Goal: Task Accomplishment & Management: Complete application form

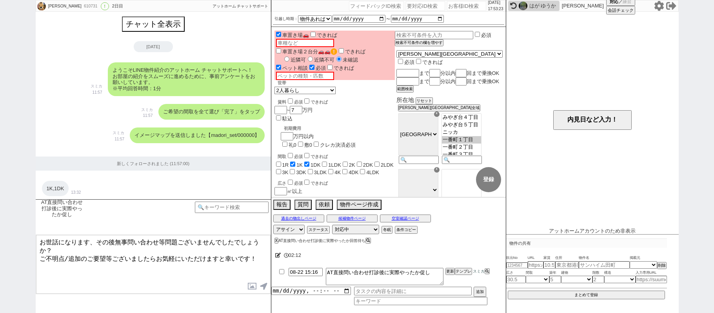
select select "15"
select select "1"
select select "4"
select select "22342"
select select
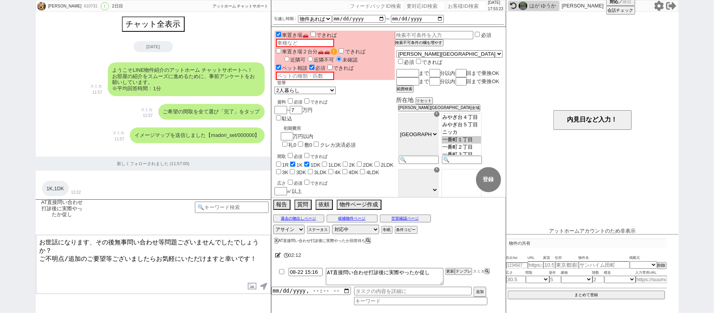
scroll to position [33, 0]
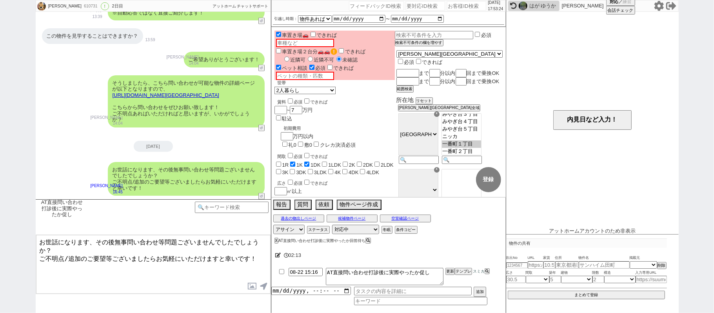
click at [466, 6] on input "number" at bounding box center [466, 5] width 39 height 9
paste input "607180"
type input "607180"
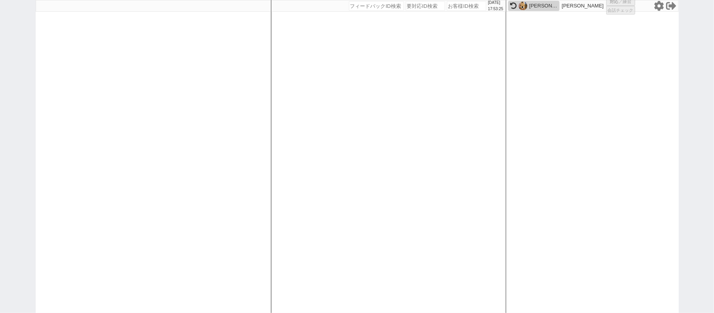
select select "4"
select select
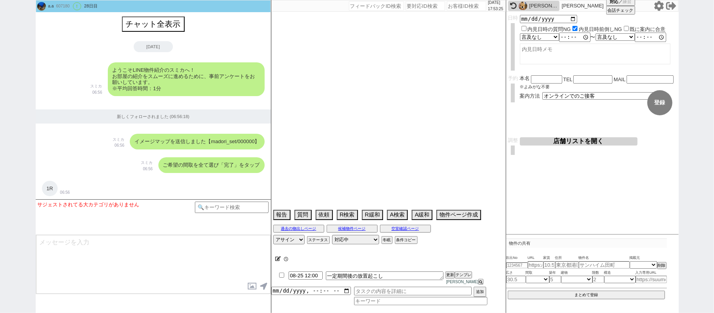
scroll to position [1288, 0]
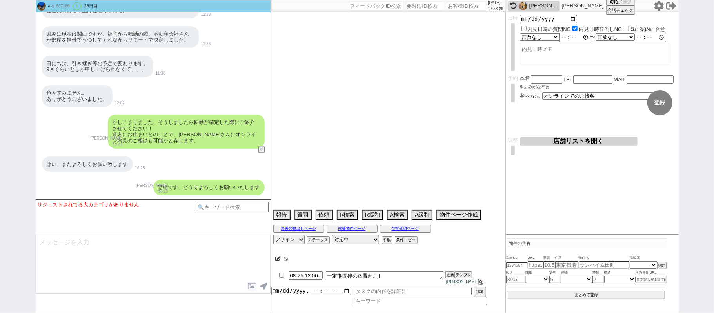
select select "2025"
select select "9"
select select "36"
select select "0"
select select "69"
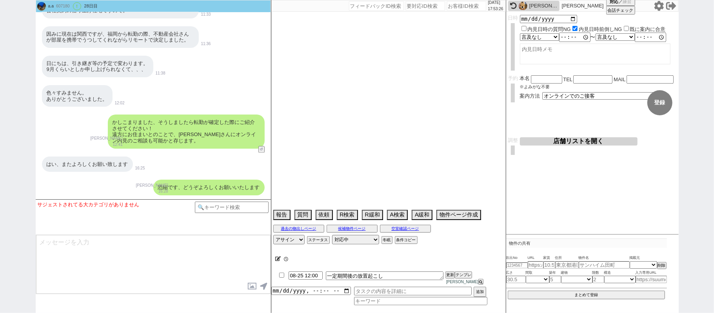
select select "63"
select select "1532"
select select "59"
select select "75"
select select "1789"
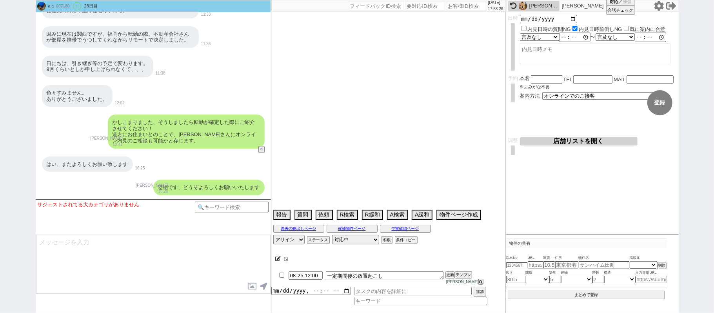
select select "62"
select select "1510"
select select "14"
select select "60"
select select "1479"
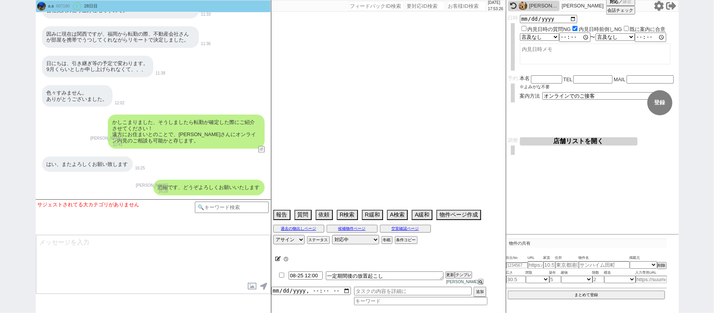
select select "66"
select select "64"
select select "1559"
select select "71"
select select "821"
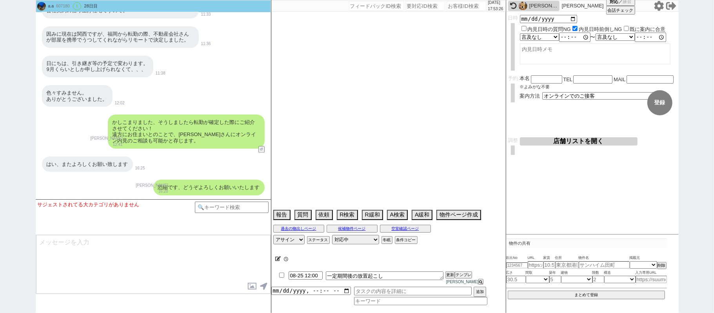
select select "70"
select select "1687"
select select "65"
select select "1587"
select select "67"
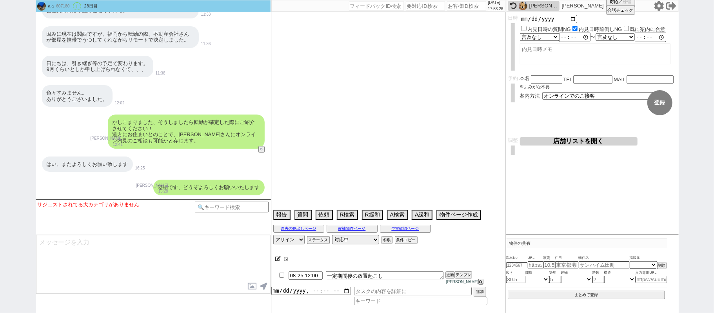
select select "1618"
select select "74"
select select "12"
select select "11"
select select "57"
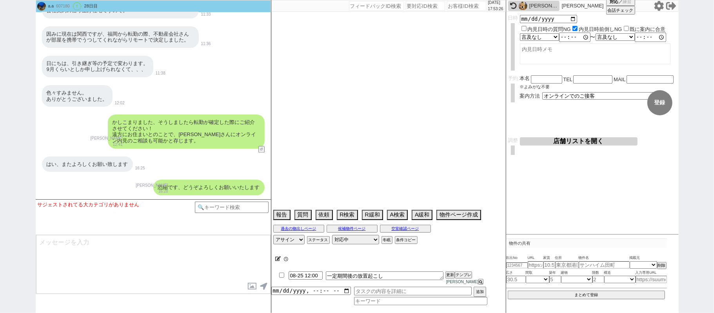
select select "29"
select select "30"
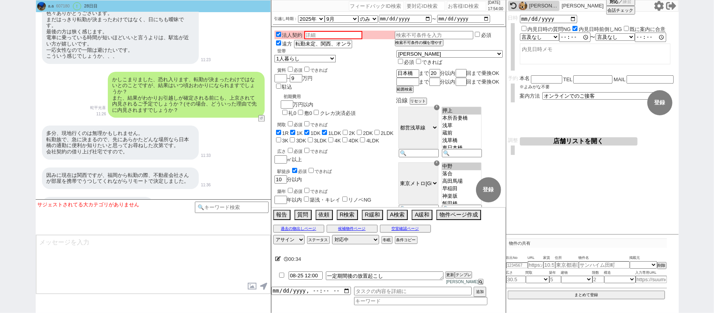
scroll to position [1131, 0]
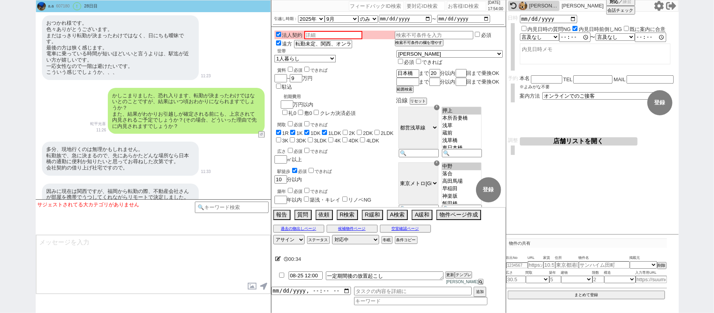
click at [242, 67] on div "おつかれ様です。 色々ありがとうございます。 まだはっきり転勤が決まったわけではなく、日にちも曖昧です。 最後の方は狭く感じます。 電車に乗っている時間が短い…" at bounding box center [153, 47] width 235 height 72
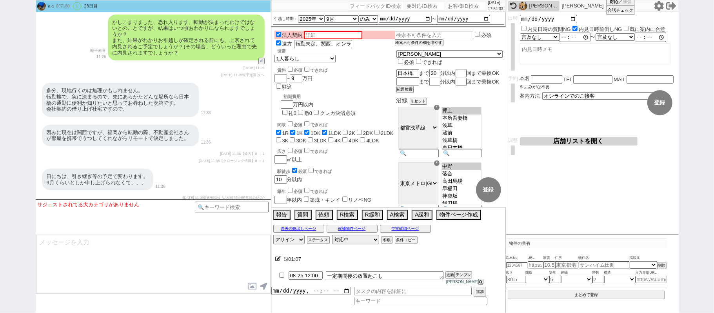
scroll to position [1487, 0]
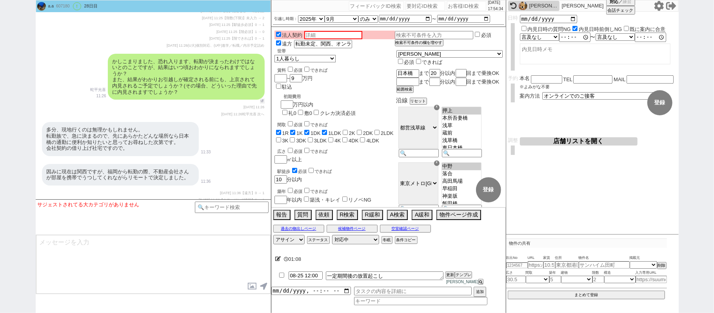
click at [261, 104] on button "↺" at bounding box center [262, 100] width 5 height 5
click at [262, 104] on button "↺" at bounding box center [262, 100] width 5 height 5
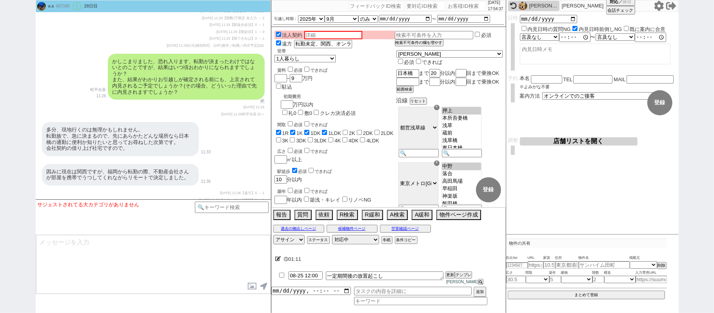
click at [264, 104] on button "↺" at bounding box center [262, 100] width 5 height 5
click at [263, 104] on button "↺" at bounding box center [262, 100] width 5 height 5
click at [260, 104] on button "↺" at bounding box center [262, 100] width 5 height 5
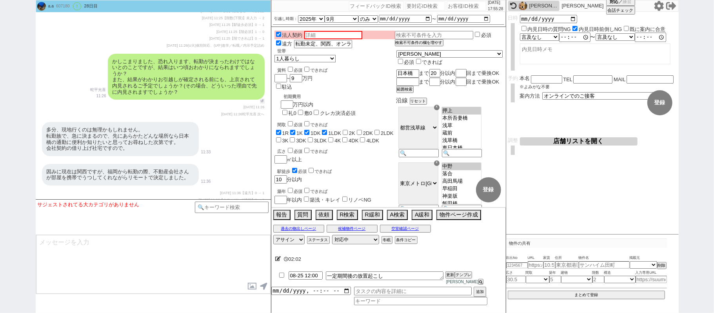
click at [260, 104] on button "↺" at bounding box center [262, 100] width 5 height 5
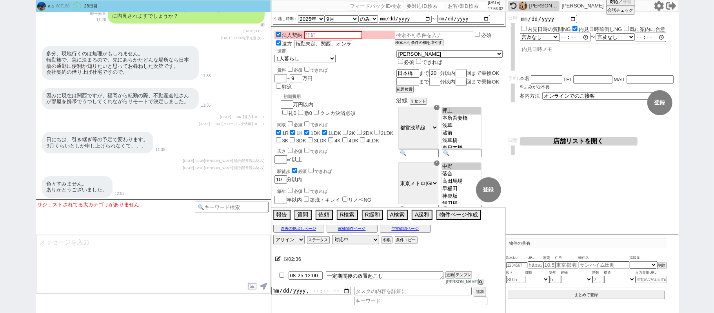
scroll to position [1459, 0]
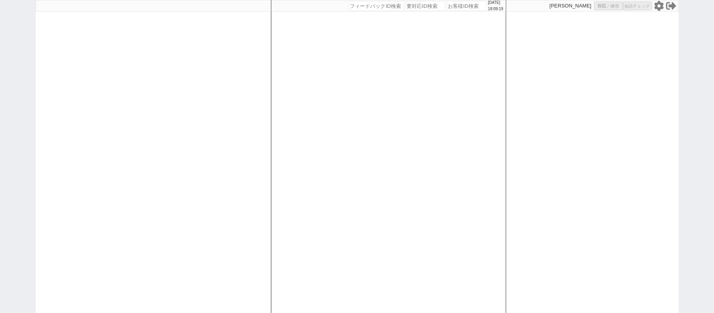
select select "1"
select select "2"
select select
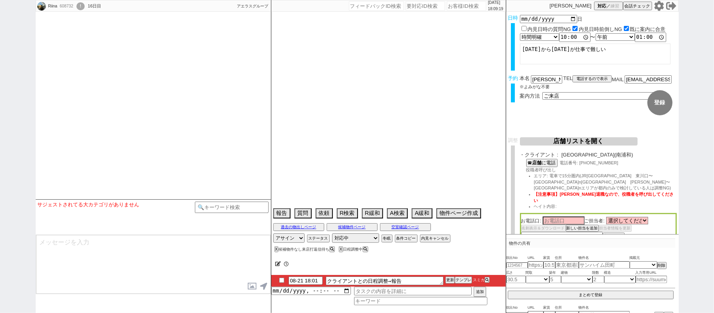
select select "15"
select select "0"
select select "23"
select select "726"
select select "16"
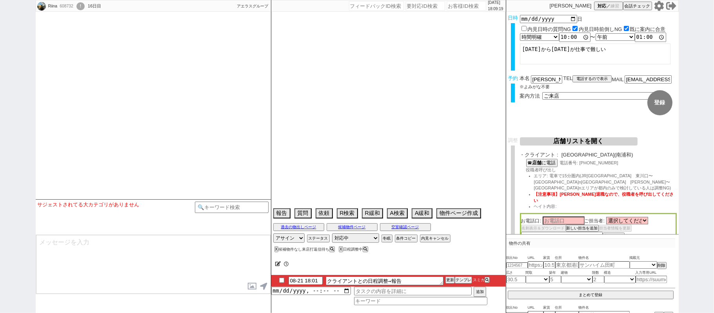
select select "537"
select select "25"
select select "799"
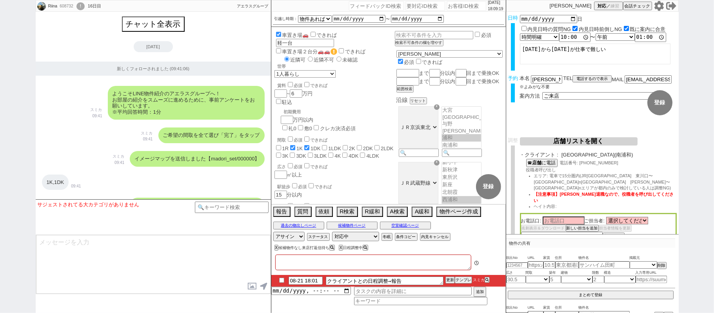
type textarea "他社内見なし　二重もなし 近隣駐車場込み　マイナス1万円しています"
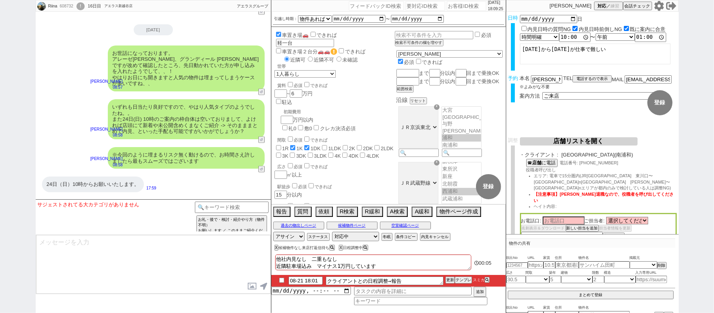
scroll to position [7261, 0]
drag, startPoint x: 51, startPoint y: 130, endPoint x: 73, endPoint y: 131, distance: 22.0
click at [51, 195] on div "かしこまりました！前述した形で南浦和に店舗がございますので、当日最新の物件を全てご紹介して一気に回れるようにいたしますね。 林瑞季 18:01 5168-A1" at bounding box center [153, 213] width 235 height 36
drag, startPoint x: 187, startPoint y: 160, endPoint x: 184, endPoint y: 157, distance: 4.2
click at [187, 235] on div "改めて手配してまいりますので今しばらくお待ち下さい！" at bounding box center [194, 243] width 142 height 16
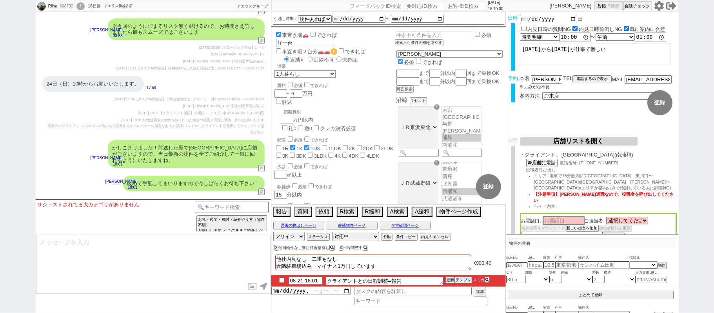
scroll to position [7262, 0]
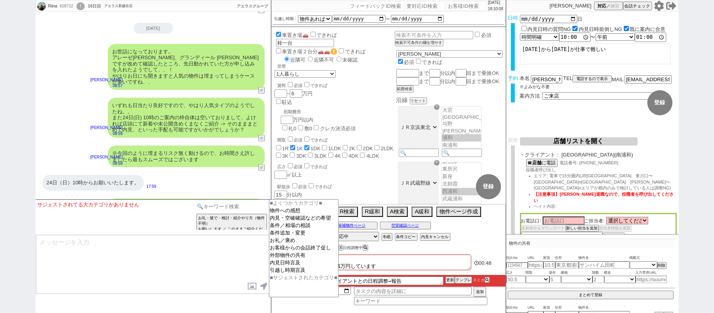
click at [234, 208] on input at bounding box center [232, 207] width 74 height 10
click at [300, 244] on option "お礼／褒め" at bounding box center [303, 247] width 69 height 7
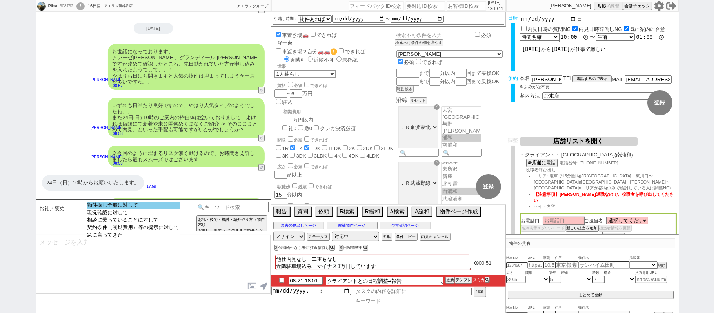
select select "物件探し全般に対して"
click at [158, 210] on select "物件探し全般に対して 現況確認に対して 相談に乗っていることに対して 契約条件（初期費用）等の提示に対して 急に言ってきた" at bounding box center [133, 224] width 93 height 44
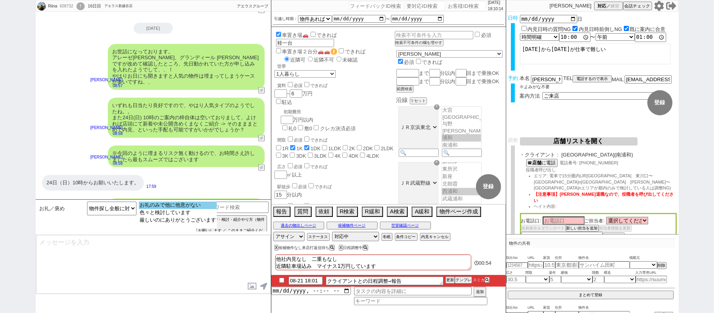
select select "お礼のみで他に他意がない"
click at [198, 209] on option "お礼のみで他に他意がない" at bounding box center [178, 212] width 78 height 7
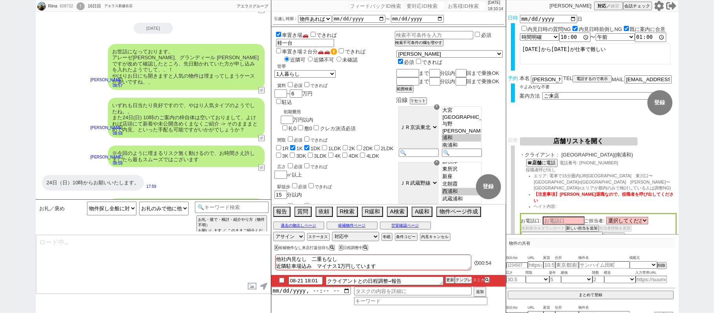
type textarea "いえ全くです、市場の動きも不規則なのでタイミングよく動ければと、！"
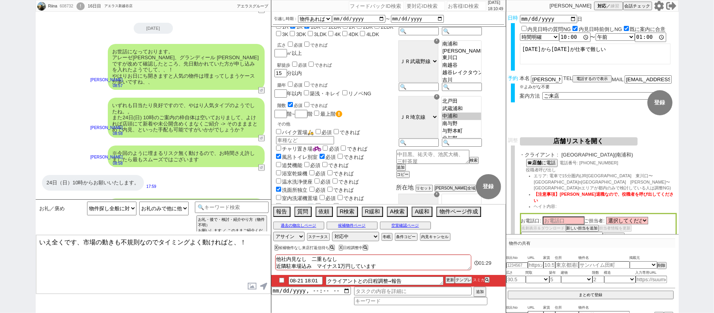
scroll to position [110, 0]
click at [552, 163] on button "☎ 店舗 に電話" at bounding box center [541, 162] width 30 height 7
click at [647, 217] on select "選択してください 相澤 宏次朗 山内 健 吉沢 拓也 小池 雅也 遠藤 竜也 山野 潤 太田 信之 山下 知浩 藤原 知明 坂本 優介" at bounding box center [627, 220] width 42 height 7
click at [673, 168] on div "☎ 店舗 に電話 電話番号: 048-811-1055 役職者呼び出し エリア: 電車で15分圏内(JR武蔵野線　東川口〜西浦和\n京浜東北線　川口〜大宮\n…" at bounding box center [598, 186] width 157 height 54
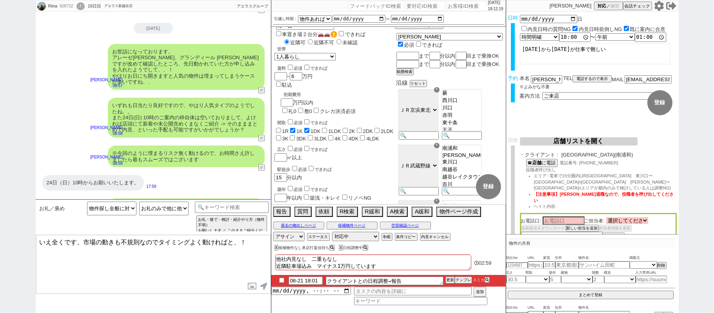
click at [646, 217] on select "選択してください 相澤 宏次朗 山内 健 吉沢 拓也 小池 雅也 遠藤 竜也 山野 潤 太田 信之 山下 知浩 藤原 知明 坂本 優介" at bounding box center [627, 220] width 42 height 7
select select "1884"
click at [608, 217] on select "選択してください 相澤 宏次朗 山内 健 吉沢 拓也 小池 雅也 遠藤 竜也 山野 潤 太田 信之 山下 知浩 藤原 知明 坂本 優介" at bounding box center [627, 220] width 42 height 7
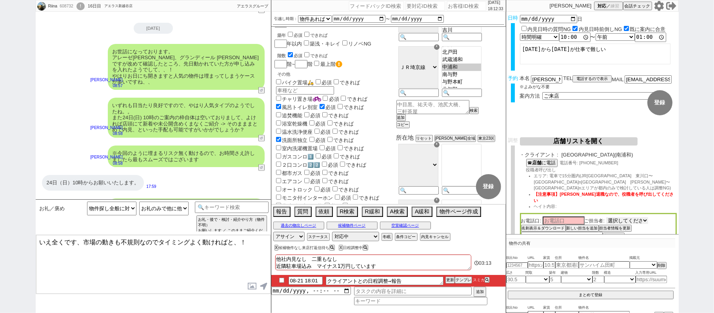
scroll to position [174, 0]
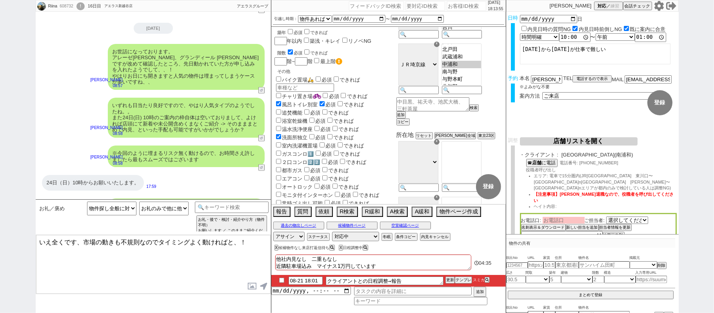
click at [571, 217] on input at bounding box center [564, 220] width 42 height 7
paste input "淺野"
type input "淺野"
click at [625, 169] on div "☎ 店舗 に電話 電話番号: 048-811-1055 役職者呼び出し エリア: 電車で15分圏内(JR武蔵野線　東川口〜西浦和\n京浜東北線　川口〜大宮\n…" at bounding box center [598, 186] width 157 height 54
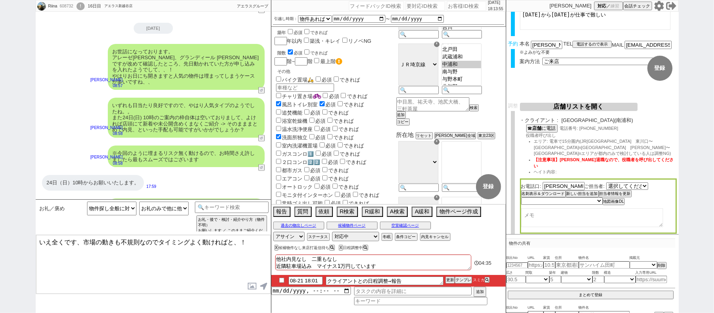
scroll to position [77, 0]
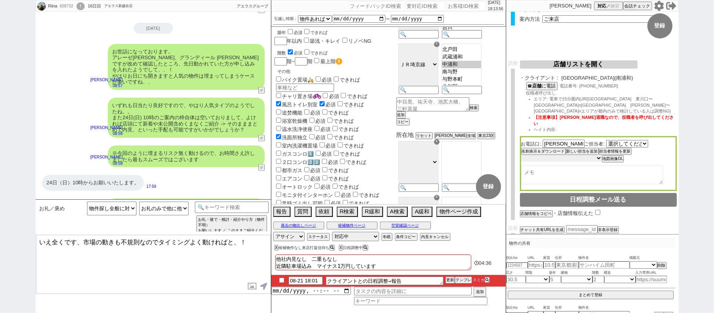
click at [584, 155] on select "未定 希望で最短でOK 最短以外でOK 日程がNG(直近で別日提案可) 日程がNG(直近はNG) お客様ごとNG 折返し待ち 店舗が定休/終業後で連絡取れず" at bounding box center [561, 158] width 81 height 7
select select "5"
click at [521, 155] on select "未定 希望で最短でOK 最短以外でOK 日程がNG(直近で別日提案可) 日程がNG(直近はNG) お客様ごとNG 折返し待ち 店舗が定休/終業後で連絡取れず" at bounding box center [561, 158] width 81 height 7
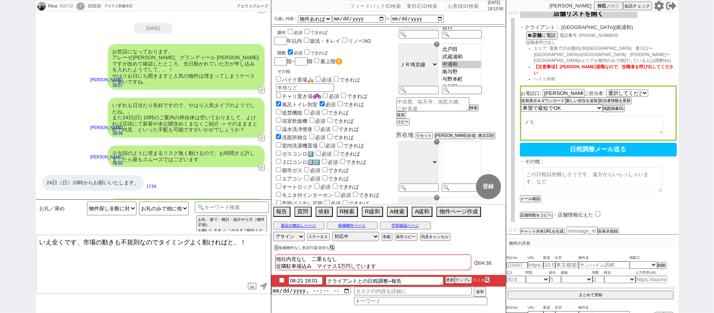
select select "1884"
select select "5"
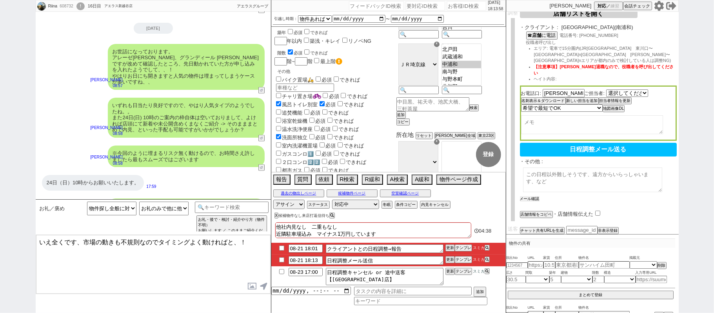
click at [539, 196] on button "メール確認" at bounding box center [530, 198] width 20 height 5
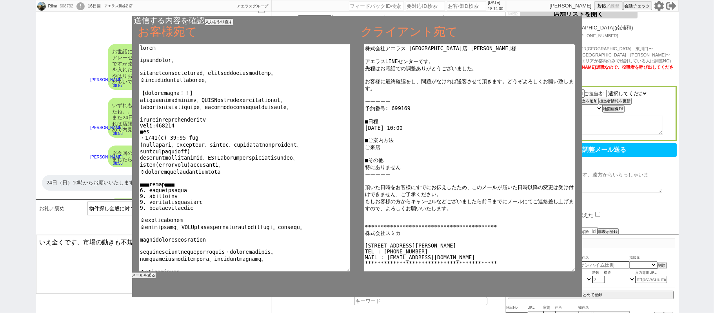
click at [141, 278] on div "**********" at bounding box center [357, 170] width 450 height 253
click at [150, 273] on button "メールを送る" at bounding box center [144, 275] width 24 height 5
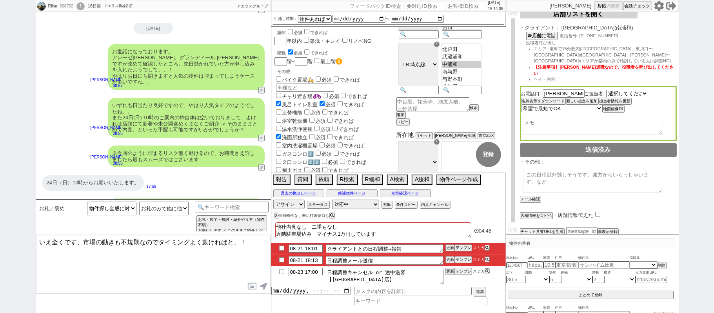
click at [282, 266] on li "08-21 18:13 日程調整メール送信 更新 テンプレ スミカ" at bounding box center [388, 261] width 235 height 12
click at [280, 260] on input "checkbox" at bounding box center [281, 259] width 11 height 5
checkbox input "true"
click at [460, 250] on button "テンプレ" at bounding box center [463, 247] width 17 height 5
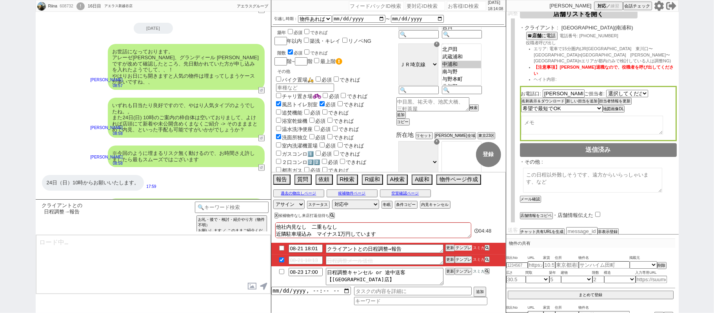
scroll to position [7261, 0]
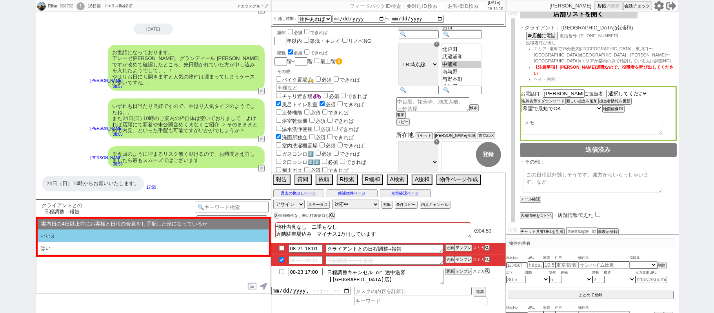
click at [121, 237] on li "いいえ" at bounding box center [153, 235] width 231 height 13
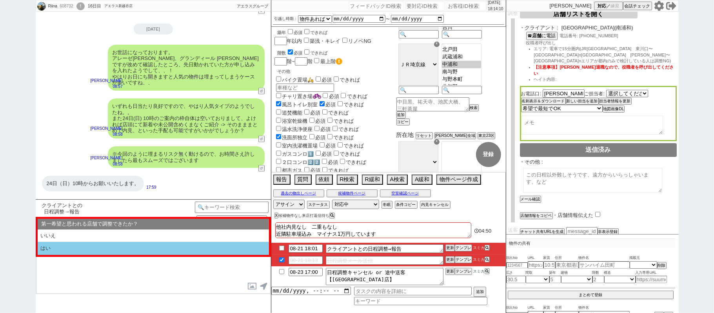
click at [123, 246] on li "はい" at bounding box center [153, 248] width 231 height 13
click at [123, 246] on li "近い" at bounding box center [153, 248] width 231 height 13
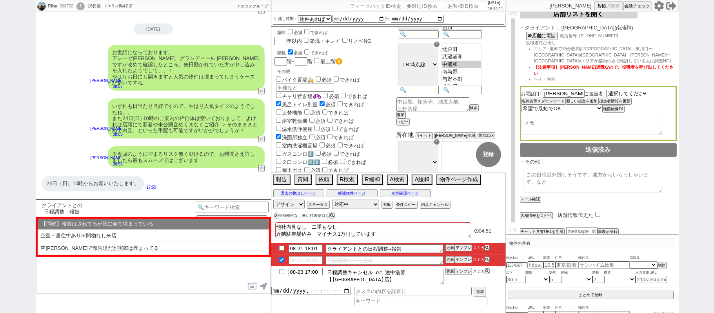
click at [110, 237] on li "空室・居住中ありor問物なし来店" at bounding box center [153, 235] width 231 height 13
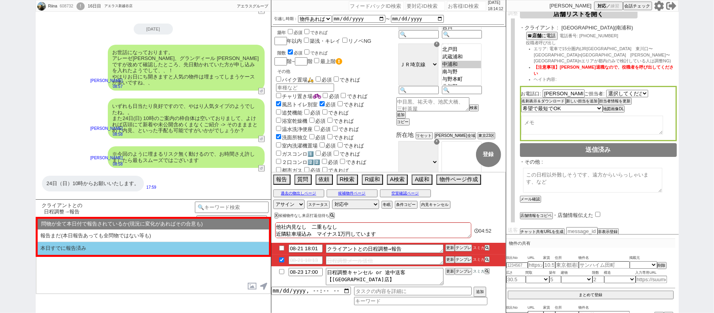
click at [115, 249] on li "本日すでに報告済み" at bounding box center [153, 248] width 231 height 13
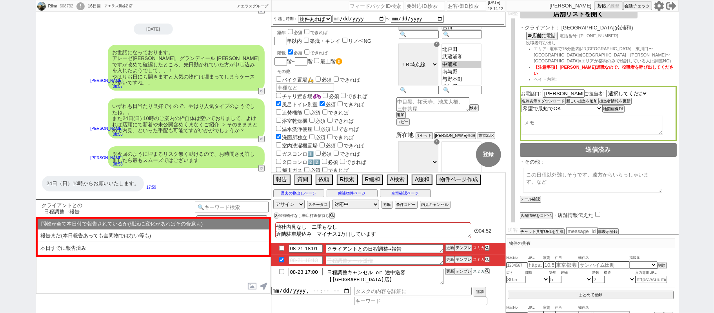
select select "いいえ"
select select "はい"
select select "近い"
select select "空室・居住中ありor問物なし来店"
select select "本日すでに報告済み"
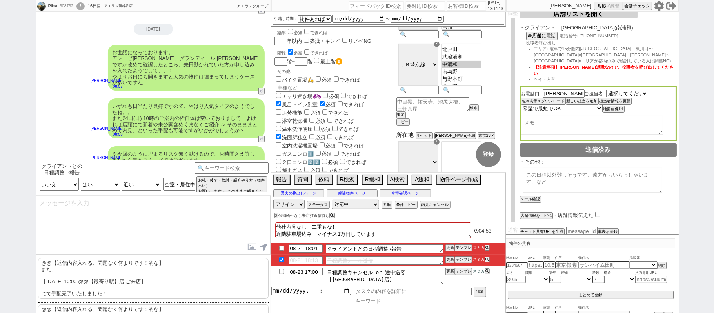
drag, startPoint x: 107, startPoint y: 284, endPoint x: 101, endPoint y: 230, distance: 54.8
click at [107, 277] on p "@@【返信内容入れる、問題なく何よりです！的な】 また、 【8月24日(日) 10:00 @@【最寄り駅】店 ご来店】 にて手配完了いたしました！" at bounding box center [153, 278] width 231 height 41
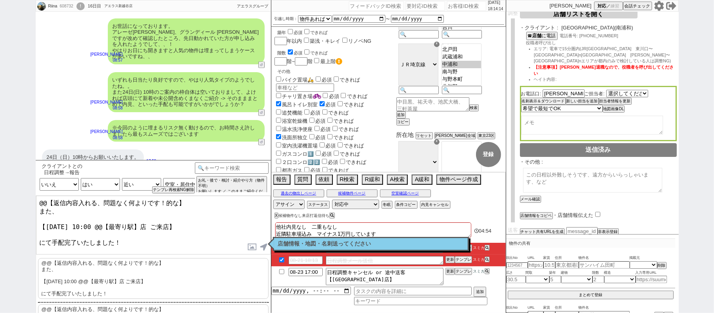
scroll to position [7300, 0]
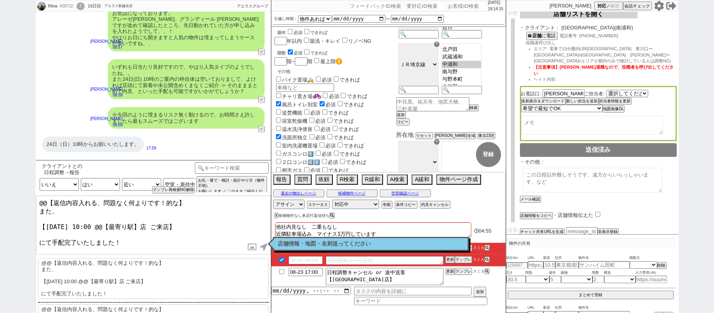
drag, startPoint x: 64, startPoint y: 211, endPoint x: 0, endPoint y: 67, distance: 157.3
click at [0, 99] on div "Riina 608732 ! 0 16日目 アエラス新越谷店 冬眠中 自社客 アエラスグループ スミカ_BPO チャット全表示 2025-08-06 新しくフ…" at bounding box center [357, 156] width 714 height 313
click at [104, 223] on textarea "かしこまりました！ また、お待たせいたしました。 【8月24日(日) 10:00 @@【最寄り駅】店 ご来店】 にて手配完了いたしました！" at bounding box center [153, 225] width 235 height 59
click at [149, 222] on textarea "かしこまりました！ また、お待たせいたしました。 【8月24日(日) 10:00 @@【最寄り駅】店 ご来店】 にて手配完了いたしました！" at bounding box center [153, 225] width 235 height 59
type textarea "かしこまりました！ また、お待たせいたしました。 【8月24日(日) 10:00 南浦和店 ご来店】 にて手配完了いたしました！"
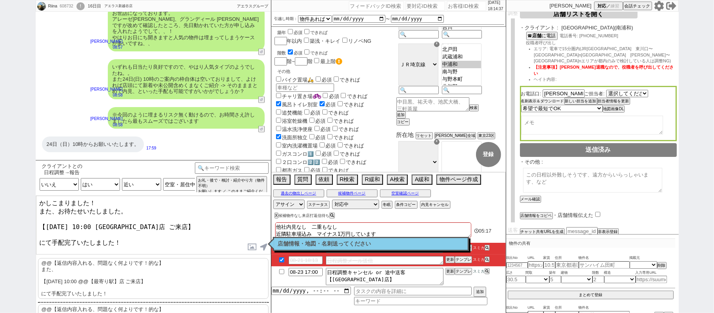
click at [561, 98] on button "名刺表示＆ダウンロード" at bounding box center [542, 100] width 43 height 5
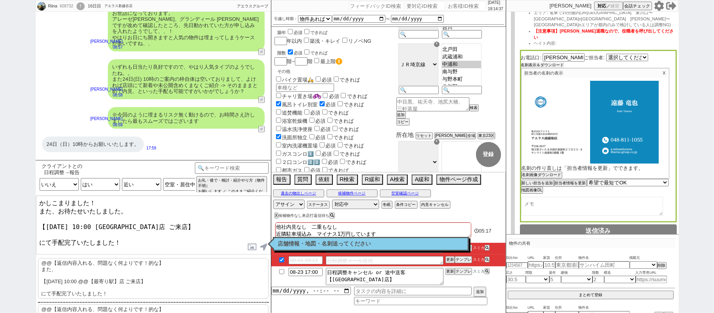
scroll to position [179, 0]
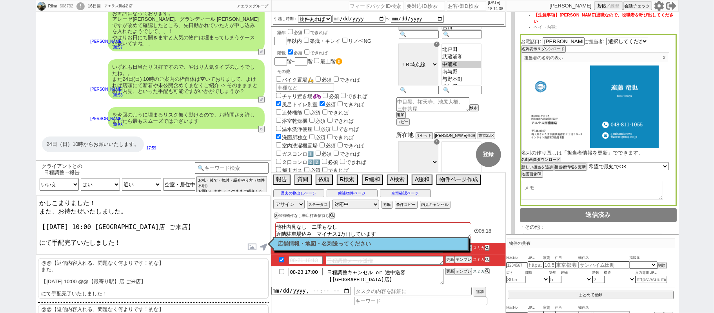
click at [551, 157] on button "名刺画像ダウンロード" at bounding box center [541, 159] width 39 height 5
click at [714, 139] on div "Riina 608732 ! 0 16日目 アエラス新越谷店 冬眠中 自社客 アエラスグループ スミカ_BPO チャット全表示 2025-08-06 新しくフ…" at bounding box center [357, 156] width 714 height 313
click at [165, 242] on textarea "かしこまりました！ また、お待たせいたしました。 【8月24日(日) 10:00 南浦和店 ご来店】 にて手配完了いたしました！" at bounding box center [153, 225] width 235 height 59
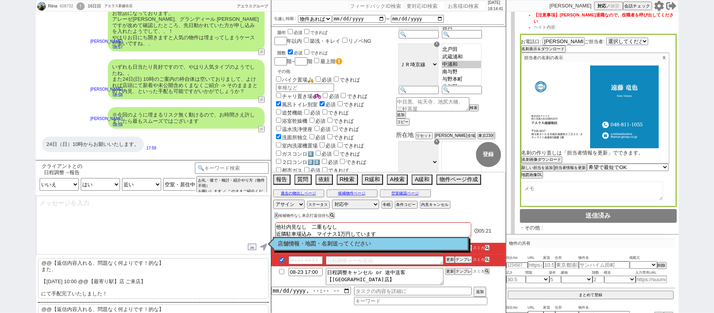
checkbox input "true"
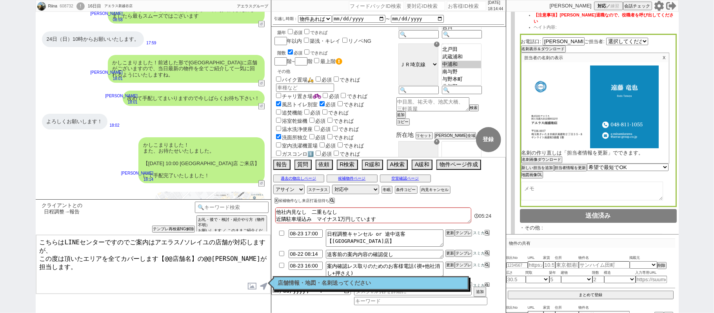
scroll to position [246, 0]
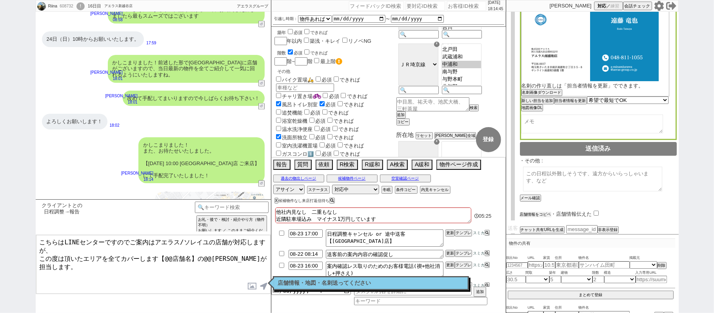
click at [542, 212] on button "店舗情報をコピペ" at bounding box center [535, 214] width 31 height 5
type textarea "こちらはLINEセンターですのでご案内はアエラス/ソレイユの店舗が対応しますが、 この度は頂いたエリアを全てカバーします【@@店舗名】の@@大竹が担当します。…"
click at [597, 211] on input "checkbox" at bounding box center [597, 213] width 5 height 5
checkbox input "true"
click at [41, 263] on textarea "こちらはLINEセンターですのでご案内はアエラス/ソレイユの店舗が対応しますが、 この度は頂いたエリアを全てカバーします【@@店舗名】の@@大竹が担当します。…" at bounding box center [153, 264] width 235 height 59
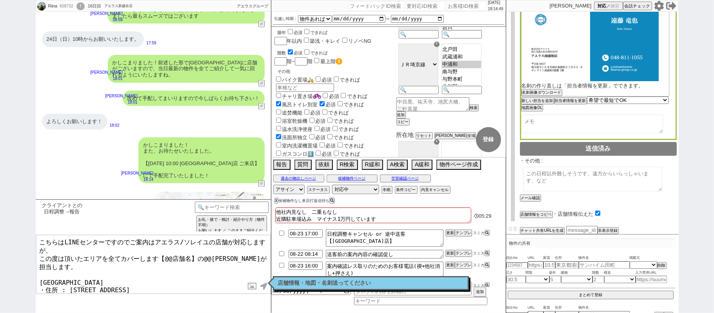
click at [93, 266] on textarea "こちらはLINEセンターですのでご案内はアエラス/ソレイユの店舗が対応しますが、 この度は頂いたエリアを全てカバーします【@@店舗名】の@@大竹が担当します。…" at bounding box center [153, 264] width 235 height 59
click at [164, 252] on textarea "こちらはLINEセンターですのでご案内はアエラス/ソレイユの店舗が対応しますが、 この度は頂いたエリアを全てカバーします【@@店舗名】の@@大竹が担当します。…" at bounding box center [153, 264] width 235 height 59
click at [190, 254] on textarea "こちらはLINEセンターですのでご案内はアエラス/ソレイユの店舗が対応しますが、 この度は頂いたエリアを全てカバーします【@@店舗名】の@@大竹が担当します。…" at bounding box center [153, 264] width 235 height 59
paste textarea "アエラス[GEOGRAPHIC_DATA]店"
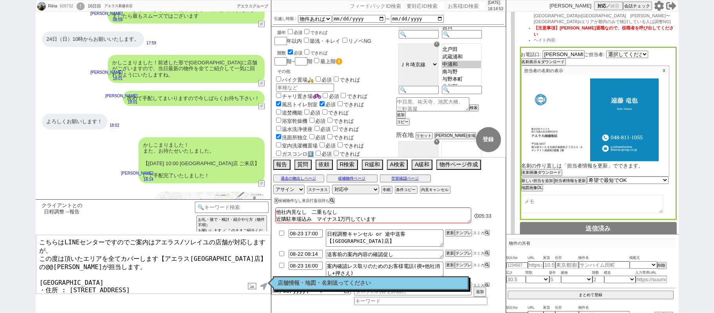
scroll to position [89, 0]
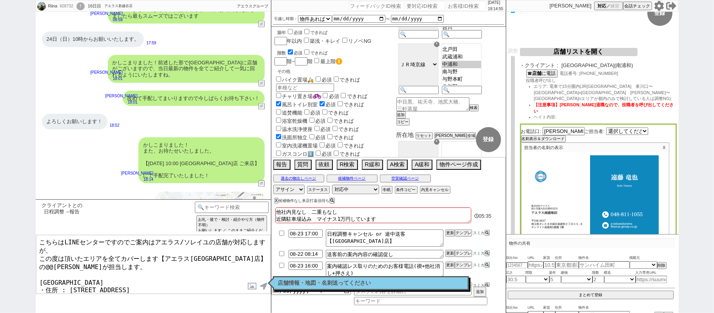
click at [228, 255] on textarea "こちらはLINEセンターですのでご案内はアエラス/ソレイユの店舗が対応しますが、 この度は頂いたエリアを全てカバーします【アエラス南浦和店】の@@大竹が担当し…" at bounding box center [153, 264] width 235 height 59
click at [247, 255] on textarea "こちらはLINEセンターですのでご案内はアエラス/ソレイユの店舗が対応しますが、 この度は頂いたエリアを全てカバーします【アエラス南浦和店】の@@大竹が担当し…" at bounding box center [153, 264] width 235 height 59
type textarea "こちらはLINEセンターですのでご案内はアエラス/ソレイユの店舗が対応しますが、 この度は頂いたエリアを全てカバーします【アエラス南浦和店】の遠藤が担当します…"
click at [251, 283] on label at bounding box center [252, 286] width 13 height 15
click at [0, 0] on input "file" at bounding box center [0, 0] width 0 height 0
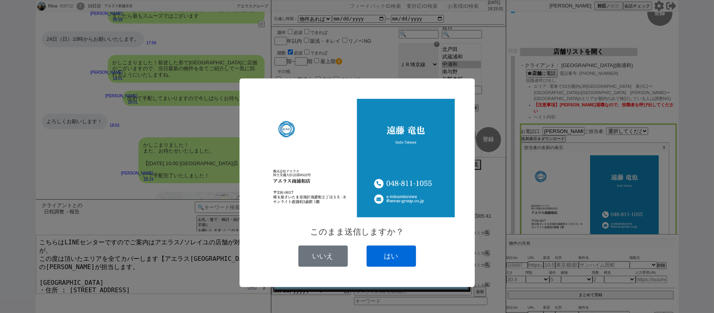
click at [397, 256] on button "はい" at bounding box center [391, 256] width 49 height 21
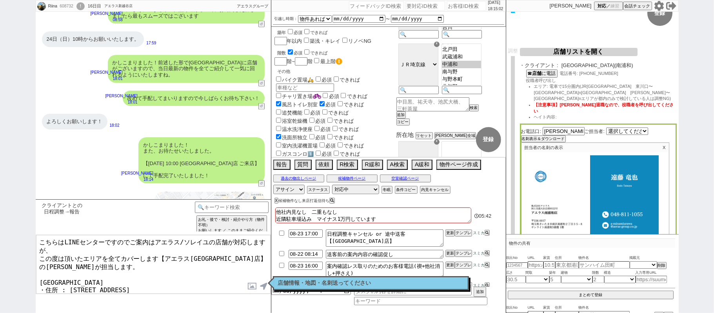
click at [187, 262] on textarea "こちらはLINEセンターですのでご案内はアエラス/ソレイユの店舗が対応しますが、 この度は頂いたエリアを全てカバーします【アエラス南浦和店】の遠藤が担当します…" at bounding box center [153, 264] width 235 height 59
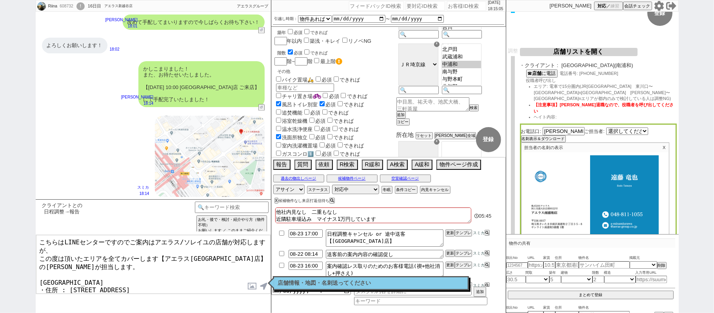
click at [196, 251] on textarea "こちらはLINEセンターですのでご案内はアエラス/ソレイユの店舗が対応しますが、 この度は頂いたエリアを全てカバーします【アエラス南浦和店】の遠藤が担当します…" at bounding box center [153, 264] width 235 height 59
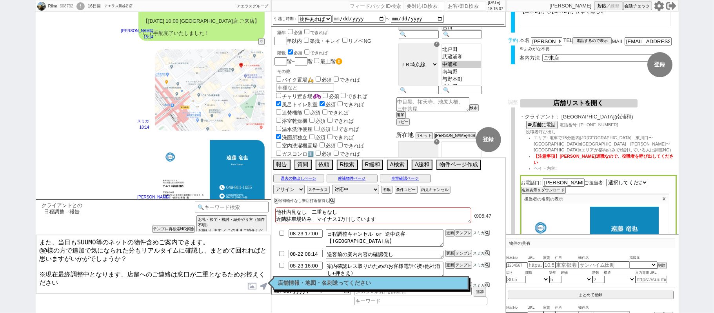
scroll to position [0, 0]
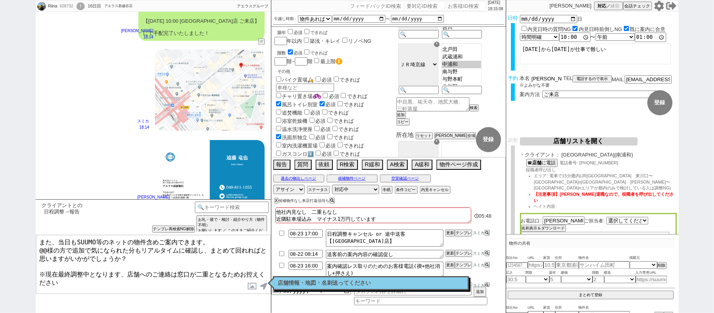
drag, startPoint x: 542, startPoint y: 78, endPoint x: 414, endPoint y: 91, distance: 128.6
click at [511, 78] on div "予約 本名 織原莉捺 ※よみがな不要 TEL 電話するので表示 電話の理由 356 初日調整での禊 357 問物漏れ回収 359 内見日が怪しいので前倒し&他…" at bounding box center [592, 90] width 173 height 31
click at [45, 248] on textarea "また、当日もSUUMO等のネットの物件含めご案内できます。 @@様の方で追加で気になられた分もリアルタイムに確認し、まとめて回れればと思いますがいかがでしょう…" at bounding box center [153, 264] width 235 height 59
paste textarea "織原"
click at [93, 255] on textarea "また、当日もSUUMO等のネットの物件含めご案内できます。 織原様の方で追加で気になられた分もリアルタイムに確認し、まとめて回れればと思いますがいかがでしょう…" at bounding box center [153, 264] width 235 height 59
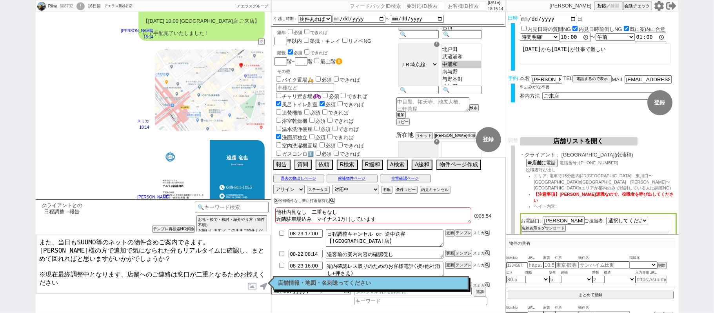
type textarea "また、当日もSUUMO等のネットの物件含めご案内できます。 織原様の方で追加で気になられた分もリアルタイムに確認し、まとめて回れればと思いますがいかがでしょう…"
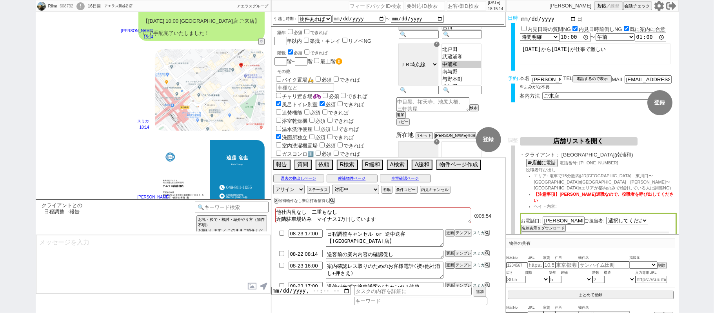
scroll to position [7602, 0]
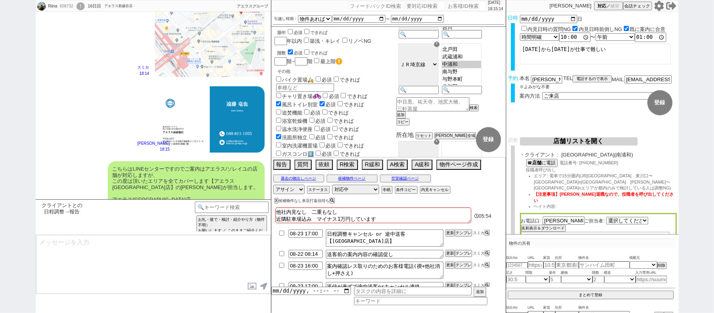
type textarea "※案内時の店舗状況次第では担当が変更になります、ご了承ください ※もし担当が変更になった場合でも、本LINEの内容は全て引き継がれておりスムーズにご案内が可能…"
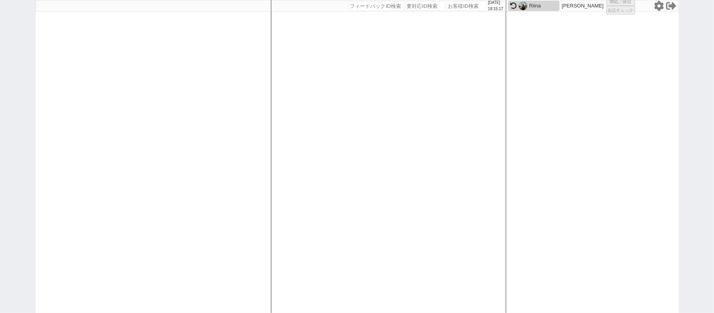
select select "1"
select select "2"
select select "5"
select select
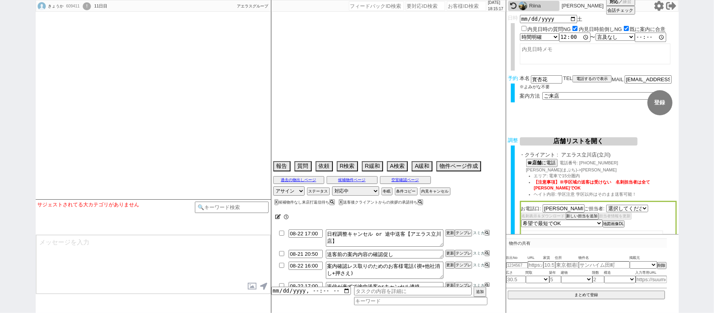
select select "2426"
select select
select select "13"
select select "0"
select select "78"
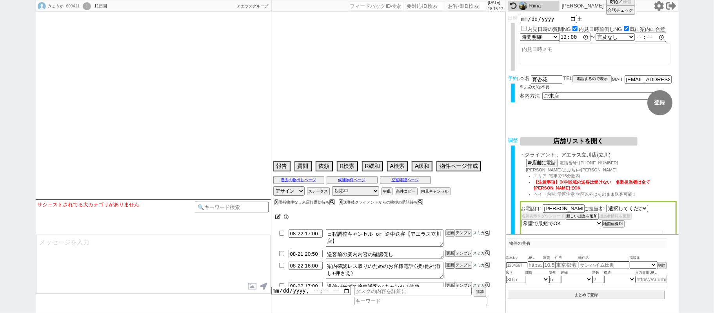
select select "1861"
select select "42"
select select "1138"
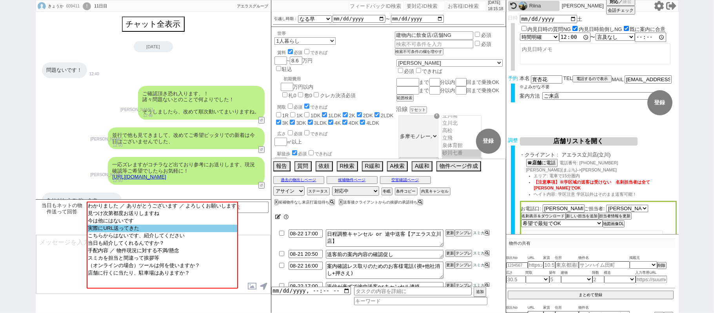
scroll to position [862, 0]
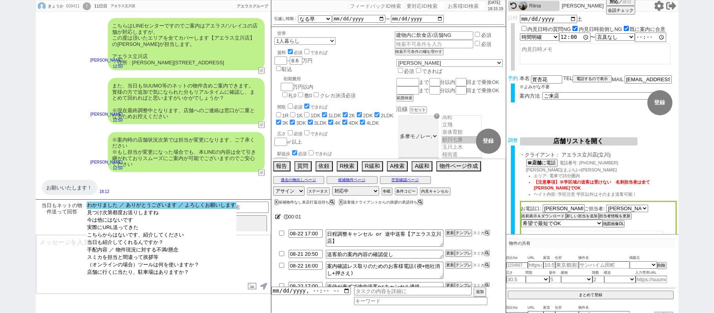
select select "わかりました ／ ありがとうございます ／ よろしくお願いします"
click at [131, 209] on option "わかりました ／ ありがとうございます ／ よろしくお願いします" at bounding box center [162, 212] width 150 height 7
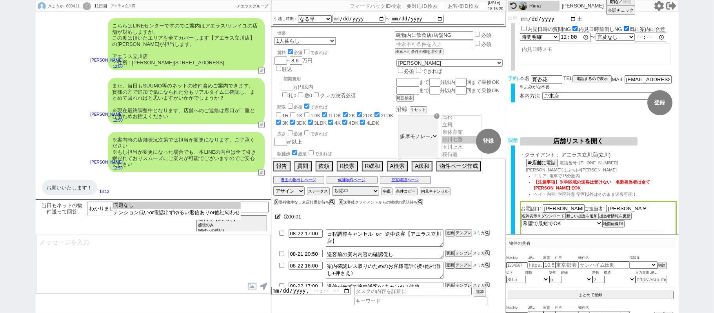
select select "問題なし"
click at [131, 209] on option "問題なし" at bounding box center [177, 212] width 128 height 7
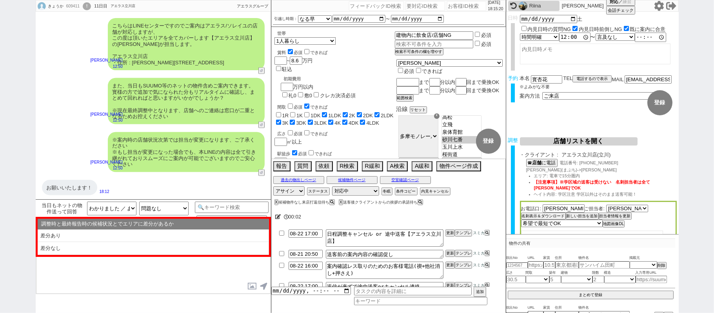
click at [120, 253] on li "差分なし" at bounding box center [153, 248] width 231 height 13
select select "差分なし"
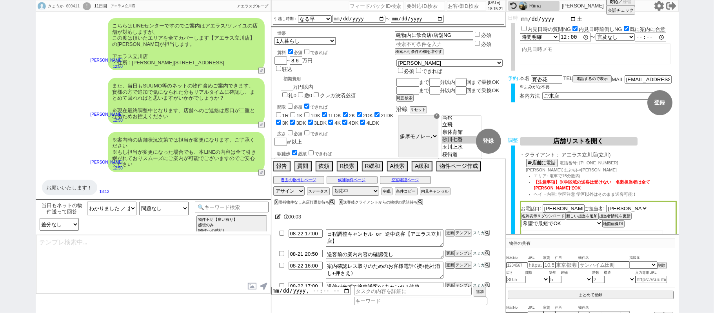
type textarea "ご確認ありがとうございます！ また、今回お繋ぎできたアエラス立川店ですが、 都内で60店舗以上を展開するアエラスグループの店舗でして、「総合仲介」でSUUMO…"
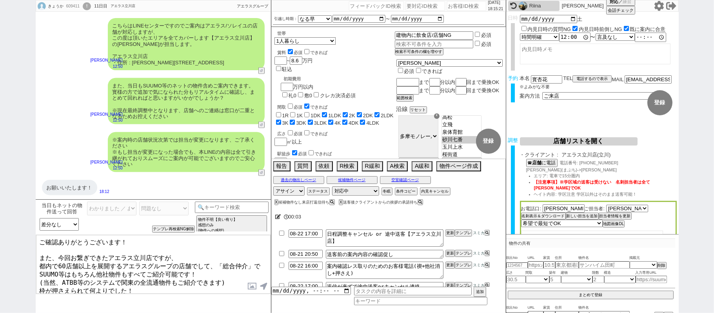
click at [160, 263] on textarea "ご確認ありがとうございます！ また、今回お繋ぎできたアエラス立川店ですが、 都内で60店舗以上を展開するアエラスグループの店舗でして、「総合仲介」でSUUMO…" at bounding box center [153, 264] width 235 height 59
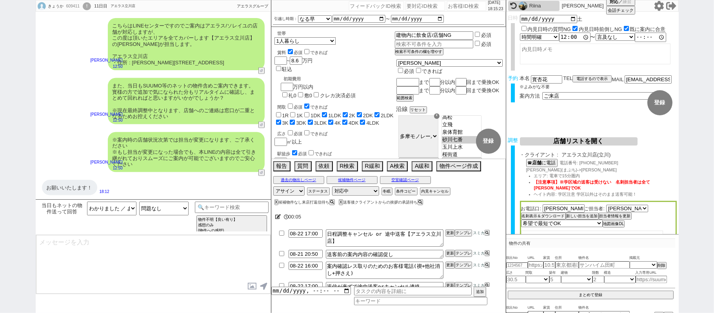
scroll to position [822, 0]
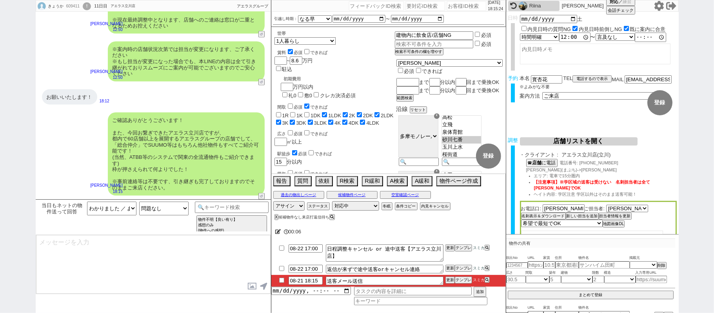
type textarea "手配内容も改めてメールにてお送りいたしますね。 当日はどうぞよろしくお願いいたします！"
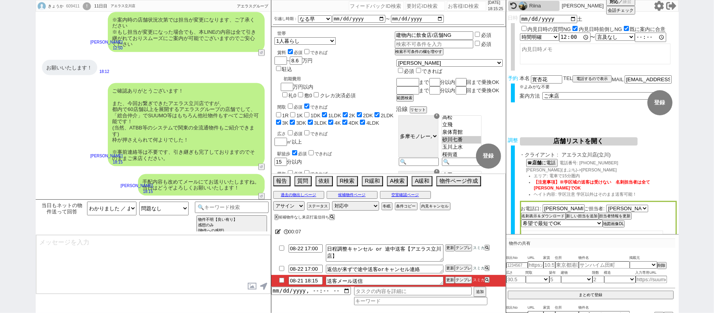
type textarea "■■■ご案内の流れ■■■ 1. 担当から詳細なヒアリング 2. 最新物件の洗い出し 3. 事前の物件含め、最新状況を直接確認 4. 募集中のものをまとめて内見…"
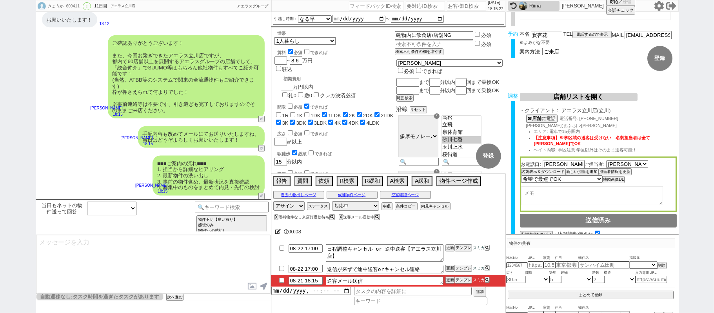
scroll to position [77, 0]
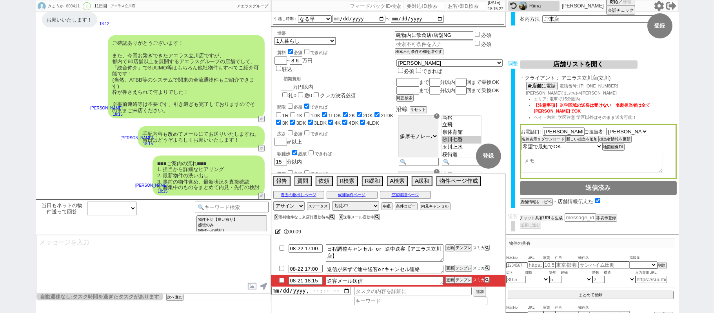
click at [552, 215] on button "チャット共有URLを生成" at bounding box center [541, 217] width 43 height 5
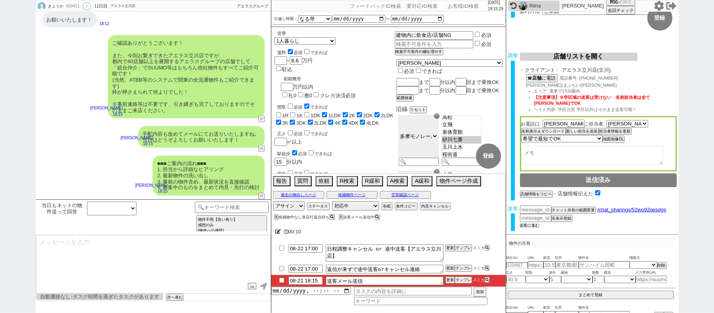
click at [537, 223] on button "送客に進む" at bounding box center [530, 225] width 20 height 5
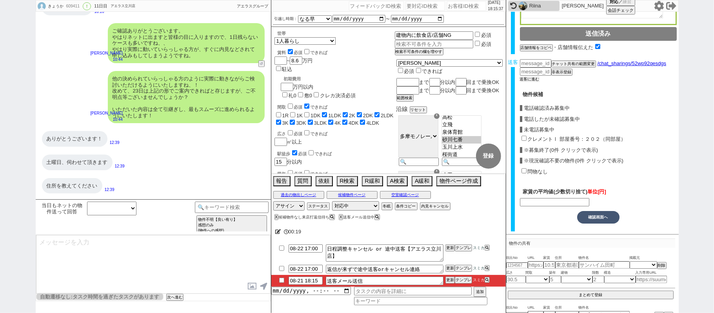
scroll to position [261, 0]
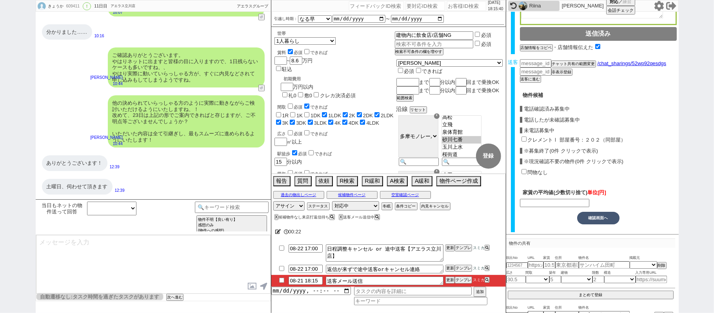
click at [537, 170] on label "問物なし" at bounding box center [538, 172] width 20 height 6
click at [527, 170] on input "問物なし" at bounding box center [524, 171] width 5 height 5
checkbox input "true"
type input "86000"
checkbox input "false"
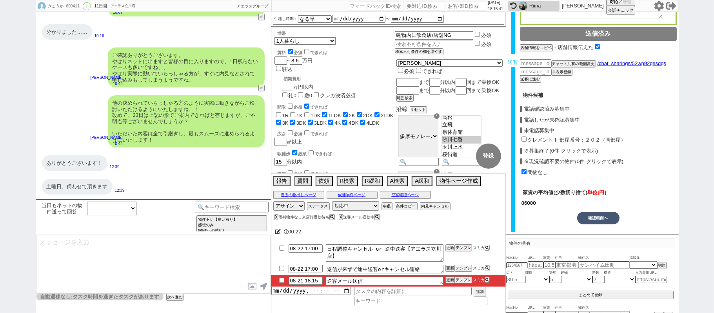
scroll to position [231, 0]
click at [602, 211] on button "確認画面へ" at bounding box center [598, 217] width 42 height 13
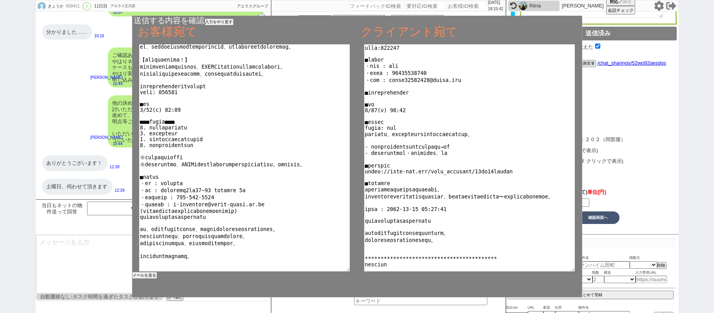
scroll to position [56, 0]
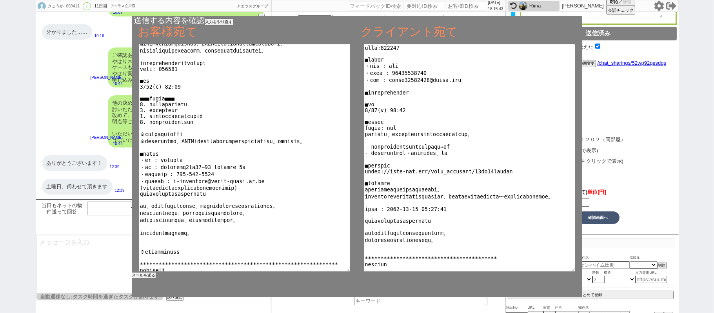
click at [143, 275] on button "メールを送る" at bounding box center [144, 275] width 24 height 5
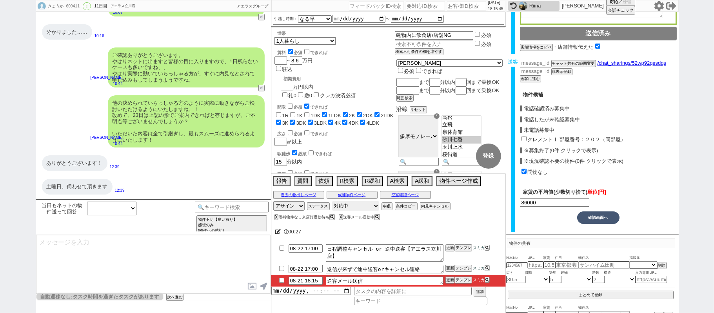
click at [360, 209] on select "対応中 引き継ぎ完了 ブロック 長期間返信なし 紹介不可 別の所で決まった 客の都合で引越しが無くなった 接客開始後に冬眠" at bounding box center [355, 205] width 47 height 9
select select "100"
click at [332, 202] on select "対応中 引き継ぎ完了 ブロック 長期間返信なし 紹介不可 別の所で決まった 客の都合で引越しが無くなった 接客開始後に冬眠" at bounding box center [355, 205] width 47 height 9
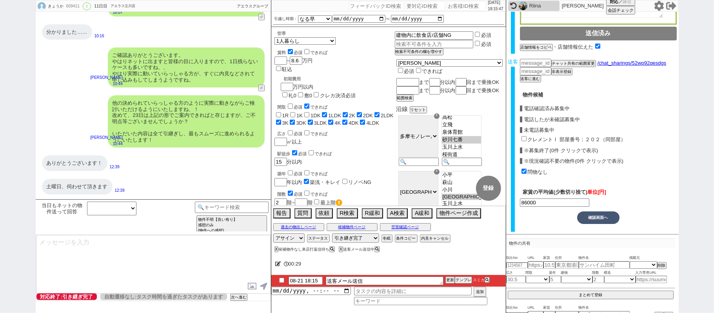
click at [277, 283] on input "checkbox" at bounding box center [281, 280] width 11 height 5
checkbox input "true"
drag, startPoint x: 448, startPoint y: 283, endPoint x: 449, endPoint y: 278, distance: 5.2
click at [449, 281] on button "更新" at bounding box center [450, 279] width 8 height 5
drag, startPoint x: 449, startPoint y: 277, endPoint x: 449, endPoint y: 282, distance: 4.7
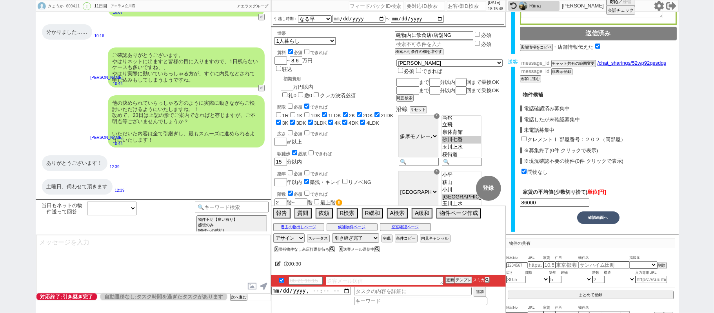
click at [449, 281] on li "08-21 18:15 送客メール送信 更新 テンプレ スミカ" at bounding box center [388, 281] width 235 height 12
click at [449, 282] on button "更新" at bounding box center [450, 279] width 8 height 5
click at [449, 278] on button "更新" at bounding box center [450, 279] width 8 height 5
drag, startPoint x: 451, startPoint y: 277, endPoint x: 451, endPoint y: 281, distance: 4.3
click at [451, 279] on li "08-21 18:15 送客メール送信 更新 テンプレ スミカ" at bounding box center [388, 281] width 235 height 12
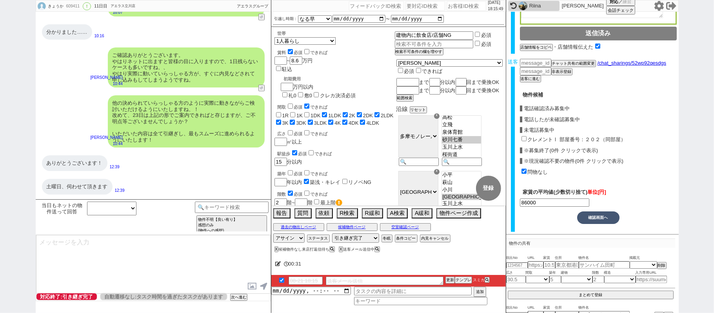
drag, startPoint x: 451, startPoint y: 273, endPoint x: 452, endPoint y: 278, distance: 4.8
click at [451, 275] on div at bounding box center [388, 273] width 235 height 3
click at [452, 278] on button "更新" at bounding box center [450, 279] width 8 height 5
click at [452, 276] on li "08-21 18:15 送客メール送信 更新 テンプレ スミカ" at bounding box center [388, 281] width 235 height 12
click at [451, 278] on button "更新" at bounding box center [450, 279] width 8 height 5
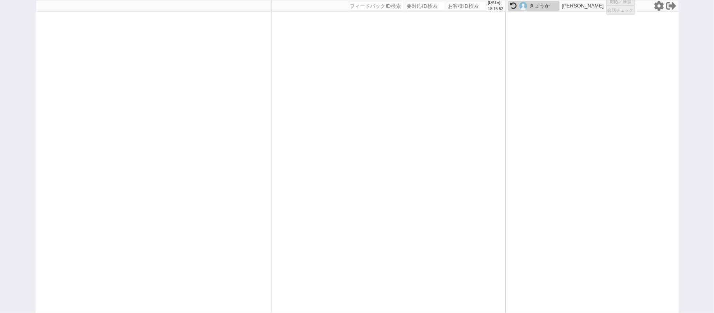
select select "2"
select select
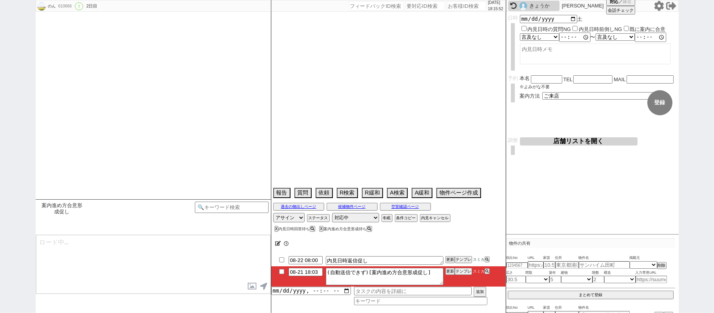
select select "2025"
select select "9"
select select "35"
select select "0"
select select "6"
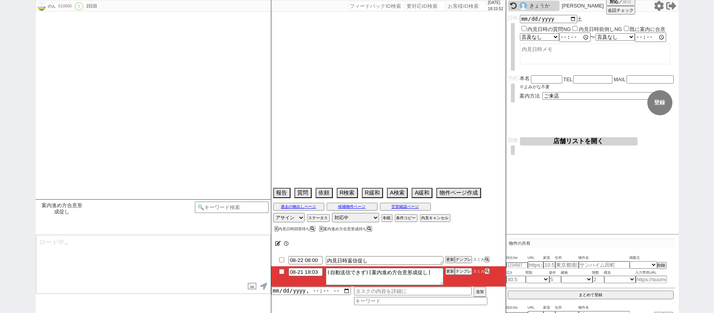
select select "7"
select select "17"
select select "18"
select select "19"
select select "22"
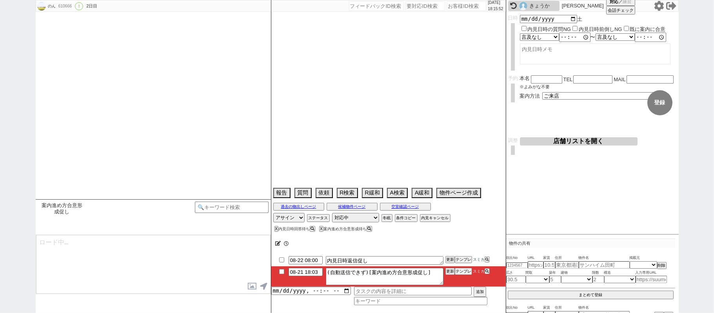
select select "23"
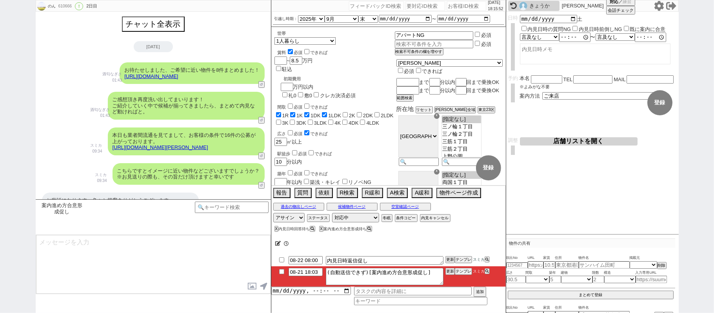
type textarea "また、先日の@@【要書き換え！案内の進め方】の件はいかがでしたでしょうか？ 時期が時期で変則的な市場ではありますが、ぜひご希望に合わせられればと！"
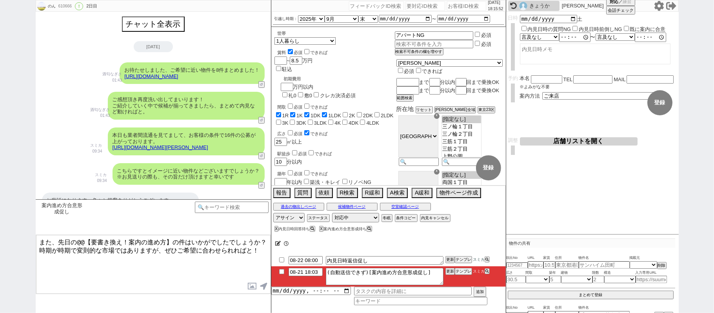
scroll to position [1092, 0]
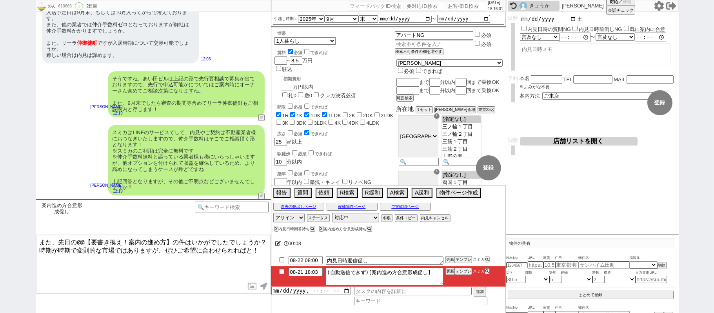
click at [714, 192] on div "のん 610666 ! 0 2日目 冬眠中 自社客 スミカ スミカ_BPO チャット全表示 2025-08-20 お待たせしました、ご希望に近い物件を8件まと…" at bounding box center [357, 156] width 714 height 313
click at [301, 273] on input "08-21 18:03" at bounding box center [306, 271] width 34 height 7
type input "08-22 08:03"
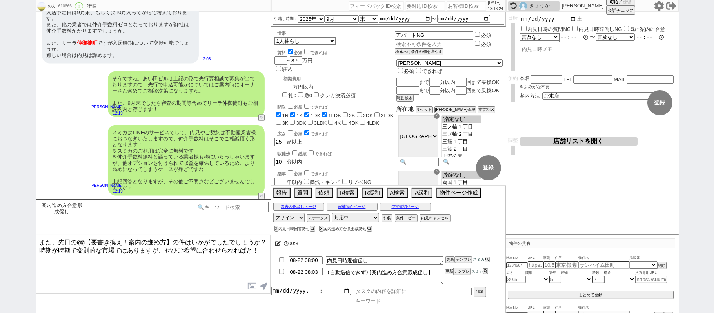
click at [450, 270] on button "更新" at bounding box center [450, 271] width 8 height 5
click at [447, 283] on li "08-22 08:03 (自動送信できず)[案内進め方合意形成促し] 更新 テンプレ スミカ" at bounding box center [388, 276] width 235 height 20
click at [447, 273] on button "更新" at bounding box center [450, 271] width 8 height 5
click at [449, 278] on li "08-22 08:03 (自動送信できず)[案内進め方合意形成促し] 更新 テンプレ スミカ" at bounding box center [388, 276] width 235 height 20
click at [449, 273] on button "更新" at bounding box center [450, 271] width 8 height 5
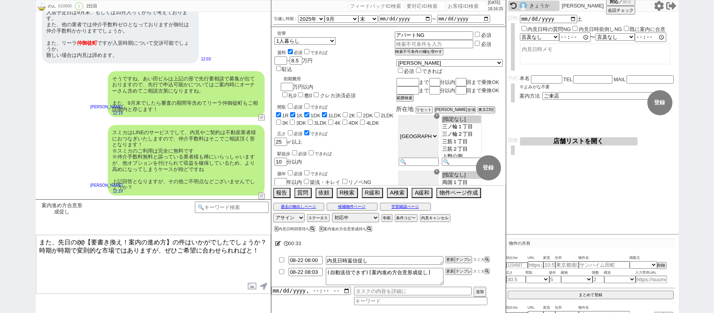
click at [451, 278] on li "08-22 08:03 (自動送信できず)[案内進め方合意形成促し] 更新 テンプレ スミカ" at bounding box center [388, 276] width 235 height 20
click at [449, 275] on li "08-22 08:03 (自動送信できず)[案内進め方合意形成促し] 更新 テンプレ スミカ" at bounding box center [388, 276] width 235 height 20
click at [449, 280] on li "08-22 08:03 (自動送信できず)[案内進め方合意形成促し] 更新 テンプレ スミカ" at bounding box center [388, 276] width 235 height 20
click at [449, 274] on button "更新" at bounding box center [450, 271] width 8 height 5
click at [451, 279] on li "08-22 08:03 (自動送信できず)[案内進め方合意形成促し] 更新 テンプレ スミカ" at bounding box center [388, 276] width 235 height 20
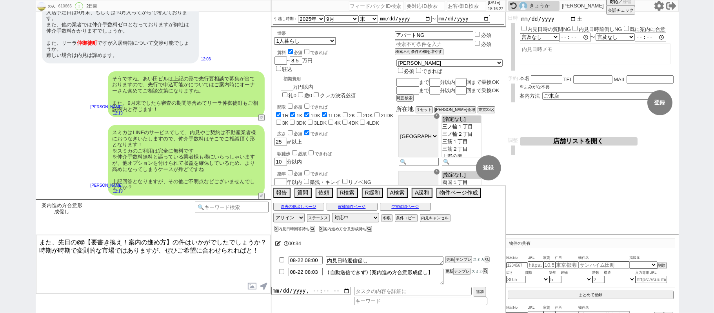
click at [451, 275] on li "08-22 08:03 (自動送信できず)[案内進め方合意形成促し] 更新 テンプレ スミカ" at bounding box center [388, 276] width 235 height 20
click at [449, 278] on li "08-22 08:03 (自動送信できず)[案内進め方合意形成促し] 更新 テンプレ スミカ" at bounding box center [388, 276] width 235 height 20
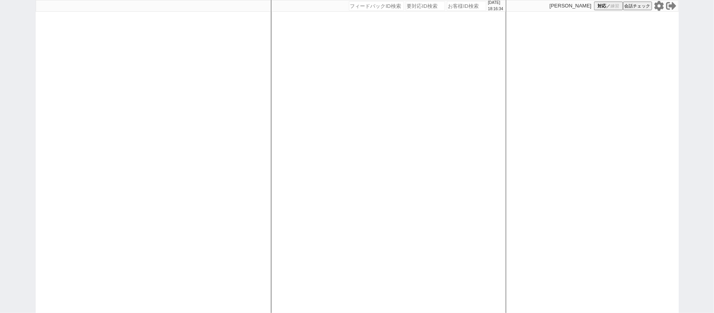
click at [334, 144] on div "[DATE] 18:16:34 候補物件を追加してしてください 紹介した物件一覧 他社物件を追加する 空室確認ページに追加・削除 紹介した物件一覧 他社物件を…" at bounding box center [388, 156] width 235 height 313
select select "1"
select select
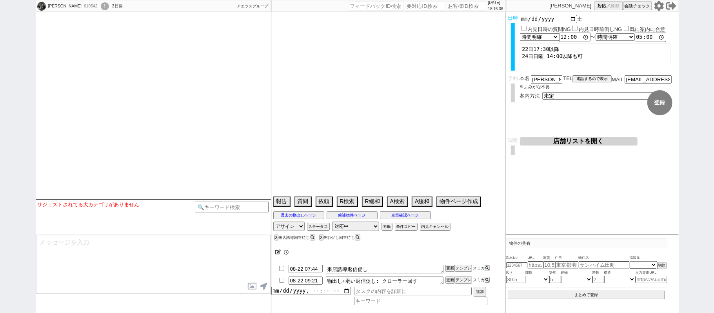
select select
select select "13"
select select "0"
select select "60"
select select "[DATE]"
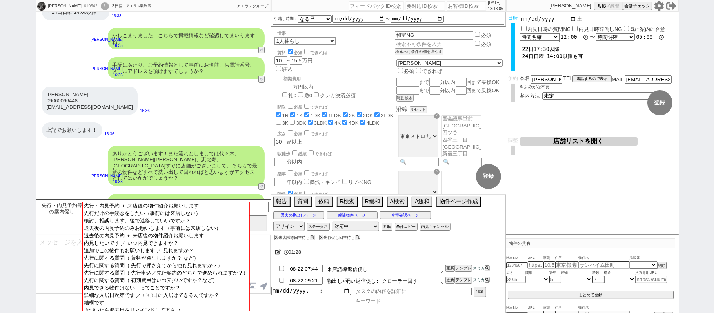
scroll to position [93, 0]
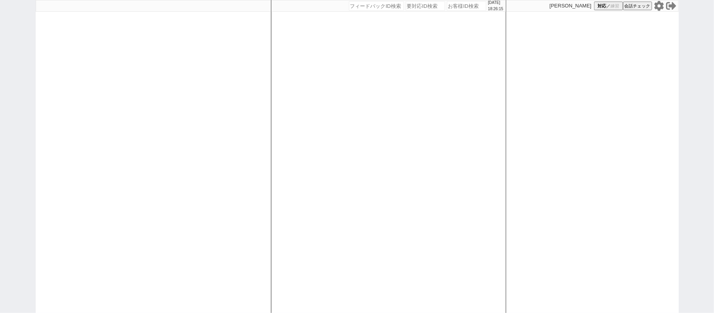
click at [314, 164] on div "[DATE] 18:26:15 候補物件を追加してしてください 紹介した物件一覧 他社物件を追加する 空室確認ページに追加・削除 紹介した物件一覧 他社物件を…" at bounding box center [388, 156] width 235 height 313
select select
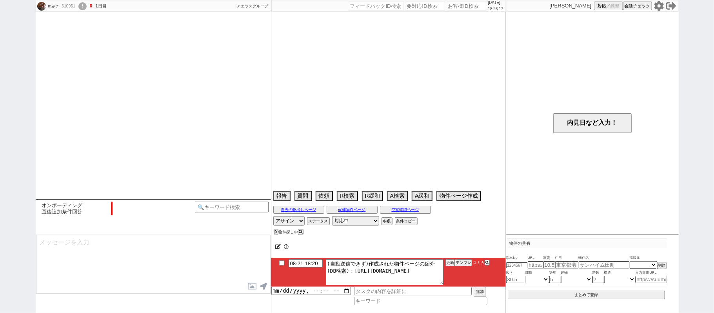
select select "15"
select select "6"
select select "11"
select select "181"
select select "8"
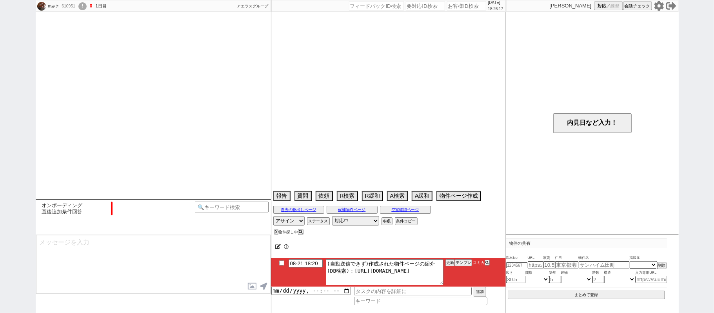
select select "295"
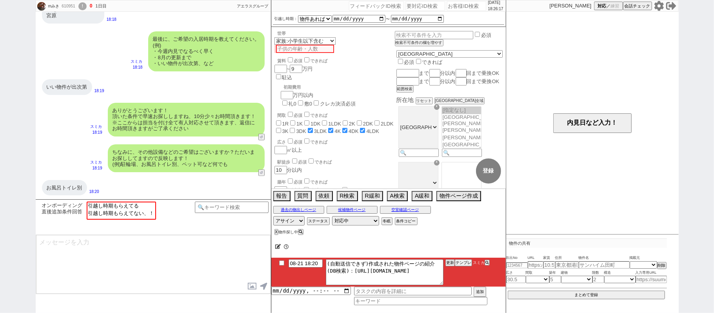
scroll to position [24, 0]
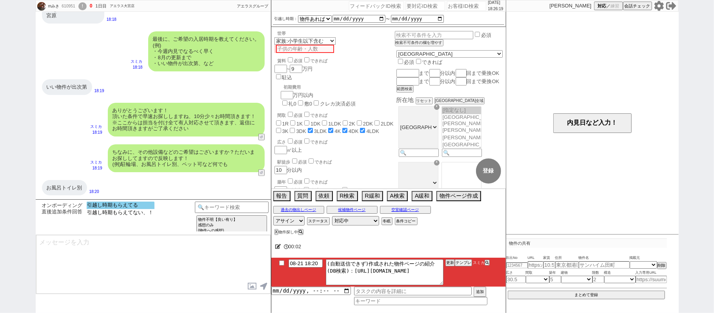
click at [135, 209] on option "引越し時期もらえてる" at bounding box center [121, 212] width 68 height 7
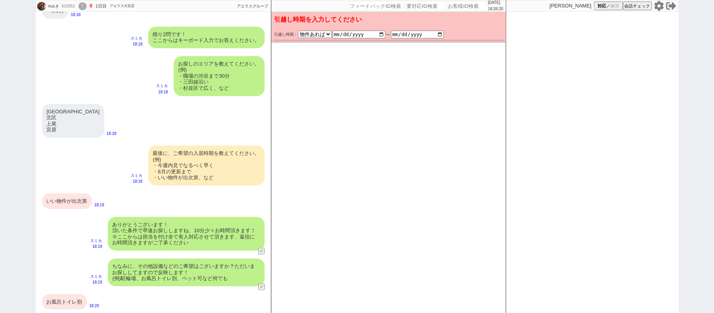
click at [71, 202] on div "いい物件が出次第" at bounding box center [67, 201] width 50 height 16
click at [66, 303] on div "お風呂トイレ別" at bounding box center [64, 302] width 45 height 16
type textarea "@@【@@メッセージは打たず、以下やってください@@】@@ @@【@@すでに条件入力もされているので、「オンボーディング直後追加条件回答」カテゴリでは対応しま…"
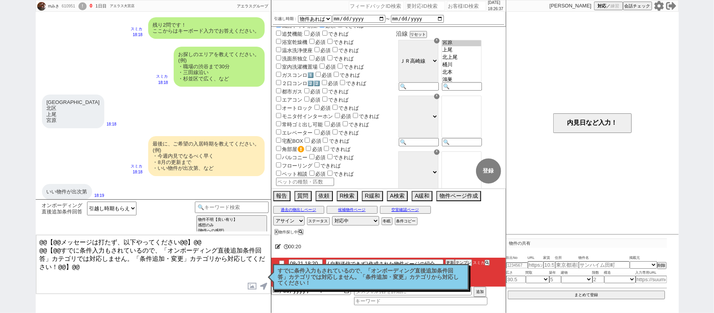
scroll to position [0, 0]
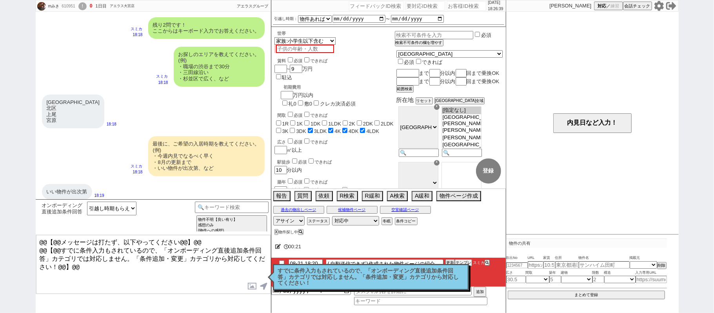
click at [389, 278] on p "すでに条件入力もされているので、「オンボーディング直後追加条件回答」カテゴリでは対応しません。「条件追加・変更」カテゴリから対応してください！" at bounding box center [371, 277] width 186 height 18
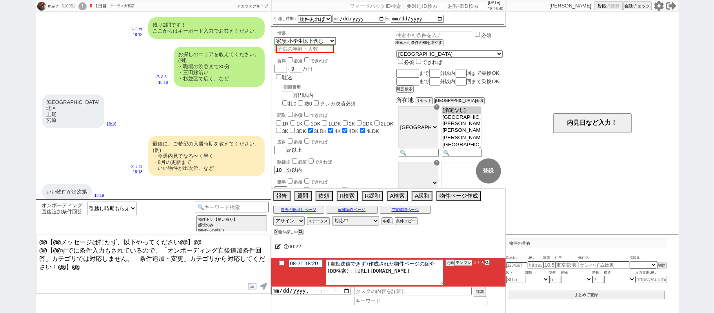
click at [464, 262] on button "テンプレ" at bounding box center [463, 262] width 17 height 5
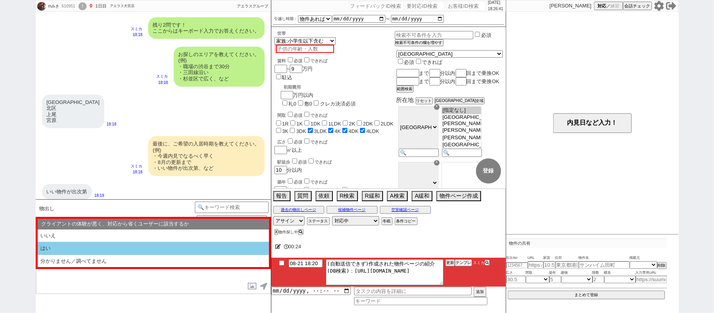
click at [171, 255] on li "はい" at bounding box center [153, 261] width 231 height 13
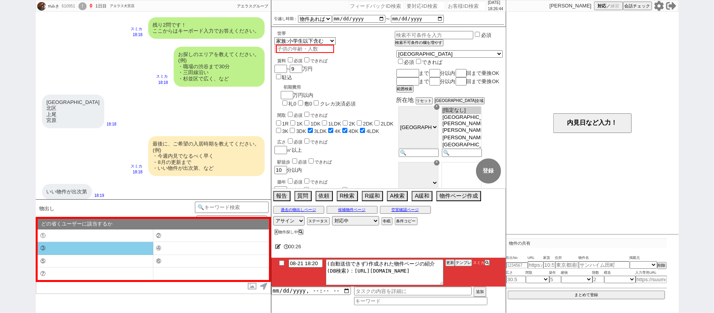
click at [142, 246] on li "③" at bounding box center [96, 248] width 116 height 13
type textarea "すみません、業者システム上でお探ししているのですが、頂いている条件ですと合致する物件がほとんど無く、、！"
select select "③"
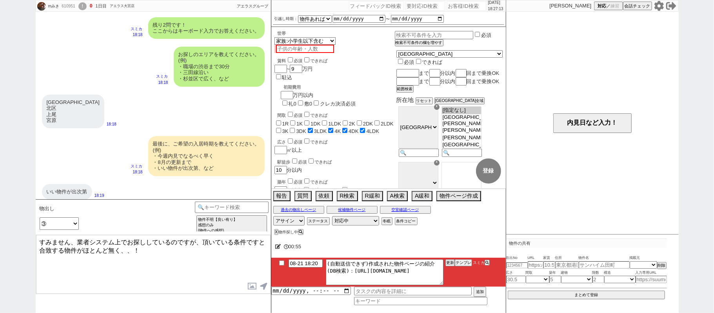
click at [167, 247] on textarea "すみません、業者システム上でお探ししているのですが、頂いている条件ですと合致する物件がほとんど無く、、！" at bounding box center [153, 264] width 235 height 59
checkbox input "true"
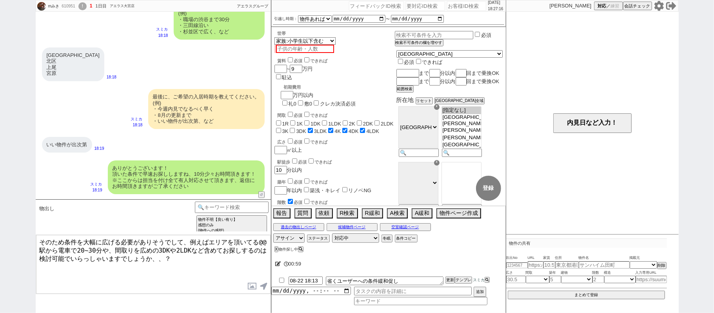
scroll to position [420, 0]
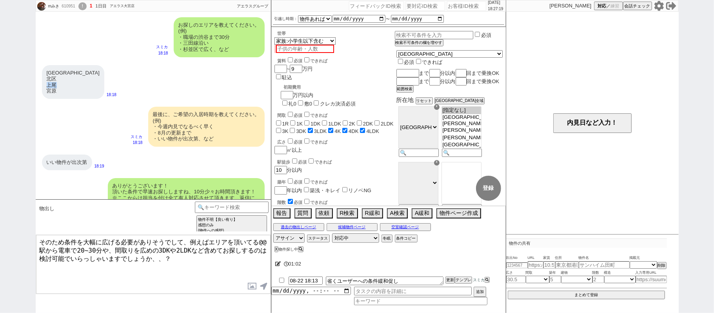
drag, startPoint x: 47, startPoint y: 86, endPoint x: 56, endPoint y: 85, distance: 8.8
click at [56, 85] on div "さいたま市 北区 上尾 宮原" at bounding box center [73, 82] width 62 height 34
copy div "上尾"
drag, startPoint x: 260, startPoint y: 242, endPoint x: 264, endPoint y: 242, distance: 4.7
click at [264, 242] on textarea "そのため条件を大幅に広げる必要がありそうでして、例えばエリアを頂いてる@@駅から電車で20~30分や、間取りを広めの3DKや2LDKなど含めてお探しするのは検…" at bounding box center [153, 264] width 235 height 59
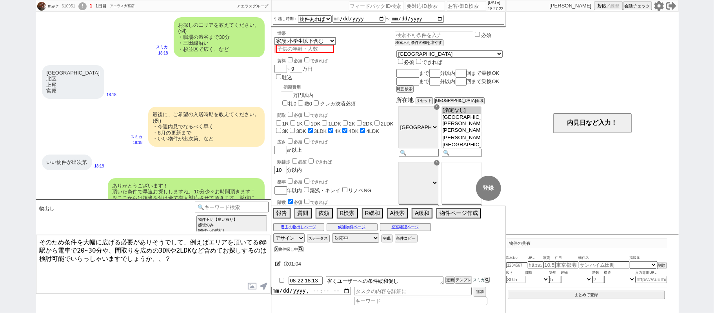
paste textarea "上尾"
type textarea "そのため条件を大幅に広げる必要がありそうでして、例えばエリアを頂いてる上尾駅から電車で20~30分や、間取りを広めの3DKや2LDKなど含めてお探しするのは検…"
click at [194, 271] on textarea "そのため条件を大幅に広げる必要がありそうでして、例えばエリアを頂いてる上尾駅から電車で20~30分や、間取りを広めの3DKや2LDKなど含めてお探しするのは検…" at bounding box center [153, 264] width 235 height 59
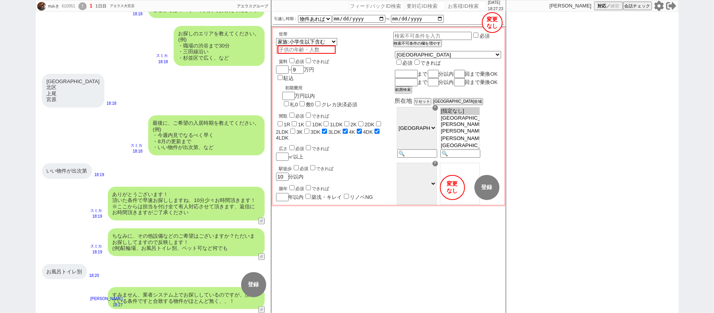
scroll to position [453, 0]
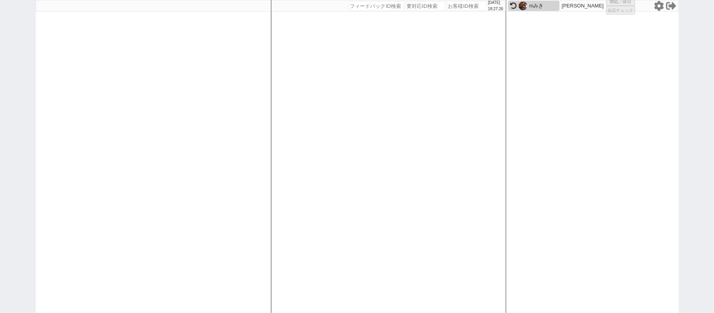
select select "1"
select select
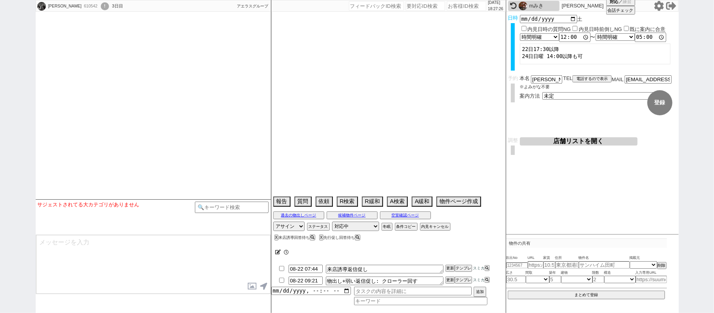
select select
select select "13"
select select "0"
select select "60"
select select "[DATE]"
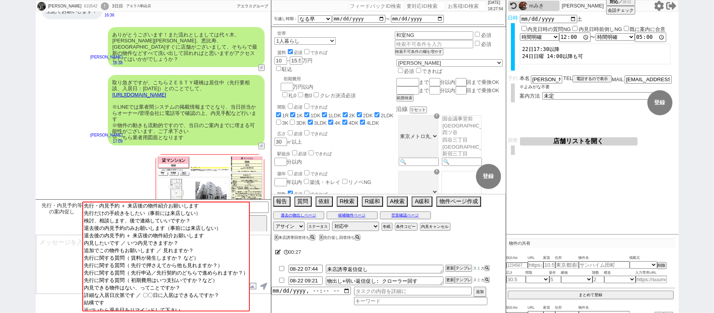
scroll to position [344, 0]
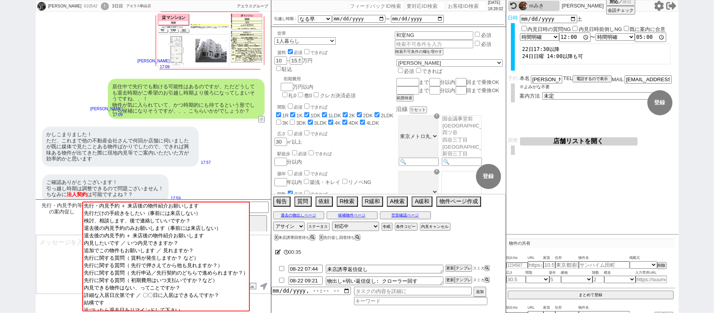
click at [75, 261] on textarea at bounding box center [153, 264] width 235 height 59
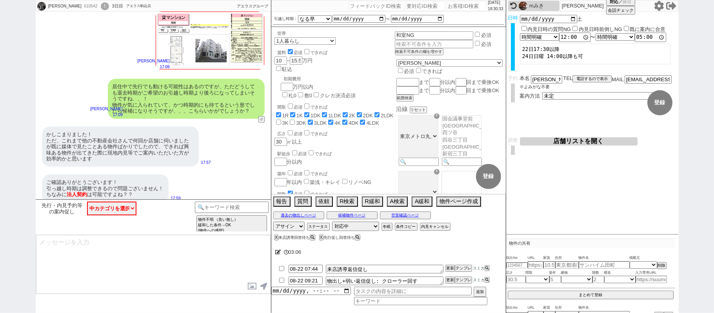
drag, startPoint x: 5, startPoint y: 95, endPoint x: 29, endPoint y: 92, distance: 23.7
click at [6, 94] on div "みやけ　ひろき 610542 ! 0 3日目 アエラス駒込店 冬眠中 自社客 アエラスグループ スミカ_BPO チャット全表示 2025-08-21 下記で調…" at bounding box center [357, 156] width 714 height 313
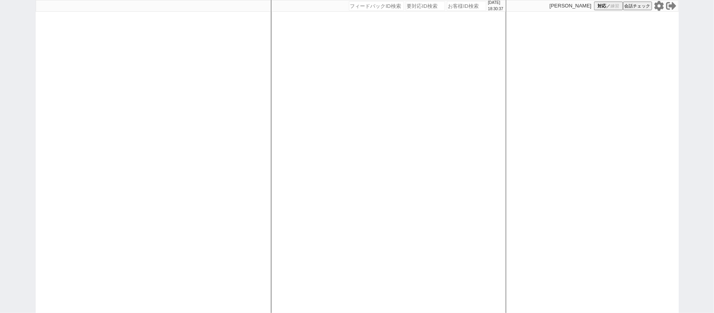
click at [661, 4] on icon at bounding box center [658, 6] width 9 height 10
click at [301, 181] on div "[DATE] 18:38:05 候補物件を追加してしてください 紹介した物件一覧 他社物件を追加する 空室確認ページに追加・削除 紹介した物件一覧 他社物件を…" at bounding box center [388, 156] width 235 height 313
click at [302, 181] on div "[DATE] 18:38:05 候補物件を追加してしてください 紹介した物件一覧 他社物件を追加する 空室確認ページに追加・削除 紹介した物件一覧 他社物件を…" at bounding box center [388, 156] width 235 height 313
select select "1"
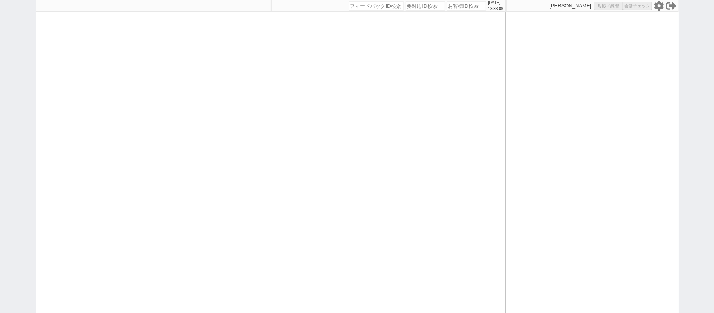
select select
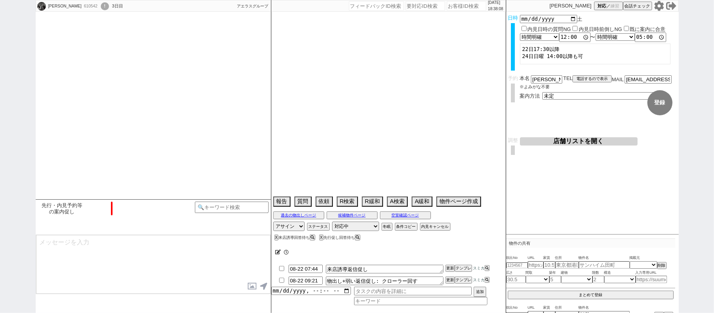
scroll to position [286, 0]
select select "13"
select select "0"
select select "60"
select select "[DATE]"
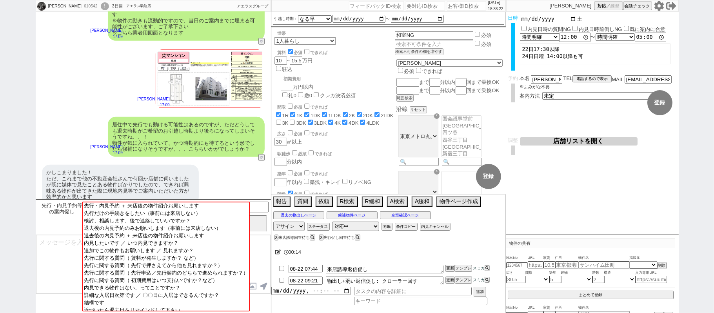
scroll to position [344, 0]
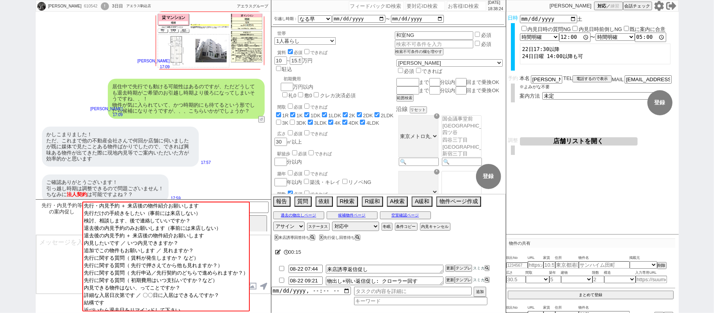
click at [206, 129] on div "かしこまりました！ ただ、これまで他の不動産会社さんで何回か店舗に伺いましたが既に媒体で見たことある物件ばかりでしたので、できれば興味ある物件が出てきた際に現…" at bounding box center [153, 147] width 235 height 48
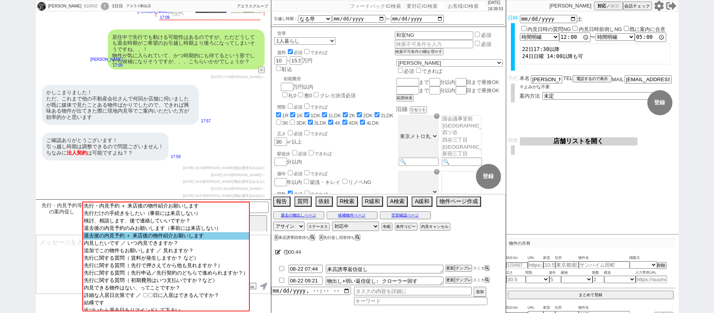
scroll to position [619, 0]
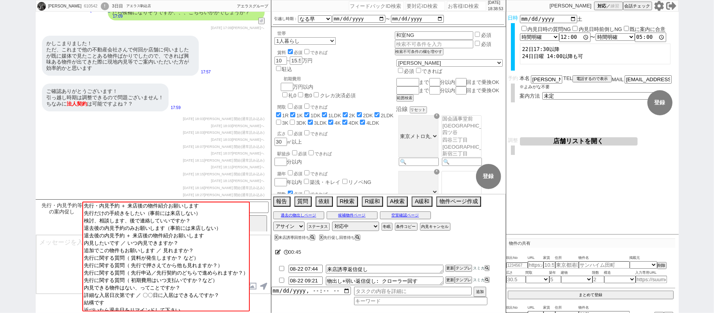
click at [65, 246] on textarea at bounding box center [153, 264] width 235 height 59
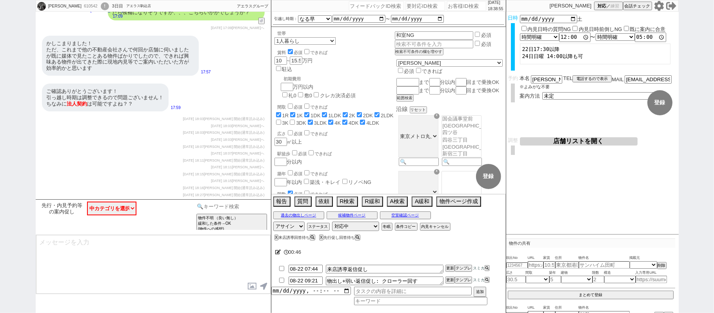
click at [253, 211] on input at bounding box center [232, 207] width 74 height 10
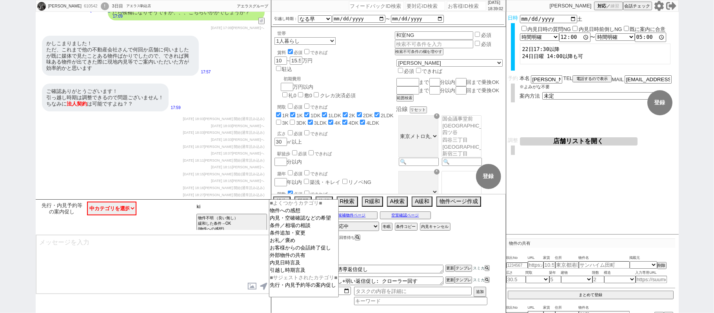
type input "k"
type input "記述"
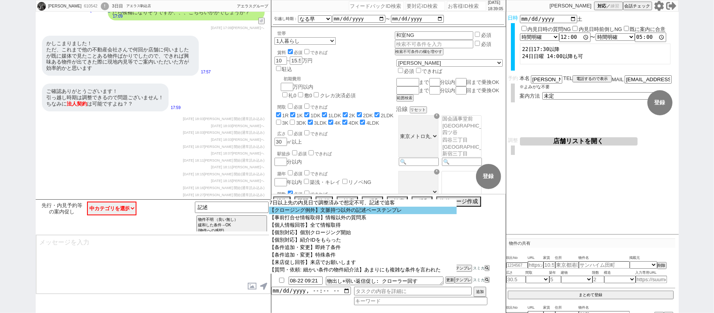
click at [366, 210] on option "【クロージング例外】文脈持つ以外の記述ベーステンプレ" at bounding box center [363, 210] width 188 height 7
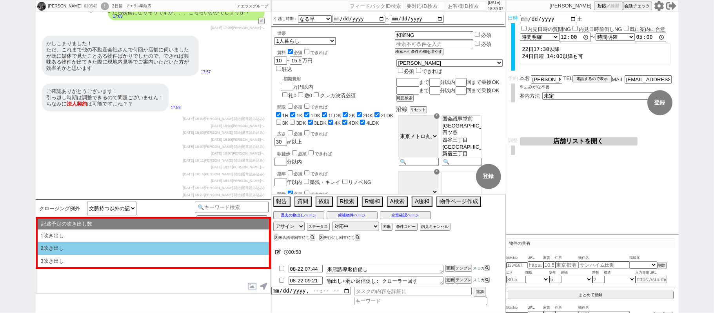
click at [154, 255] on li "2吹き出し" at bounding box center [153, 261] width 231 height 13
select select "2吹き出し"
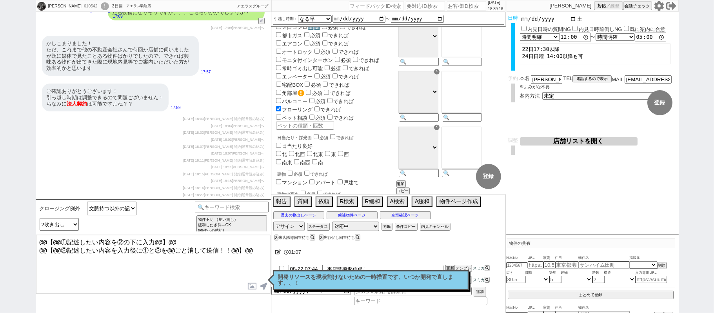
scroll to position [308, 0]
click at [260, 250] on textarea "@@【@@①記述したい内容を②の下に入力@@】@@ @@【@@②記述したい内容を入力後に①と②を@@ごと消して送信！！@@】@@" at bounding box center [153, 264] width 235 height 59
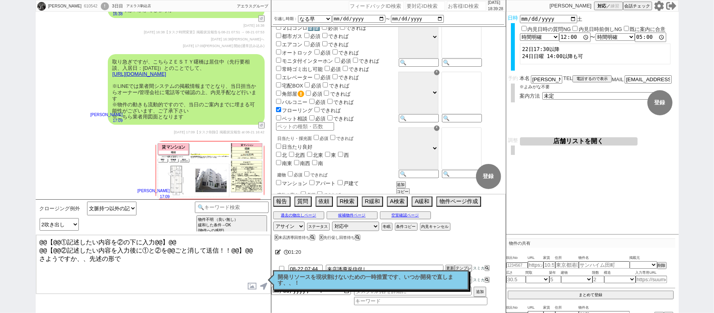
scroll to position [358, 0]
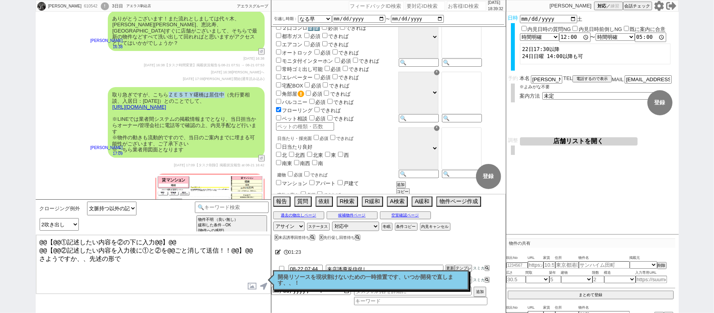
drag, startPoint x: 170, startPoint y: 88, endPoint x: 224, endPoint y: 88, distance: 54.5
click at [224, 88] on div "取り急ぎですが、こちらＺＥＳＴＹ曙橋は居住中（先行要相談、入居日：2025年9月22日）とのことでして、 https://tools.sumika.live/…" at bounding box center [186, 122] width 157 height 71
copy div "ＺＥＳＴＹ曙橋は居住中"
click at [168, 271] on textarea "@@【@@①記述したい内容を②の下に入力@@】@@ @@【@@②記述したい内容を入力後に①と②を@@ごと消して送信！！@@】@@ さようですか、、先述の形で" at bounding box center [153, 264] width 235 height 59
paste textarea "ＺＥＳＴＹ曙橋は居住中"
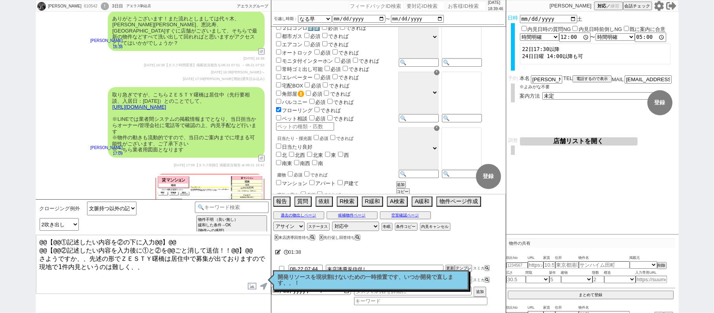
click at [89, 254] on textarea "@@【@@①記述したい内容を②の下に入力@@】@@ @@【@@②記述したい内容を入力後に①と②を@@ごと消して送信！！@@】@@ さようですか、、先述の形でＺ…" at bounding box center [153, 264] width 235 height 59
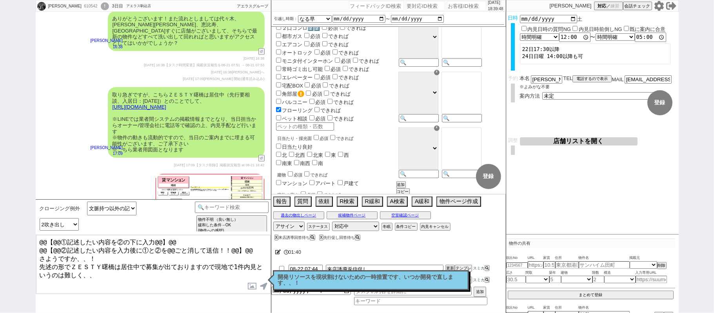
click at [101, 272] on textarea "@@【@@①記述したい内容を②の下に入力@@】@@ @@【@@②記述したい内容を入力後に①と②を@@ごと消して送信！！@@】@@ さようですか、、！ 先述の形…" at bounding box center [153, 264] width 235 height 59
click at [412, 217] on button "空室確認ページ" at bounding box center [405, 215] width 51 height 6
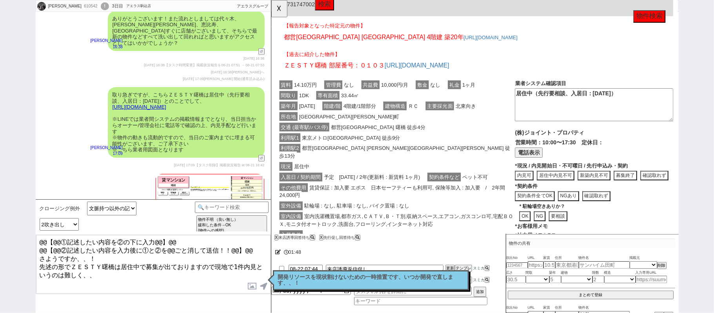
scroll to position [157, 0]
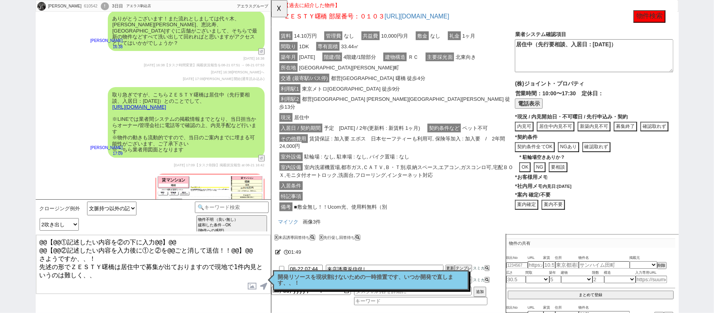
click at [106, 271] on textarea "@@【@@①記述したい内容を②の下に入力@@】@@ @@【@@②記述したい内容を入力後に①と②を@@ごと消して送信！！@@】@@ さようですか、、！ 先述の形…" at bounding box center [153, 264] width 235 height 59
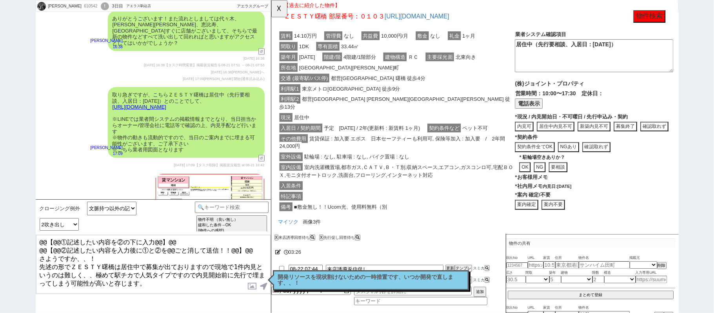
type textarea "@@【@@①記述したい内容を②の下に入力@@】@@ @@【@@②記述したい内容を入力後に①と②を@@ごと消して送信！！@@】@@ さようですか、、！ 先述の形…"
click at [279, 12] on button "☓" at bounding box center [278, 8] width 15 height 16
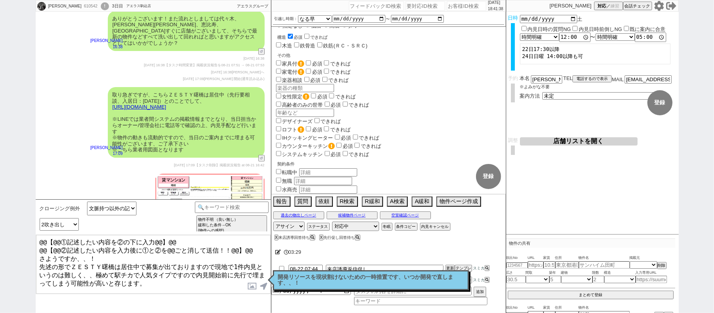
scroll to position [518, 0]
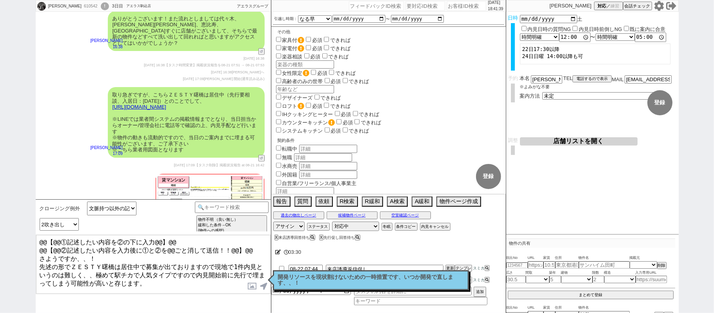
click at [295, 197] on label "法人契約" at bounding box center [292, 200] width 20 height 6
click at [281, 196] on input "法人契約" at bounding box center [278, 198] width 5 height 5
checkbox input "true"
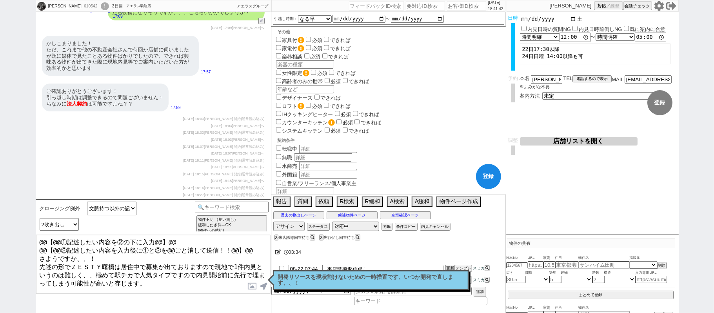
drag, startPoint x: 256, startPoint y: 247, endPoint x: 0, endPoint y: 9, distance: 349.6
click at [0, 87] on div "みやけ　ひろき 610542 ! 0 3日目 アエラス駒込店 冬眠中 自社客 アエラスグループ スミカ_BPO チャット全表示 2025-08-21 下記で調…" at bounding box center [357, 156] width 714 height 313
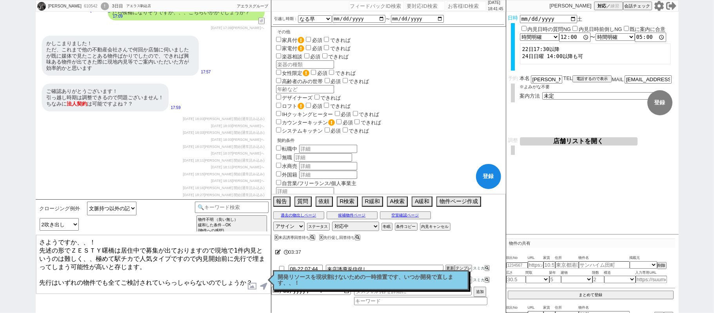
type textarea "さようですか、、！ 先述の形でＺＥＳＴＹ曙橋は居住中で募集が出ておりますので現地で1件内見というのは難しく、、極めて駅チカで人気タイプですので内見開始前に先行…"
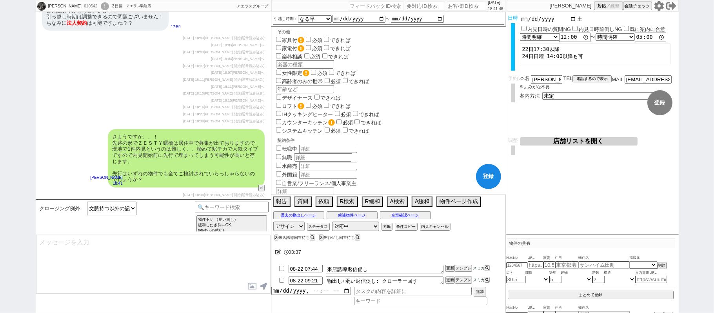
scroll to position [488, 0]
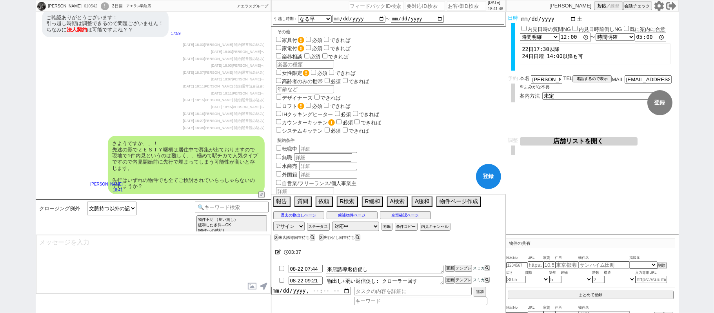
select select "431"
type textarea "@@【@@①記述したい内容を②の下に入力@@】@@ @@【@@②記述したい内容を入力後に①と②を@@ごと消して送信！！@@】@@"
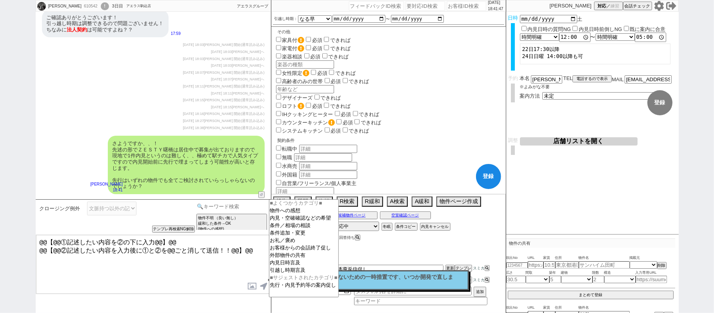
click at [237, 207] on input at bounding box center [232, 207] width 74 height 10
type input "個"
type input "法人"
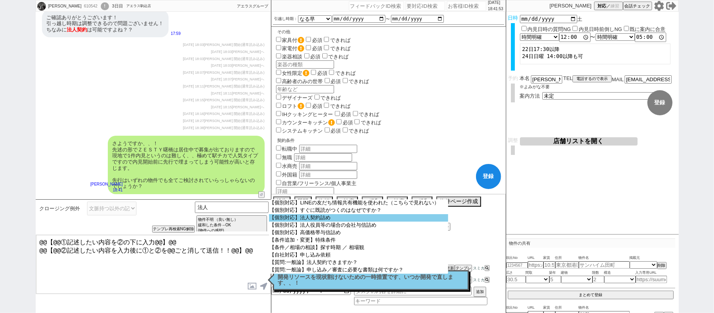
click at [308, 220] on option "【個別対応】法人契約詰め" at bounding box center [358, 217] width 179 height 7
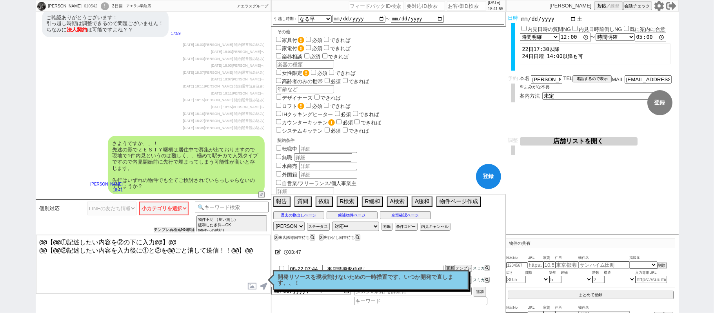
click at [184, 232] on button "テンプレ再検索NG解除" at bounding box center [174, 229] width 41 height 5
click at [172, 206] on select "小カテゴリを選択 役員か不明 入居者が役員" at bounding box center [163, 209] width 49 height 14
select select "役員か不明"
click at [139, 202] on select "小カテゴリを選択 役員か不明 入居者が役員" at bounding box center [163, 209] width 49 height 14
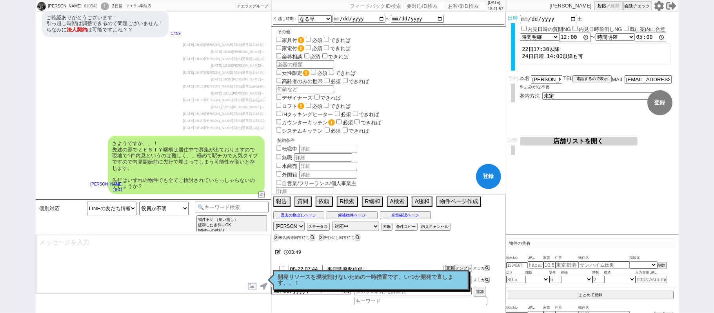
type textarea "@@【@@メッセージは打たず、以下やってください@@】@@ @@【@@法人契約を詰めるため、 1. 法人契約にチェック 2. 法人契約が既にチェックされてたら…"
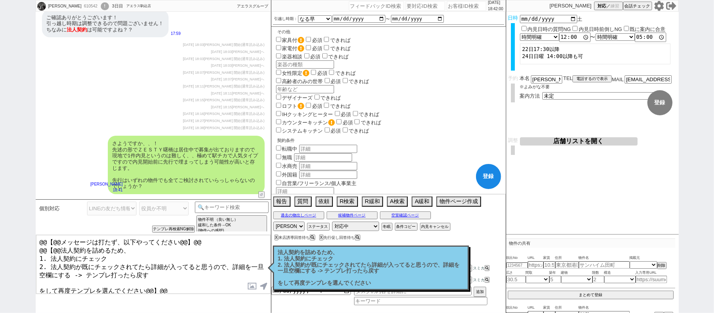
click at [493, 178] on button "登録" at bounding box center [488, 176] width 25 height 25
checkbox input "true"
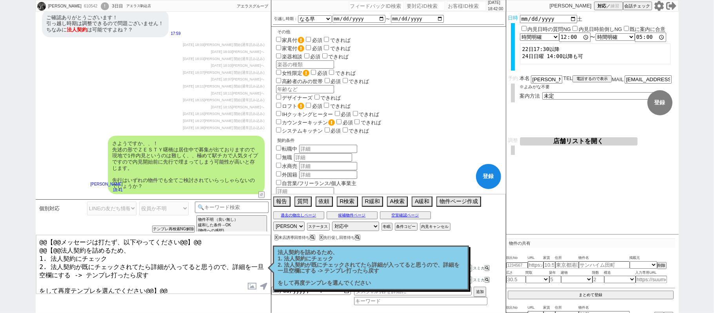
checkbox input "true"
checkbox input "false"
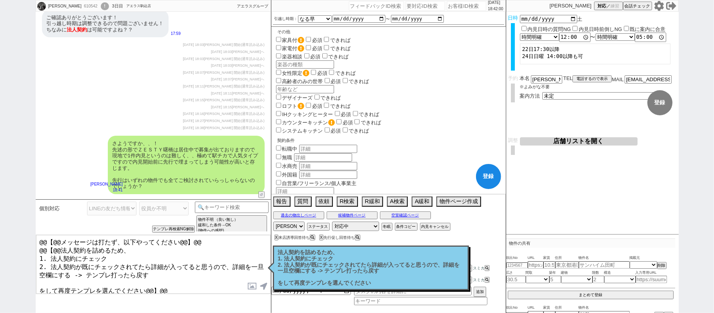
checkbox input "true"
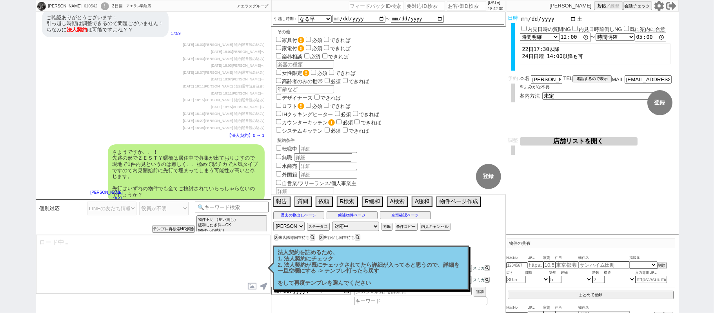
type textarea "@@法人契約とのことで、指定の不動産会社や社内規定等はございますか？ ※またご入居者様が役員でいらっしゃる場合はお申し付けください"
select select "60"
select select "1492"
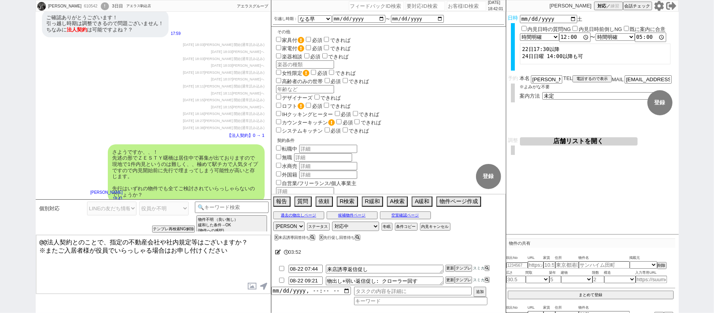
scroll to position [82, 0]
type textarea "また、法人契約とのことで、指定の不動産会社や社内規定等はございますか？ ※またご入居者様が役員でいらっしゃる場合はお申し付けください"
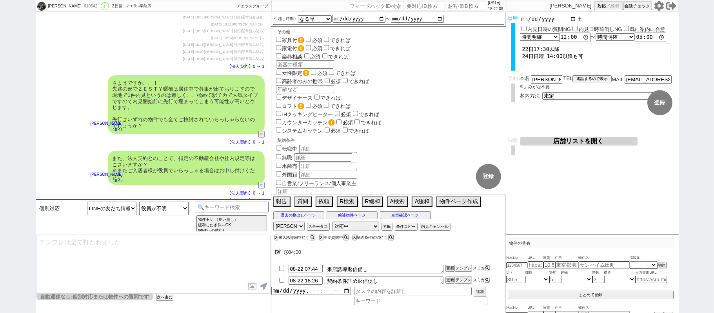
scroll to position [556, 0]
drag, startPoint x: 286, startPoint y: 229, endPoint x: 291, endPoint y: 227, distance: 5.6
click at [286, 229] on select "アサイン 松井健太朗 小澤結 林瑞季 和田麻衣" at bounding box center [288, 226] width 31 height 9
select select
click at [273, 223] on select "アサイン 松井健太朗 小澤結 林瑞季 和田麻衣" at bounding box center [288, 226] width 31 height 9
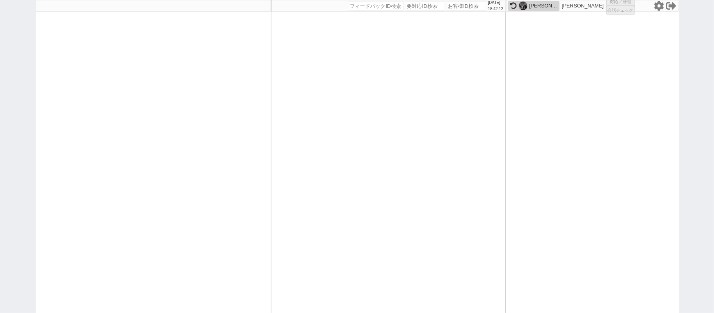
select select
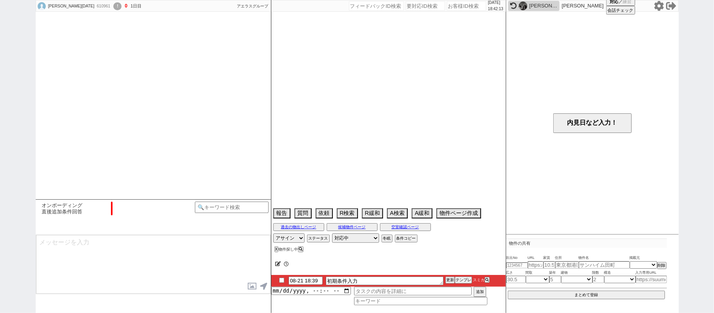
select select "6"
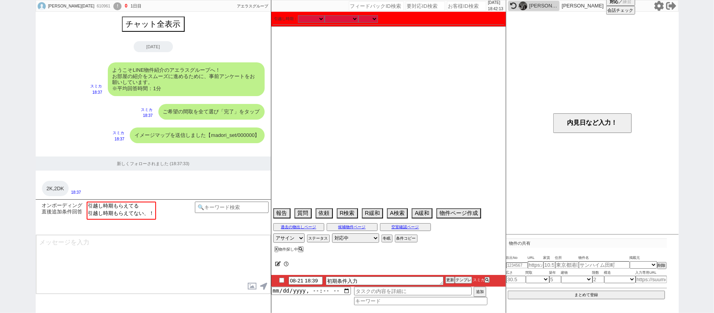
scroll to position [595, 0]
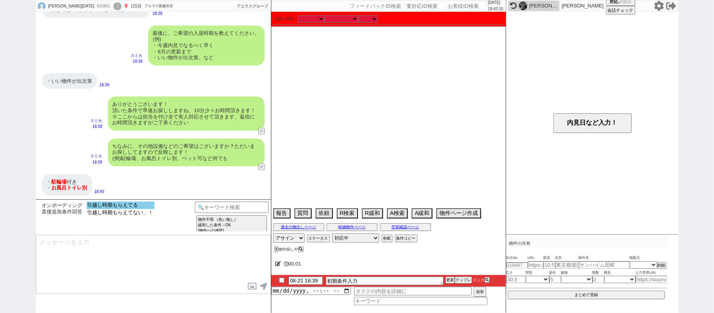
drag, startPoint x: 149, startPoint y: 206, endPoint x: 155, endPoint y: 214, distance: 9.3
click at [148, 209] on option "引越し時期もらえてる" at bounding box center [121, 212] width 68 height 7
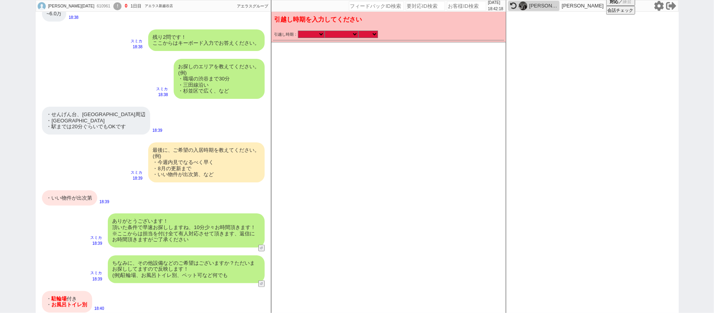
click at [545, 2] on div "みやけ　ひろき" at bounding box center [533, 6] width 51 height 10
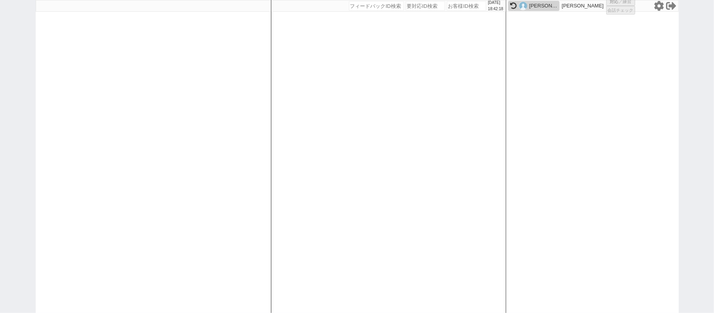
select select "1"
select select
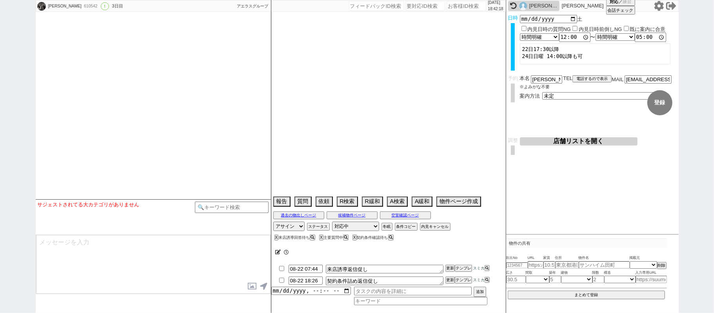
select select "13"
select select "0"
select select "60"
select select "1492"
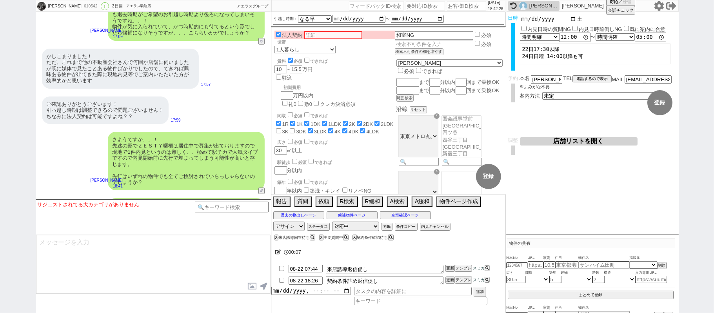
scroll to position [2647, 0]
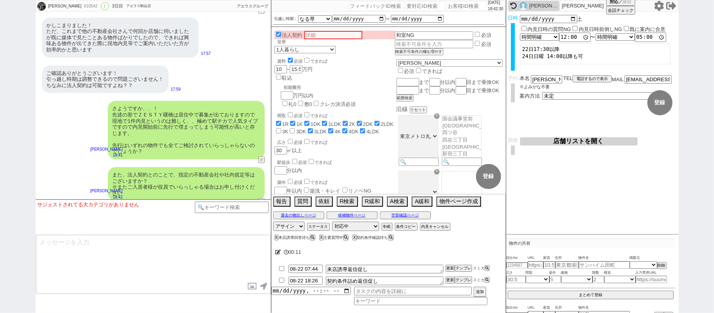
click at [537, 5] on div "[PERSON_NAME][DATE]" at bounding box center [543, 6] width 28 height 6
select select
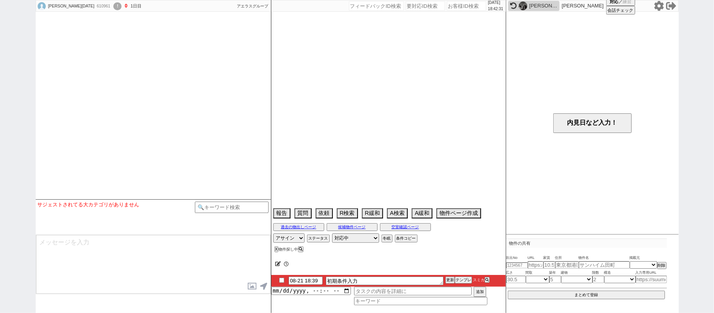
scroll to position [595, 0]
select select "6"
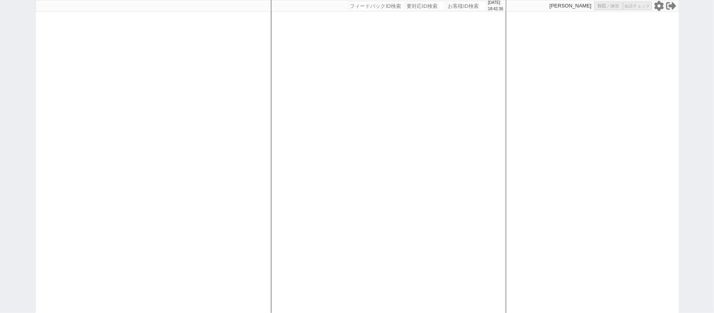
select select
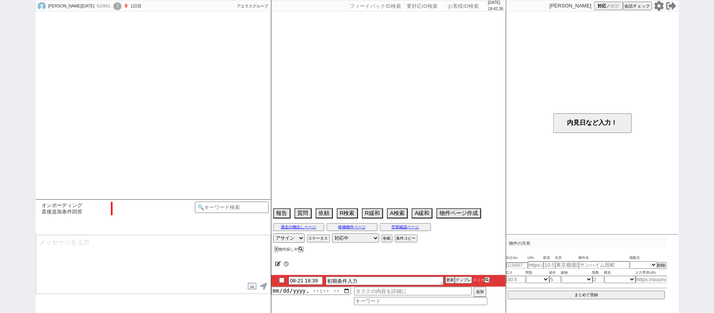
select select "6"
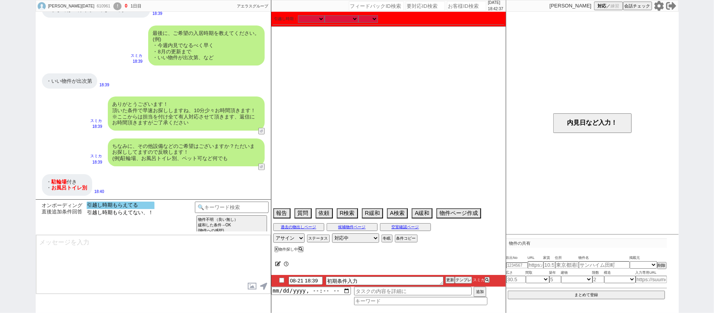
click at [145, 209] on option "引越し時期もらえてる" at bounding box center [121, 212] width 68 height 7
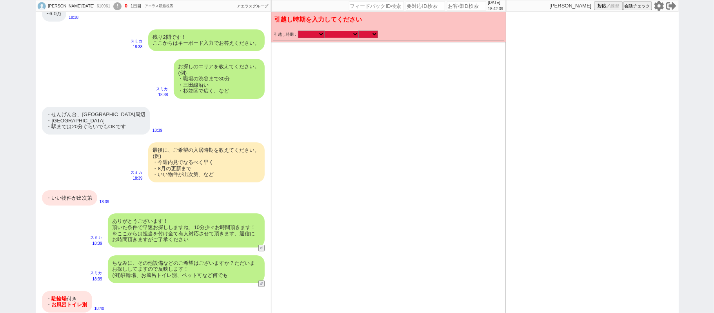
drag, startPoint x: 346, startPoint y: 31, endPoint x: 348, endPoint y: 36, distance: 6.3
click at [346, 31] on select "なる早 未定 いつでも 物件あれば 年内 来年 1月 2月 3月 4月 5月 6月 7月 8月 9月 10月 11月 12月 春 [PERSON_NAME]" at bounding box center [342, 34] width 34 height 7
select select "15"
click at [325, 31] on select "なる早 未定 いつでも 物件あれば 年内 来年 1月 2月 3月 4月 5月 6月 7月 8月 9月 10月 11月 12月 春 [PERSON_NAME]" at bounding box center [342, 34] width 34 height 7
checkbox input "false"
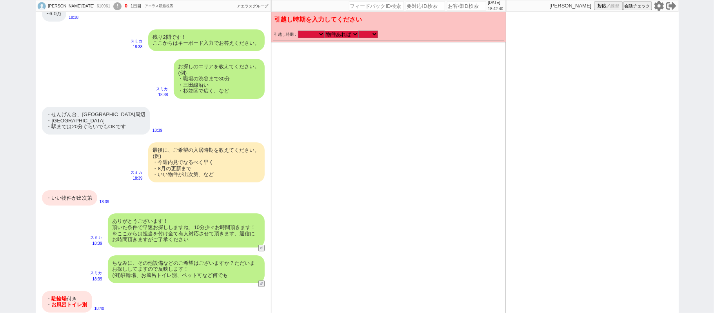
checkbox input "false"
checkbox input "true"
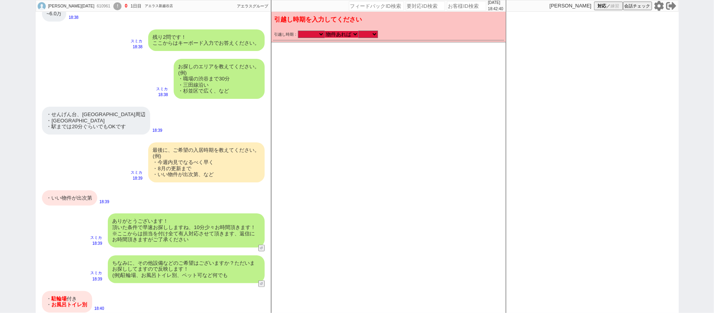
checkbox input "true"
checkbox input "false"
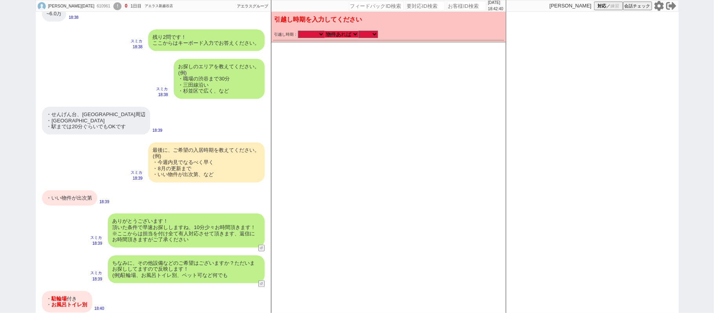
checkbox input "false"
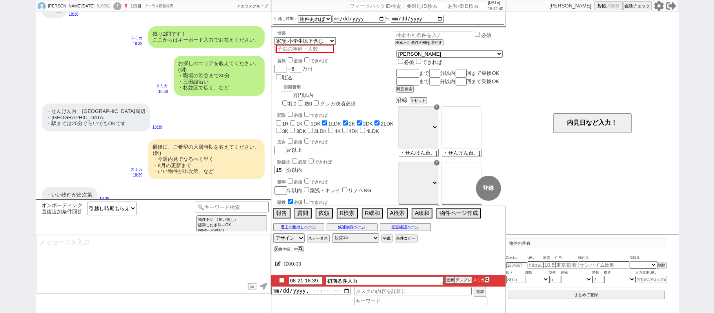
type textarea "かしこまりました！ただ今お探ししております、追加のご希望もお気軽にお願いします！"
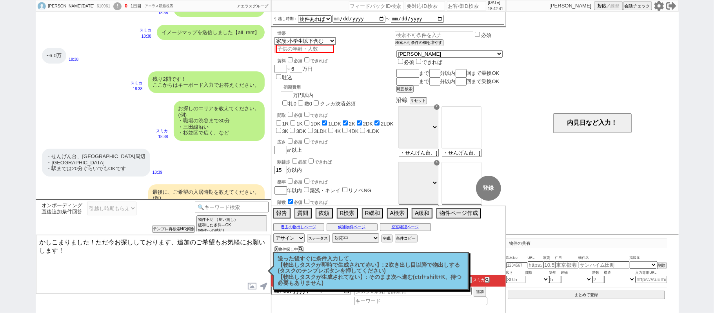
scroll to position [482, 0]
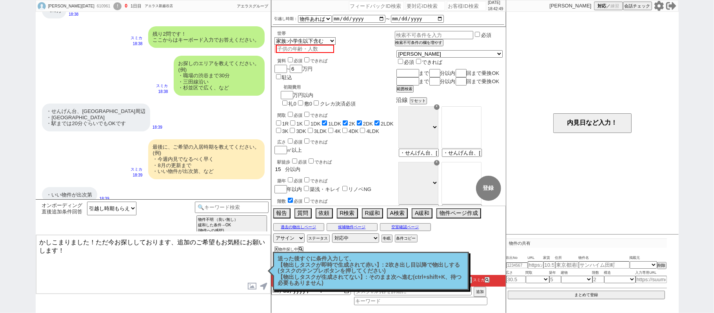
click at [197, 127] on div "[PERSON_NAME][DATE] 610961 ! 0 1日目 アエラス新越谷店 冬眠中 自社客 アエラスグループ スミカ_BPO チャット全表示 [D…" at bounding box center [357, 156] width 643 height 313
checkbox input "false"
checkbox input "true"
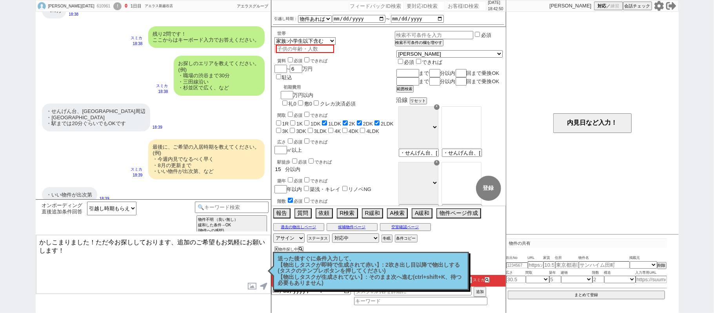
checkbox input "true"
checkbox input "false"
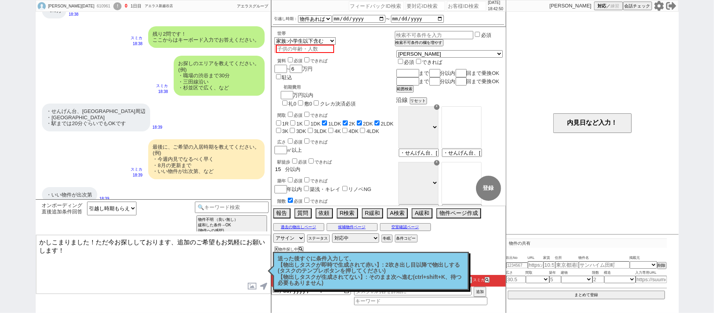
checkbox input "false"
type input "2"
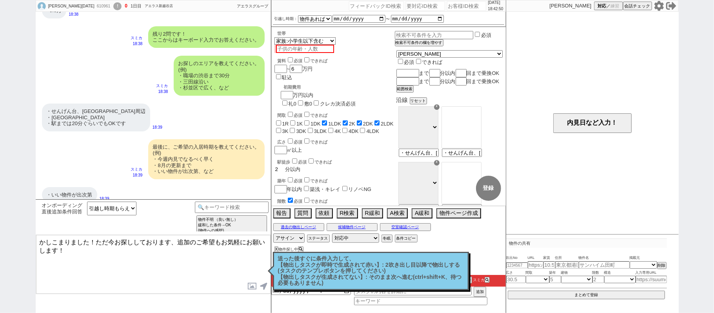
checkbox input "false"
checkbox input "true"
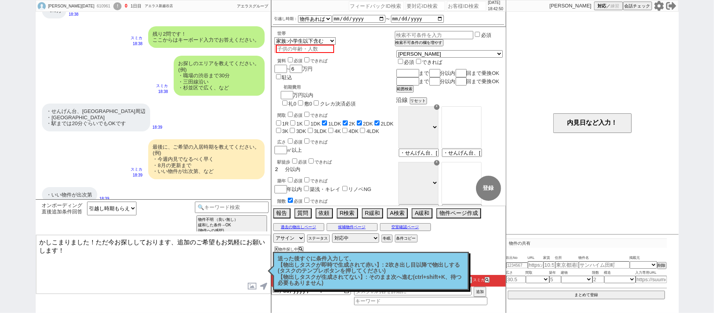
checkbox input "true"
checkbox input "false"
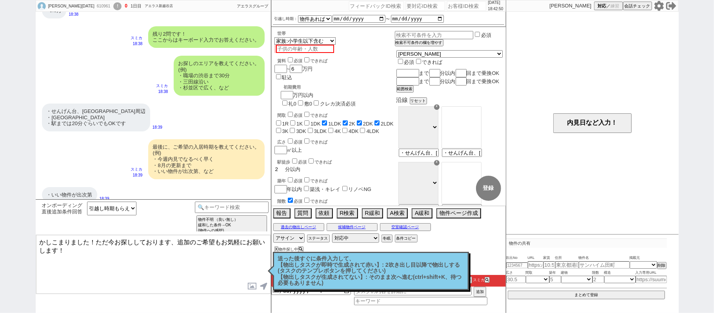
checkbox input "false"
type input "20"
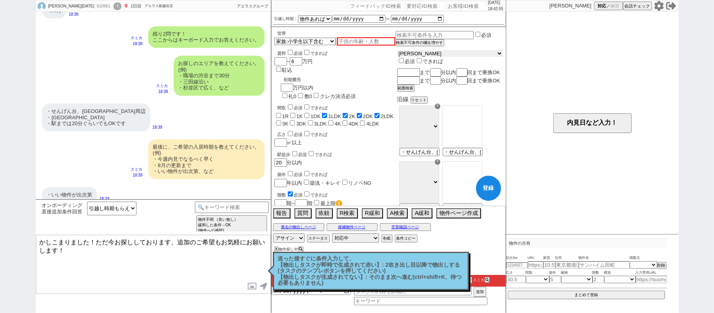
click at [437, 55] on select "[PERSON_NAME] [GEOGRAPHIC_DATA] [GEOGRAPHIC_DATA] [PERSON_NAME][GEOGRAPHIC_DATA…" at bounding box center [450, 53] width 106 height 7
select select "11"
click at [416, 51] on select "[PERSON_NAME] [GEOGRAPHIC_DATA] [GEOGRAPHIC_DATA] [PERSON_NAME][GEOGRAPHIC_DATA…" at bounding box center [450, 53] width 106 height 7
checkbox input "false"
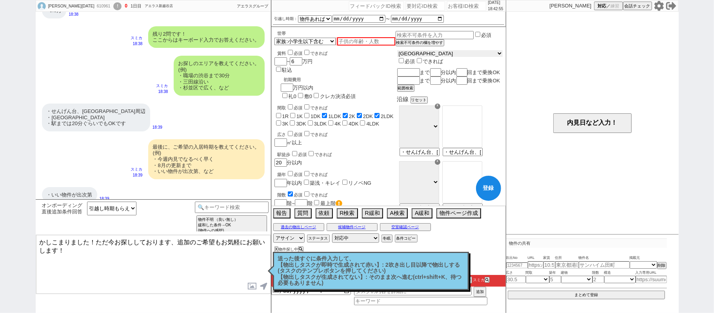
checkbox input "false"
checkbox input "true"
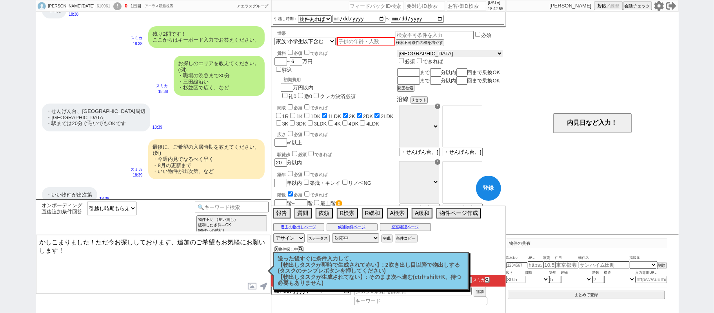
checkbox input "false"
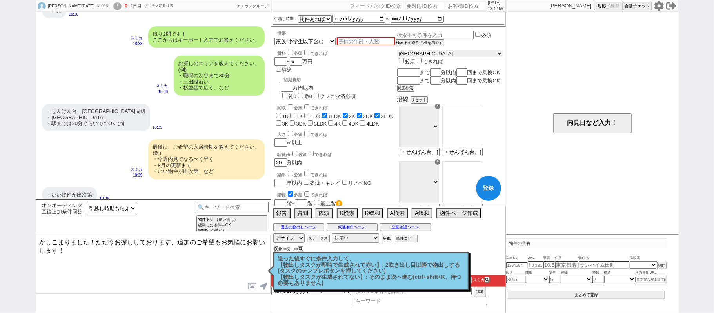
checkbox input "false"
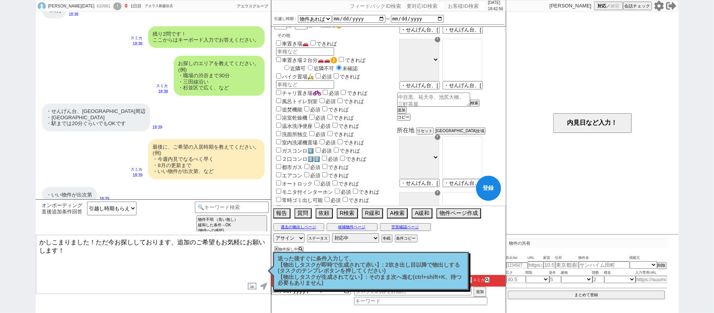
scroll to position [209, 0]
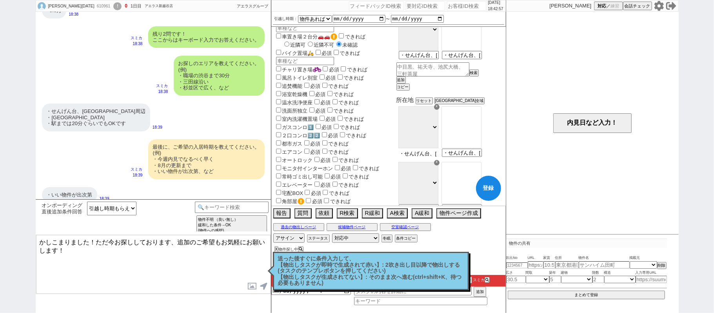
click at [437, 157] on input "・せんげん台、[GEOGRAPHIC_DATA]周辺 ・[GEOGRAPHIC_DATA] ・駅までは20分ぐらいでもOKです" at bounding box center [418, 153] width 38 height 7
type input "k"
type input "越谷"
select select "207"
type input "・せんげん台、[GEOGRAPHIC_DATA]周辺 ・[GEOGRAPHIC_DATA] ・駅までは20分ぐらいでもOKです"
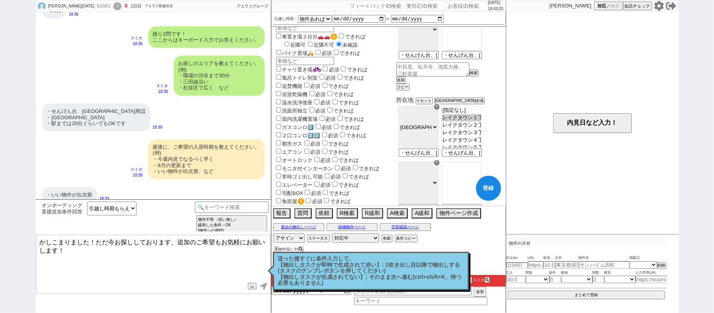
click at [478, 122] on option "レイクタウン１丁目" at bounding box center [461, 125] width 39 height 7
select select "19765"
click at [480, 118] on option "[指定なし]" at bounding box center [461, 117] width 39 height 7
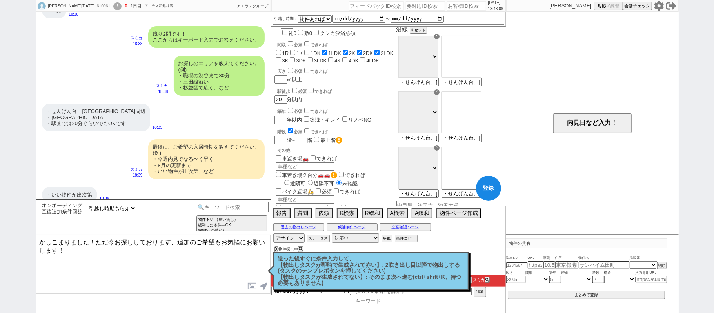
scroll to position [52, 0]
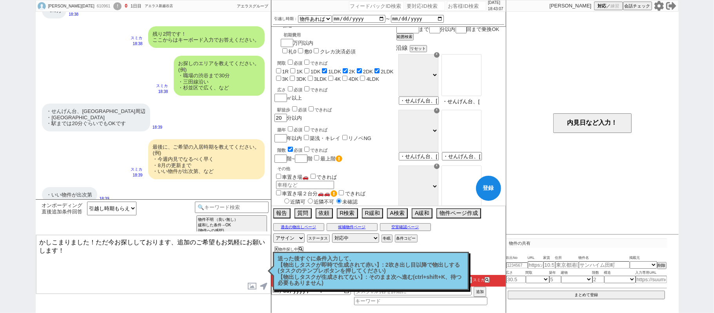
click at [468, 105] on input "・せんげん台、[GEOGRAPHIC_DATA]周辺 ・[GEOGRAPHIC_DATA] ・駅までは20分ぐらいでもOKです" at bounding box center [461, 101] width 38 height 7
type input "せんげん台"
select select "33"
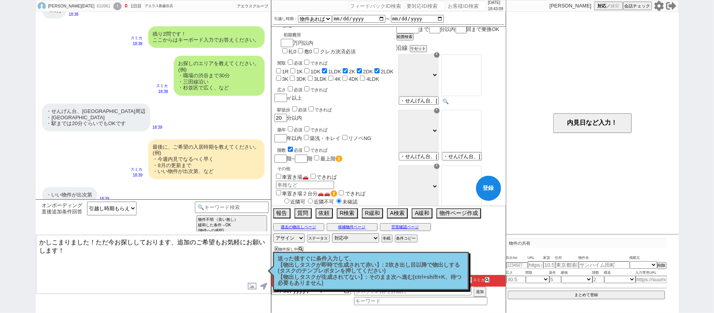
type input "・せんげん台、[GEOGRAPHIC_DATA]周辺 ・[GEOGRAPHIC_DATA] ・駅までは20分ぐらいでもOKです"
select select "972"
click at [480, 76] on option "大袋" at bounding box center [461, 72] width 39 height 7
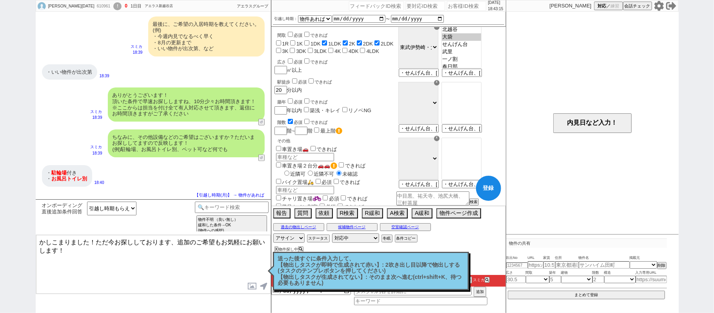
scroll to position [104, 0]
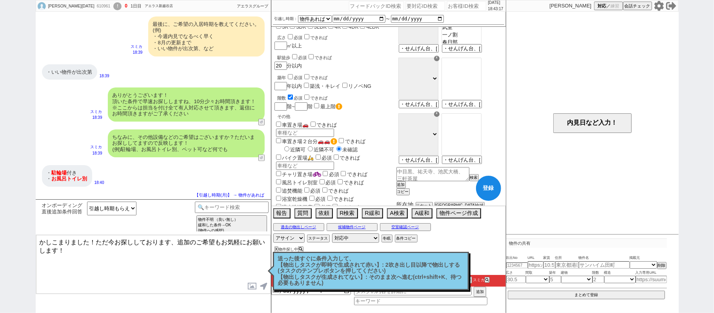
click at [302, 171] on label "チャリ置き場" at bounding box center [298, 174] width 47 height 6
click at [281, 171] on input "チャリ置き場" at bounding box center [278, 173] width 5 height 5
checkbox input "true"
checkbox input "false"
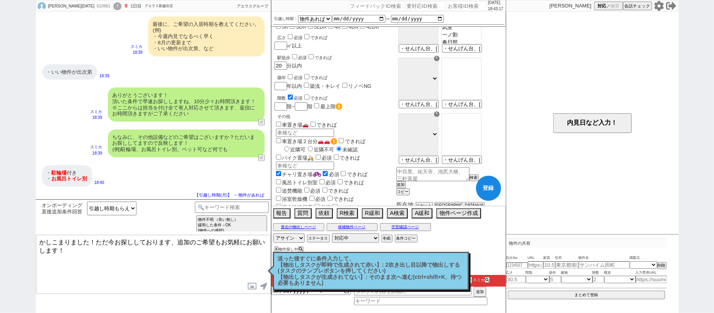
checkbox input "false"
checkbox input "true"
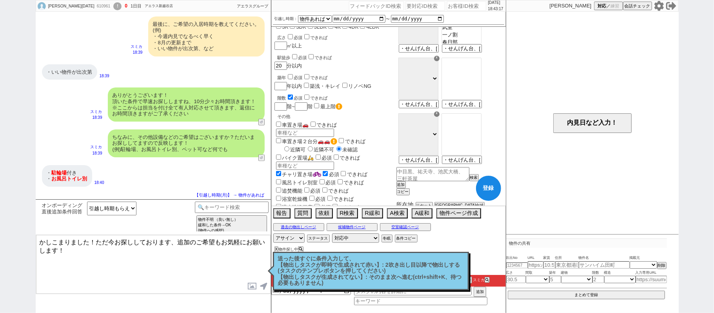
checkbox input "false"
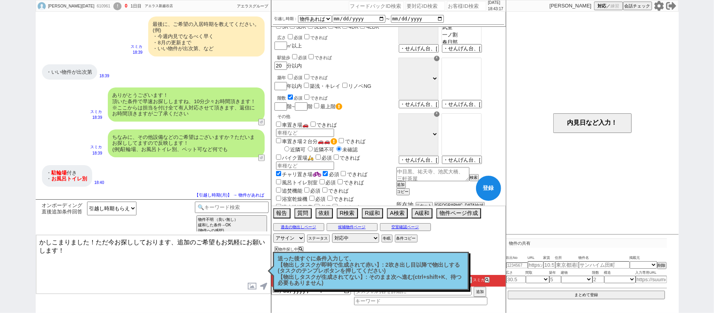
checkbox input "false"
checkbox input "true"
click at [300, 180] on label "風呂トイレ別室" at bounding box center [297, 183] width 44 height 6
click at [281, 179] on input "風呂トイレ別室" at bounding box center [278, 181] width 5 height 5
checkbox input "true"
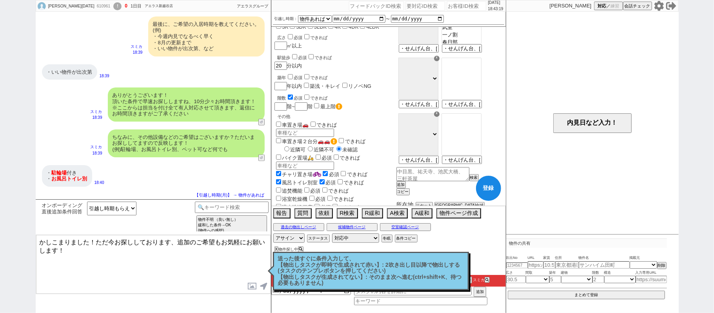
checkbox input "false"
checkbox input "true"
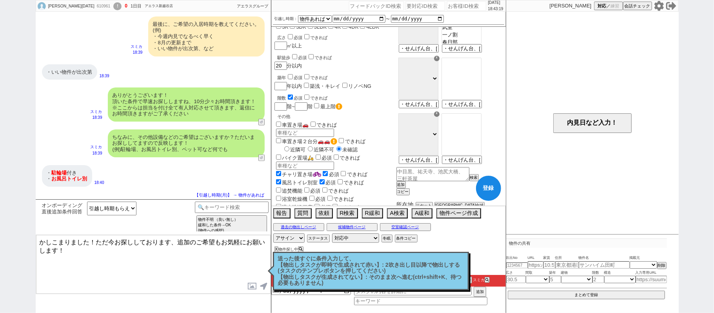
checkbox input "true"
checkbox input "false"
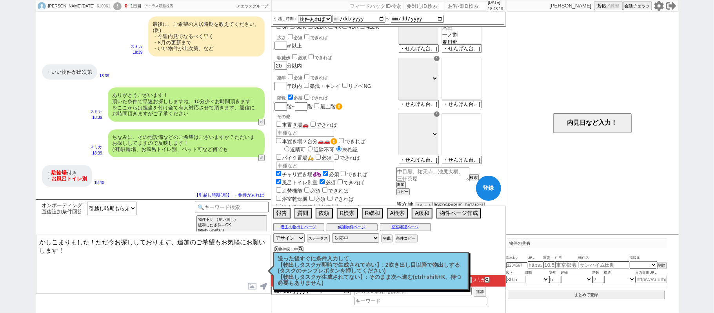
checkbox input "false"
checkbox input "true"
checkbox input "false"
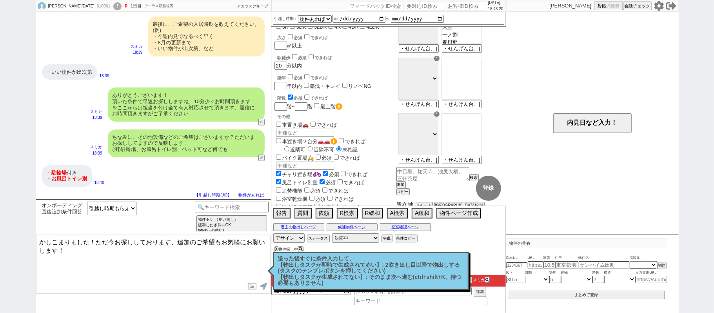
checkbox input "false"
checkbox input "true"
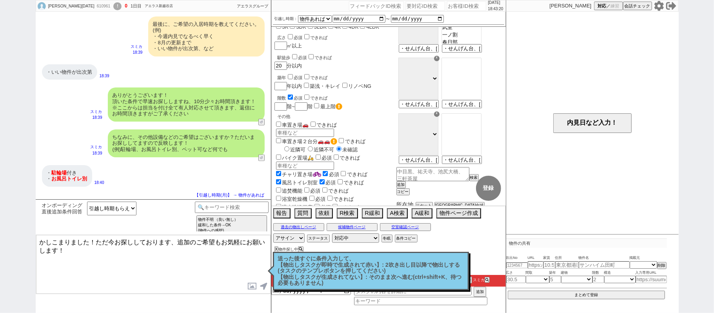
checkbox input "true"
checkbox input "false"
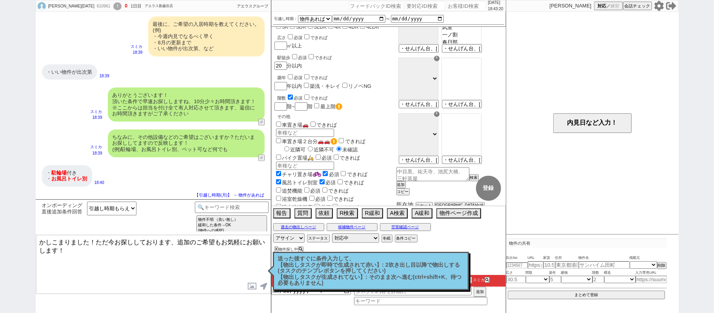
checkbox input "false"
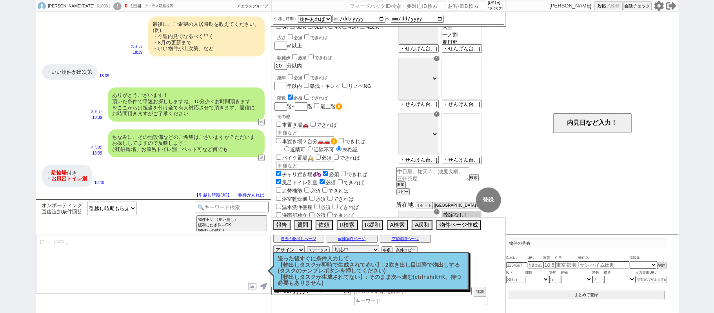
type textarea "@@【@@メッセージは打たず、以下やってください@@】@@ @@【@@すでに条件入力もされているので、「オンボーディング直後追加条件回答」カテゴリでは対応しま…"
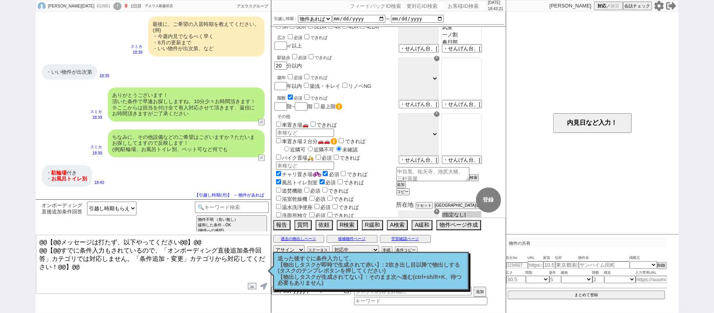
select select "33"
select select "972"
select select "207"
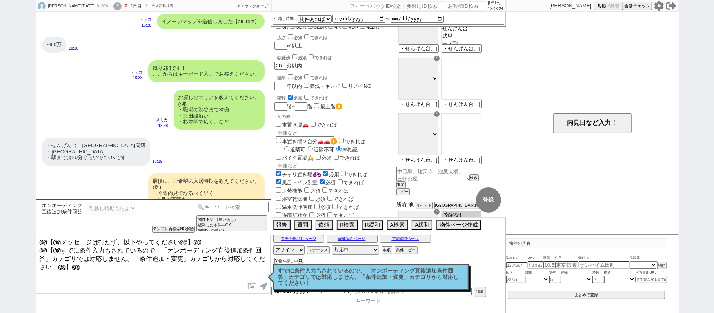
scroll to position [291, 0]
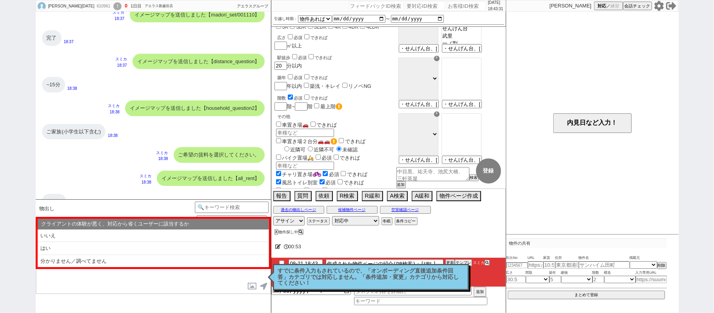
click at [380, 273] on p "すでに条件入力もされているので、「オンボーディング直後追加条件回答」カテゴリでは対応しません。「条件追加・変更」カテゴリから対応してください！" at bounding box center [371, 277] width 186 height 18
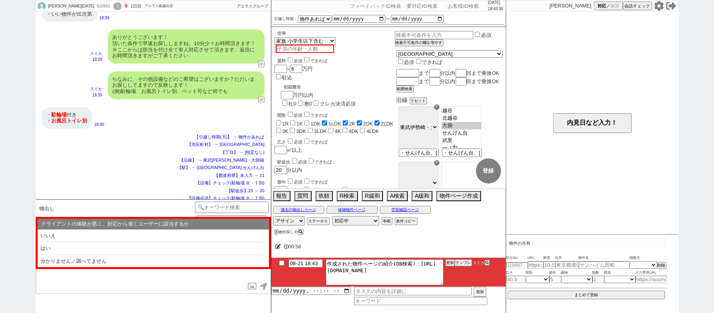
scroll to position [666, 0]
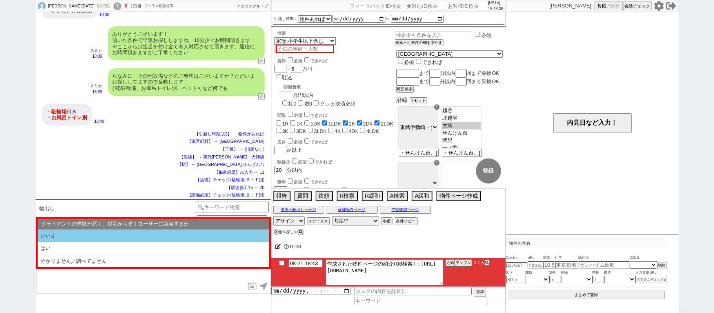
click at [151, 238] on li "いいえ" at bounding box center [153, 235] width 231 height 13
select select "いいえ"
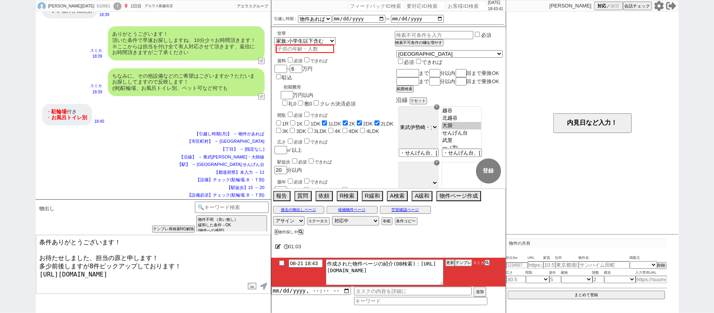
type textarea "条件ありがとうございます！ お待たせしました、担当の原と申します！ 多少前後しますが8件ピックアップしております！ [URL][DOMAIN_NAME]"
checkbox input "true"
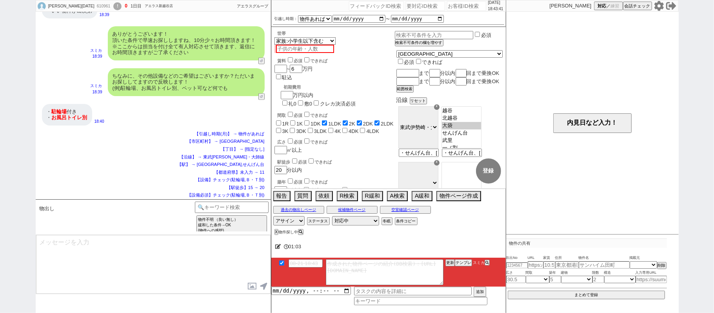
scroll to position [714, 0]
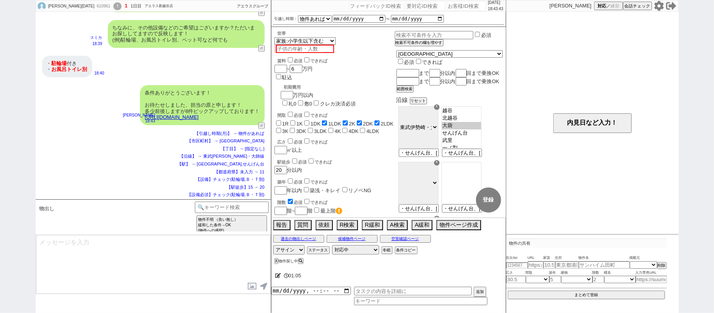
type textarea "条件ぴったりではないかもしれませんが、少しでもイメージに近い物件はございますか？ 反映しすぐに見てまいります！ ※自動応答ではなく直接ご紹介します！"
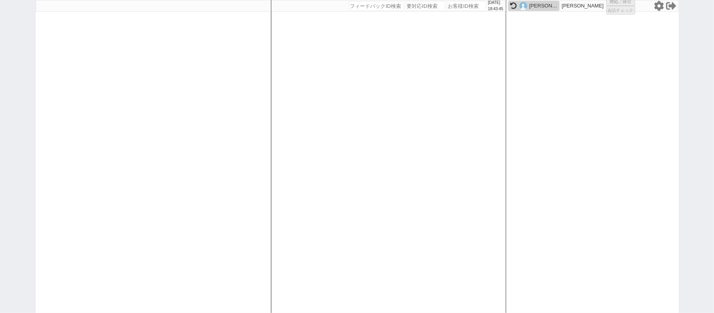
select select "1"
select select "2"
select select
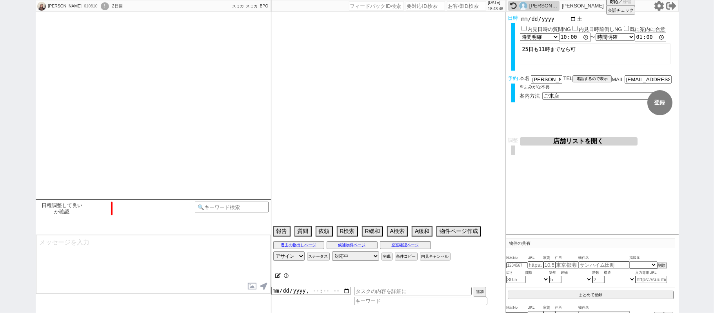
select select "2025"
select select "9"
select select "36"
select select "6"
select select "12"
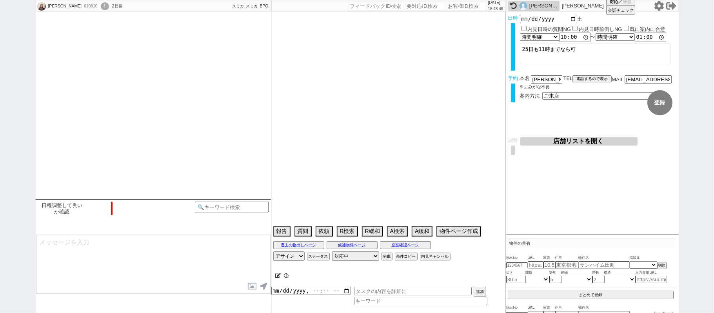
select select "16"
select select "550"
select select "115"
select select "2896"
select select "32"
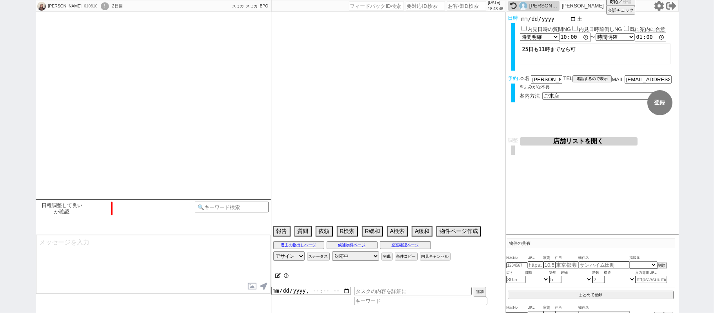
select select "936"
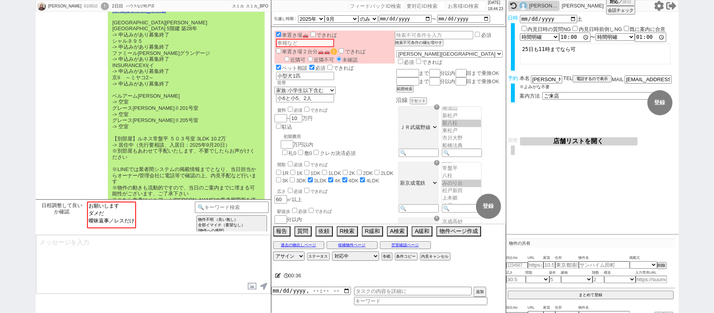
scroll to position [2698, 0]
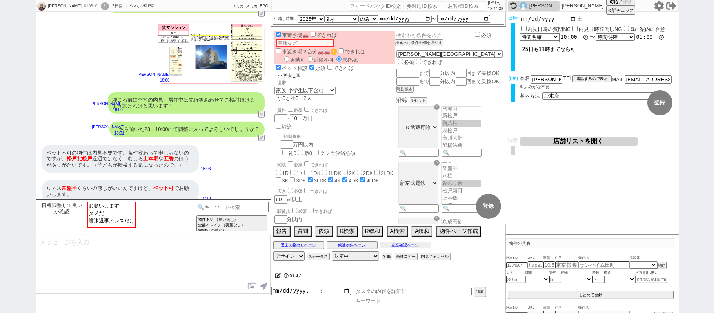
click at [405, 245] on button "空室確認ページ" at bounding box center [405, 245] width 51 height 6
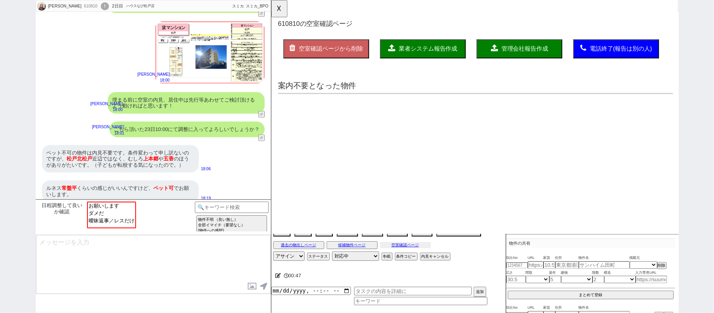
scroll to position [0, 0]
select select "another_room"
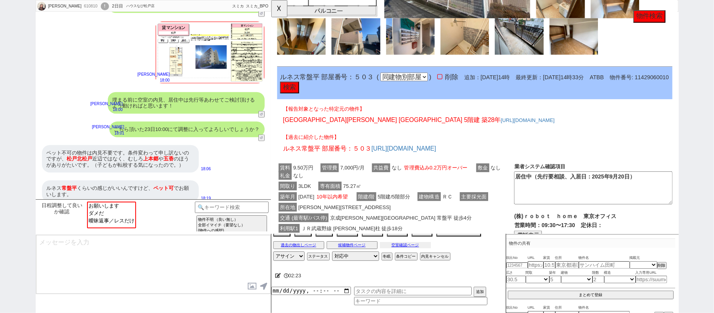
scroll to position [1638, 1]
click at [282, 13] on button "☓" at bounding box center [278, 8] width 15 height 16
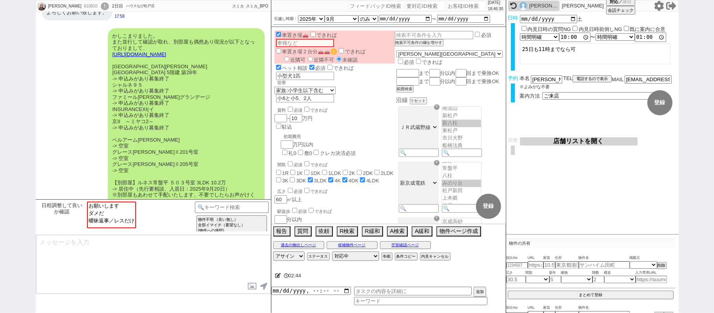
scroll to position [2452, 0]
select select "ダメだ"
click at [89, 216] on option "ダメだ" at bounding box center [111, 219] width 47 height 7
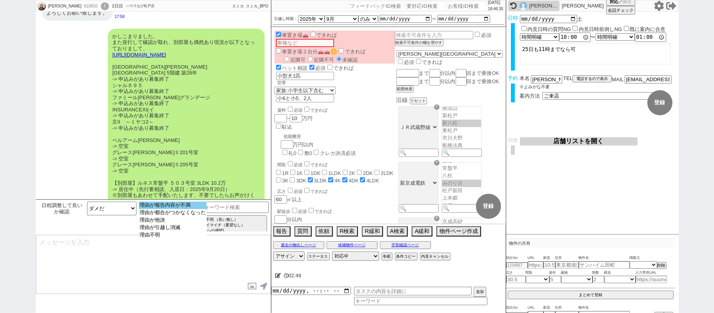
select select "理由が報告内容が不満"
click at [160, 209] on option "理由が報告内容が不満" at bounding box center [173, 212] width 68 height 7
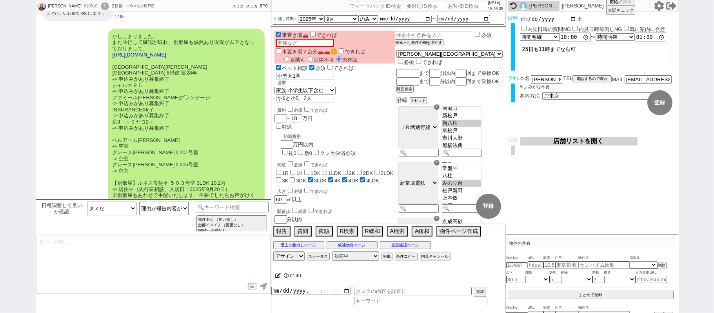
type textarea "さようですか、かしこまりました、！そうしますとこちら一旦キャンセルさせていただきますね。"
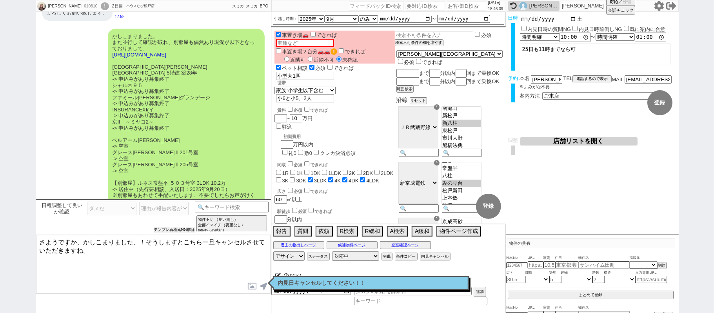
click at [171, 233] on button "テンプレ再検索NG解除" at bounding box center [174, 229] width 41 height 5
click at [168, 209] on select "理由が報告内容が不満 理由が都合がつかなくなった 理由が他決 理由が引越し消滅 理由不明" at bounding box center [163, 209] width 49 height 14
click at [82, 277] on textarea "さようですか、かしこまりました、！そうしますとこちら一旦キャンセルさせていただきますね。" at bounding box center [153, 264] width 235 height 59
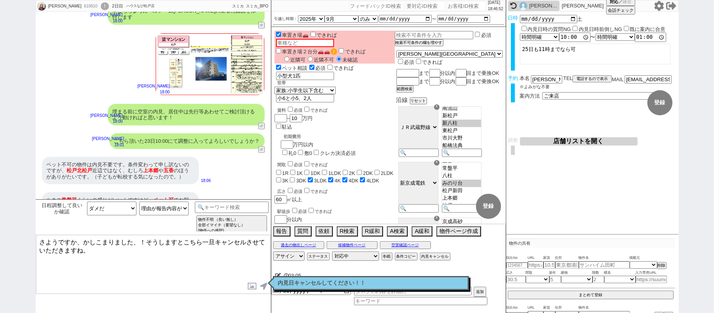
scroll to position [2698, 0]
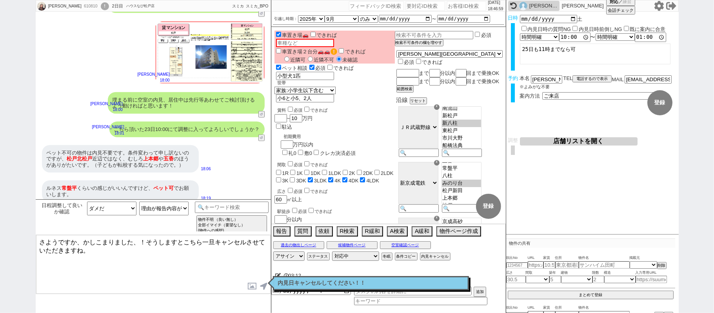
click at [112, 217] on div "日程調整して良いか確認 お願いします ダメだ 曖昧返事／レスだけ 理由が報告内容が不満 理由が都合がつかなくなった 理由が他決 理由が引越し消滅 理由不明 チ…" at bounding box center [116, 217] width 157 height 31
click at [113, 214] on select "お願いします ダメだ 曖昧返事／レスだけ" at bounding box center [111, 209] width 49 height 14
click at [87, 202] on select "お願いします ダメだ 曖昧返事／レスだけ" at bounding box center [111, 209] width 49 height 14
drag, startPoint x: 149, startPoint y: 261, endPoint x: 0, endPoint y: 157, distance: 181.8
click at [0, 206] on div "[PERSON_NAME] 610810 ! 0 2日目 ハウスなび[PERSON_NAME]店 冬眠中 自社客 スミカ スミカ_BPO チャット全表示 [D…" at bounding box center [357, 156] width 714 height 313
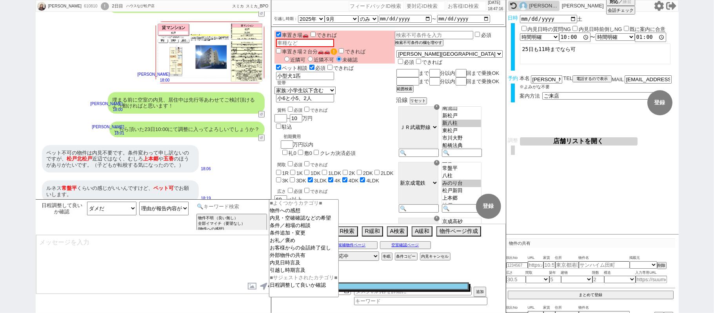
click at [246, 203] on input at bounding box center [232, 207] width 74 height 10
type input "い"
type input "記述"
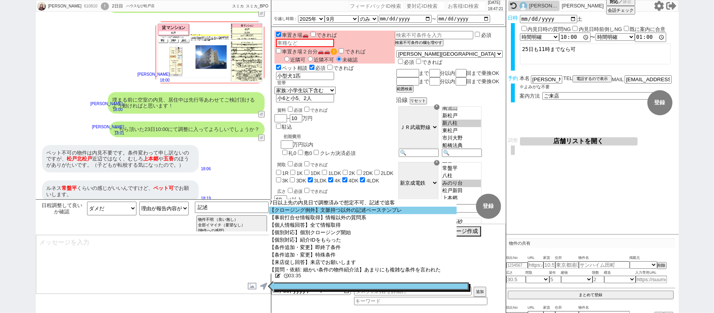
click at [355, 213] on option "【クロージング例外】文脈持つ以外の記述ベーステンプレ" at bounding box center [363, 210] width 188 height 7
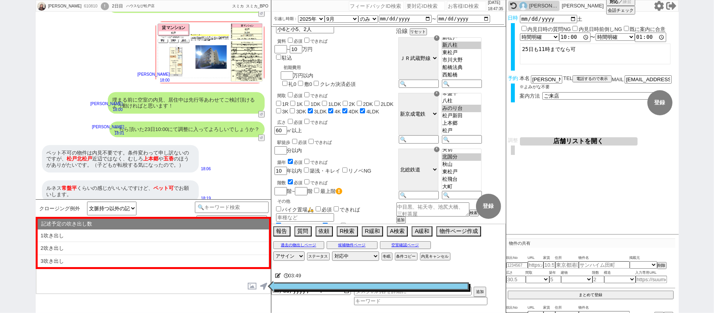
scroll to position [162, 0]
click at [402, 246] on button "空室確認ページ" at bounding box center [405, 245] width 51 height 6
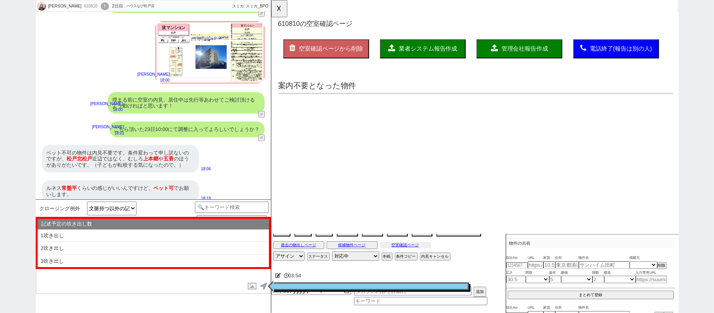
scroll to position [0, 0]
select select "another_room"
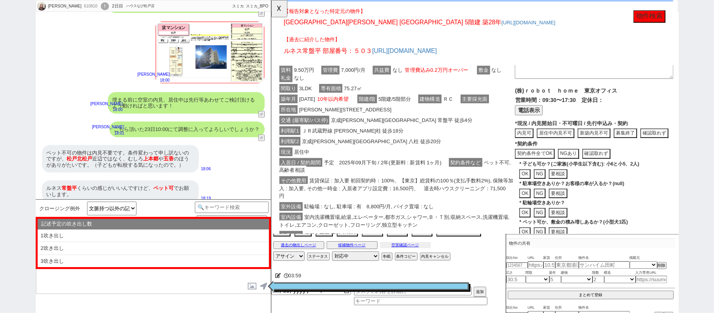
scroll to position [59, 0]
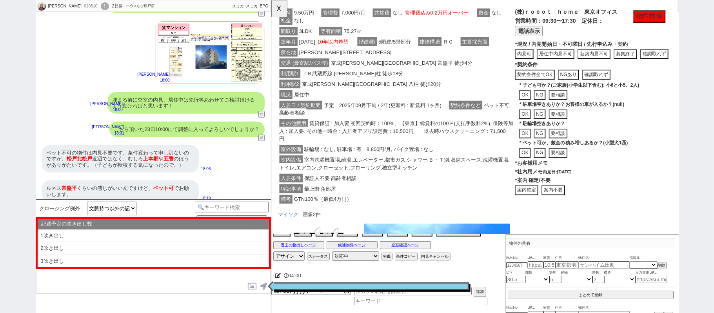
click at [271, 0] on button "案内不要" at bounding box center [271, 0] width 0 height 0
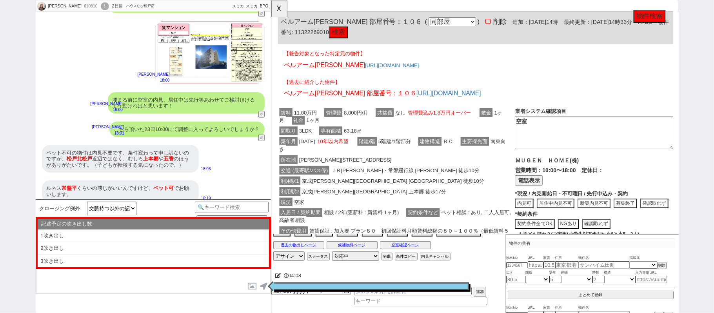
scroll to position [74, 0]
drag, startPoint x: 285, startPoint y: 11, endPoint x: 226, endPoint y: 145, distance: 146.1
click at [284, 11] on button "☓" at bounding box center [278, 8] width 15 height 16
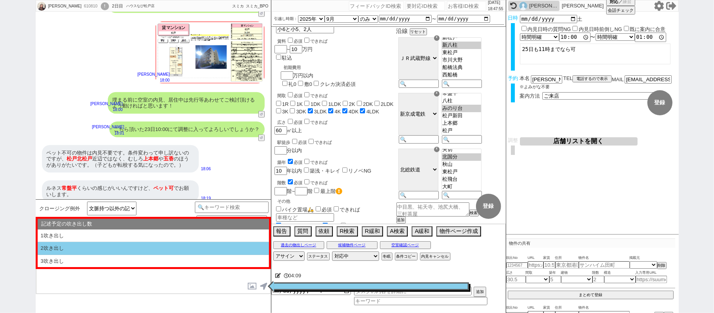
click at [134, 255] on li "2吹き出し" at bounding box center [153, 261] width 231 height 13
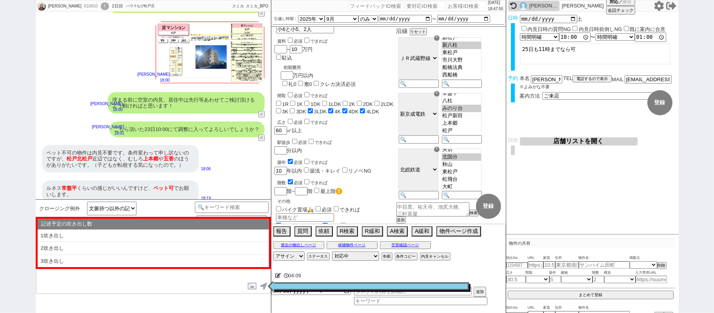
type textarea "@@【@@①記述したい内容を②の下に入力@@】@@ @@【@@②記述したい内容を入力後に①と②を@@ごと消して送信！！@@】@@"
select select "2吹き出し"
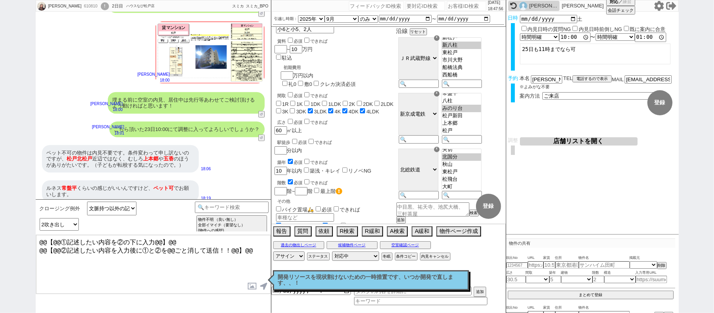
click at [256, 252] on textarea "@@【@@①記述したい内容を②の下に入力@@】@@ @@【@@②記述したい内容を入力後に①と②を@@ごと消して送信！！@@】@@" at bounding box center [153, 264] width 235 height 59
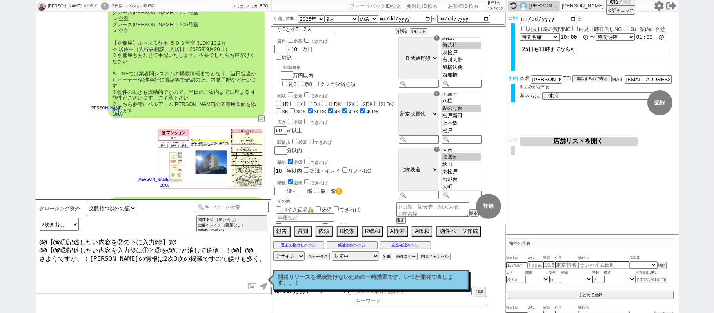
scroll to position [2541, 0]
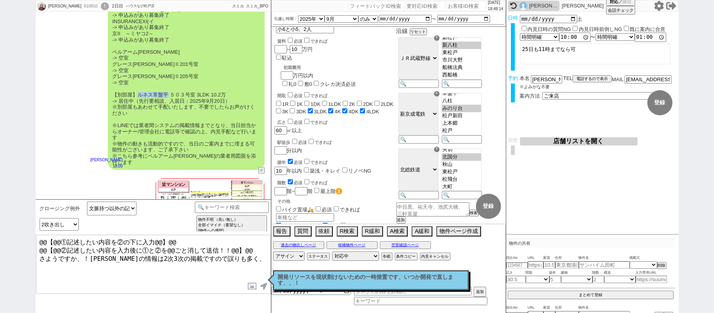
drag, startPoint x: 139, startPoint y: 55, endPoint x: 167, endPoint y: 57, distance: 28.3
click at [167, 57] on div "かしこまりました。 また並行して確認が取れ、別部屋も偶然あり現況が以下となっておりまして、 [URL][DOMAIN_NAME] [GEOGRAPHIC_DA…" at bounding box center [186, 54] width 157 height 229
copy div "ルネス常盤平"
click at [246, 256] on textarea "@@【@@①記述したい内容を②の下に入力@@】@@ @@【@@②記述したい内容を入力後に①と②を@@ごと消して送信！！@@】@@ さようですか、！[PERSO…" at bounding box center [153, 264] width 235 height 59
paste textarea "ルネス常盤平"
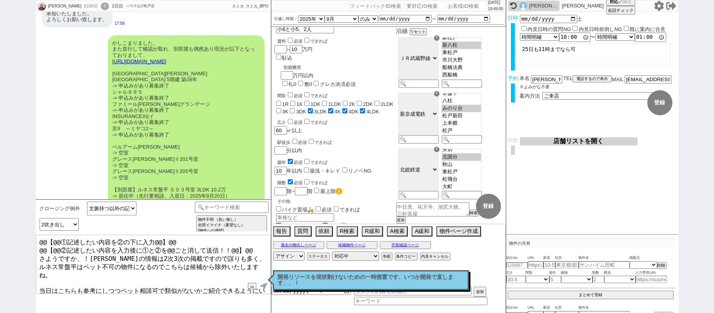
scroll to position [2436, 0]
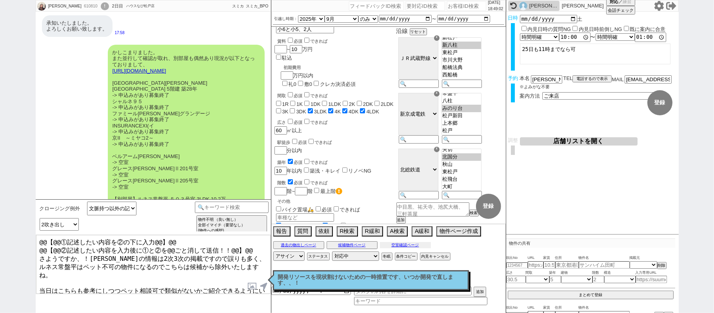
click at [398, 245] on button "空室確認ページ" at bounding box center [405, 245] width 51 height 6
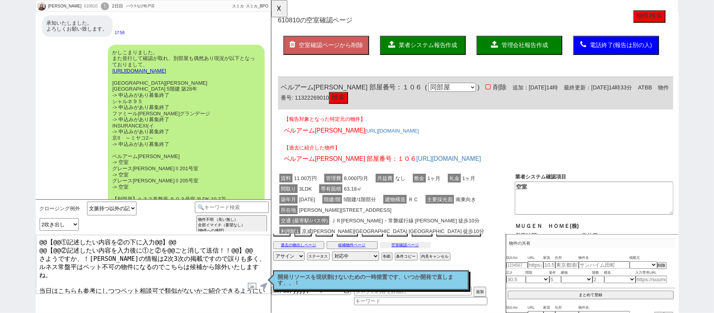
scroll to position [0, 0]
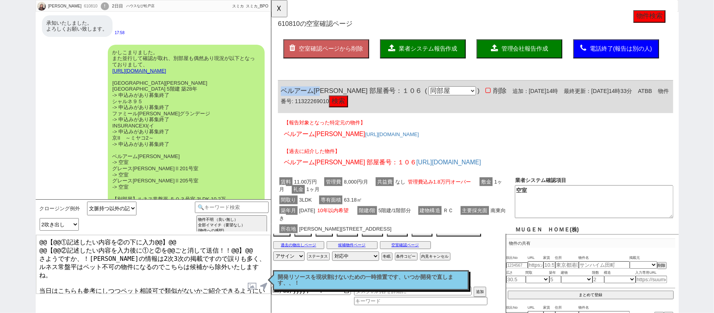
drag, startPoint x: 283, startPoint y: 98, endPoint x: 327, endPoint y: 97, distance: 44.3
click at [327, 97] on span "ベルアーム[PERSON_NAME] 部屋番号：１０６" at bounding box center [357, 98] width 152 height 8
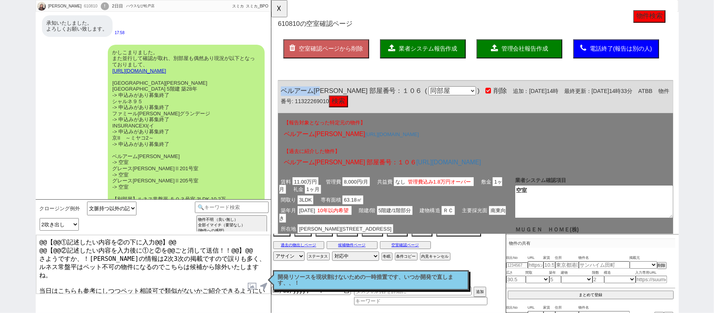
copy span "ベルアーム[PERSON_NAME]"
click at [69, 287] on textarea "@@【@@①記述したい内容を②の下に入力@@】@@ @@【@@②記述したい内容を入力後に①と②を@@ごと消して送信！！@@】@@ さようですか、！[PERSO…" at bounding box center [153, 264] width 235 height 59
paste textarea "ベルアーム[PERSON_NAME]"
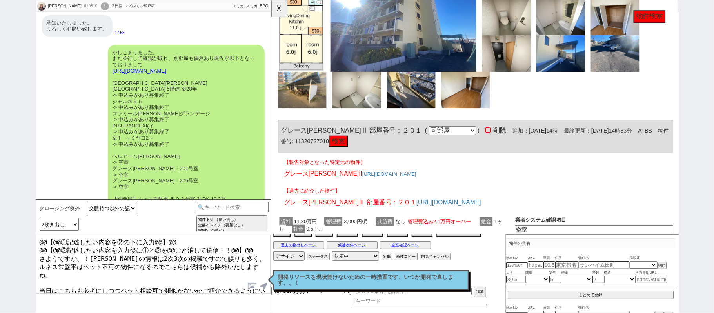
scroll to position [575, 0]
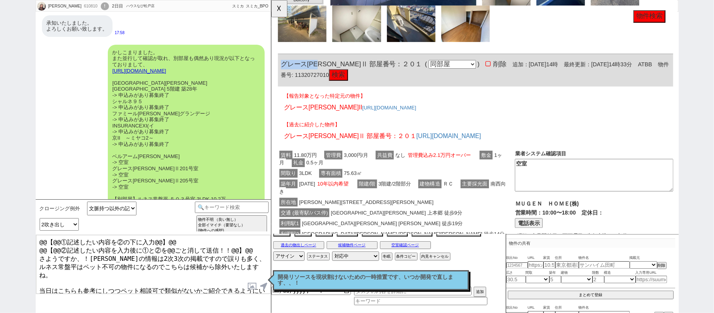
drag, startPoint x: 284, startPoint y: 69, endPoint x: 328, endPoint y: 69, distance: 44.7
click at [328, 69] on span "グレース[PERSON_NAME]Ⅱ 部屋番号：２０１" at bounding box center [357, 69] width 152 height 8
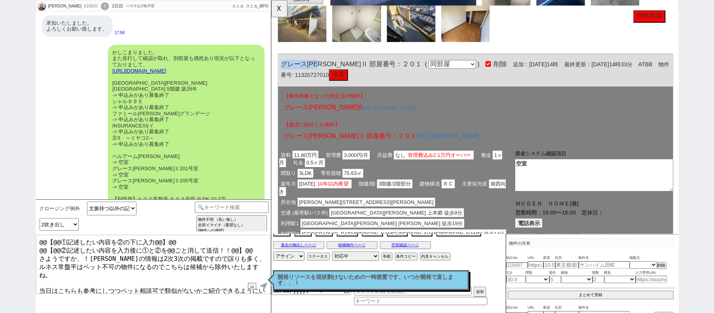
copy span "グレース[PERSON_NAME]Ⅱ"
click at [107, 286] on textarea "@@【@@①記述したい内容を②の下に入力@@】@@ @@【@@②記述したい内容を入力後に①と②を@@ごと消して送信！！@@】@@ さようですか、！[PERSO…" at bounding box center [153, 264] width 235 height 59
paste textarea "グレース[PERSON_NAME]Ⅱ"
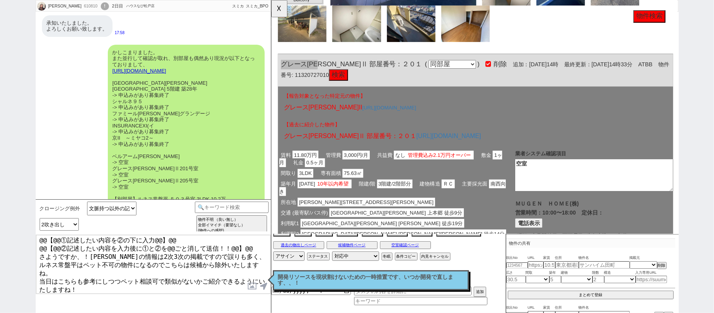
scroll to position [8, 0]
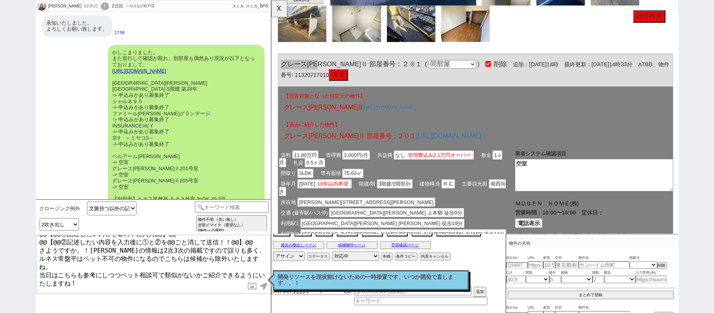
click at [41, 278] on textarea "@@【@@①記述したい内容を②の下に入力@@】@@ @@【@@②記述したい内容を入力後に①と②を@@ごと消して送信！！@@】@@ さようですか、！[PERSO…" at bounding box center [153, 264] width 235 height 59
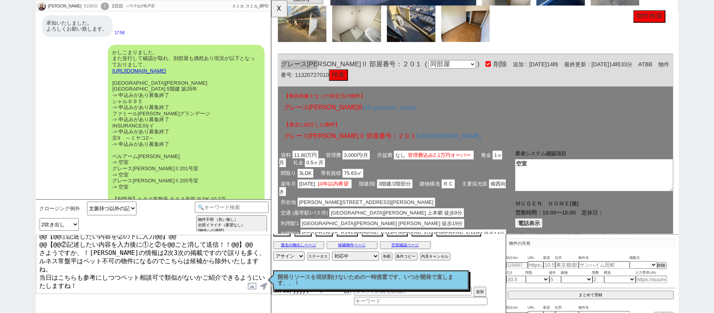
scroll to position [0, 0]
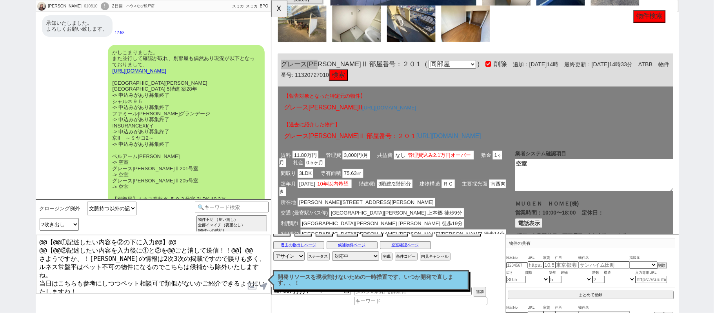
drag, startPoint x: 256, startPoint y: 247, endPoint x: 0, endPoint y: 159, distance: 270.8
click at [0, 176] on div "[PERSON_NAME] 610810 ! 0 2日目 ハウスなび[PERSON_NAME]店 冬眠中 自社客 スミカ スミカ_BPO チャット全表示 [D…" at bounding box center [357, 156] width 714 height 313
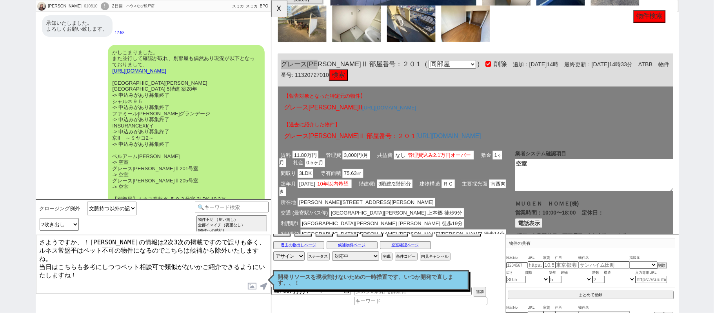
type textarea "さようですか、！[PERSON_NAME]の情報は2次3次の掲載ですので誤りも多く、ルネス常盤平はペット不可の物件になるのでこちらは候補から除外いたしますね。…"
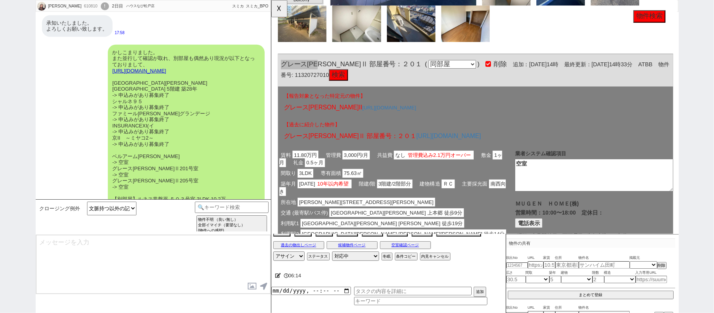
scroll to position [2746, 0]
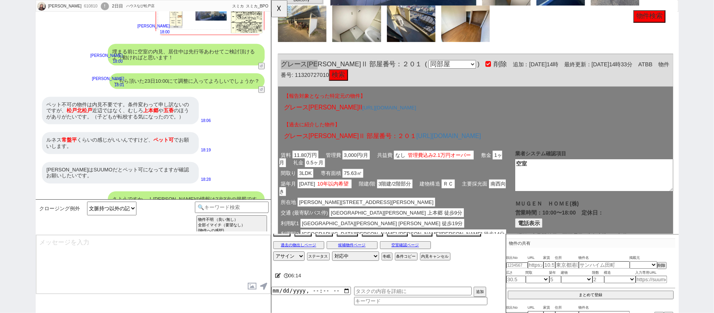
select select "431"
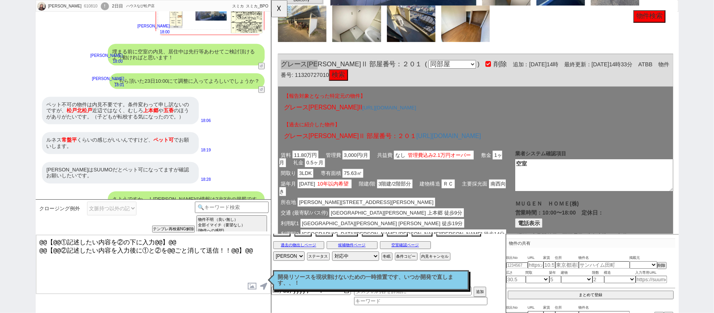
drag, startPoint x: 252, startPoint y: 250, endPoint x: 0, endPoint y: 160, distance: 267.3
click at [0, 180] on div "[PERSON_NAME] 610810 ! 0 2日目 ハウスなび[PERSON_NAME]店 冬眠中 自社客 スミカ スミカ_BPO チャット全表示 [D…" at bounding box center [357, 156] width 714 height 313
paste textarea "ベルアーム[PERSON_NAME]やグレース[PERSON_NAME]Ⅱは上本郷からアクセスもしやすい立地でご希望にも見合っていると存じますので、埋まる前に…"
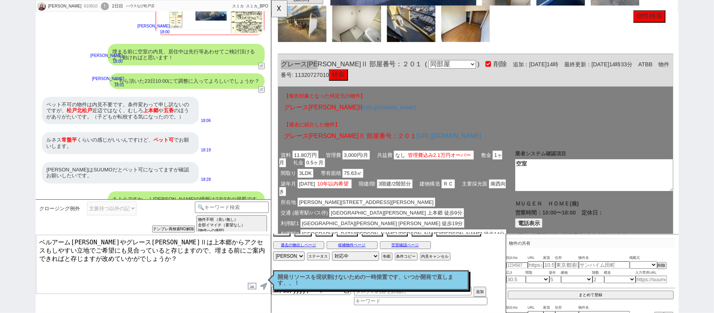
type textarea "ベルアーム[PERSON_NAME]やグレース[PERSON_NAME]Ⅱは上本郷からアクセスもしやすい立地でご希望にも見合っていると存じますので、埋まる前に…"
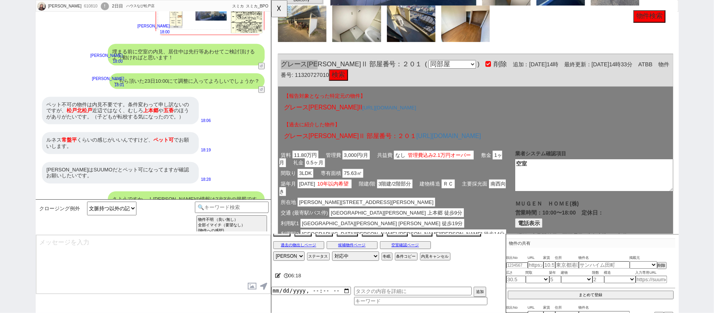
scroll to position [2782, 0]
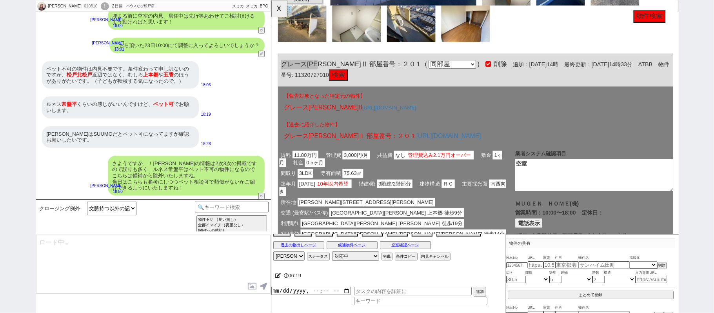
type textarea "@@【@@メッセージは打たず、以下やってください@@】@@ @@【@@タスク整理、追加、条件入力等のやるべきことはやりましたか？？全て終わったら自分に付いたア…"
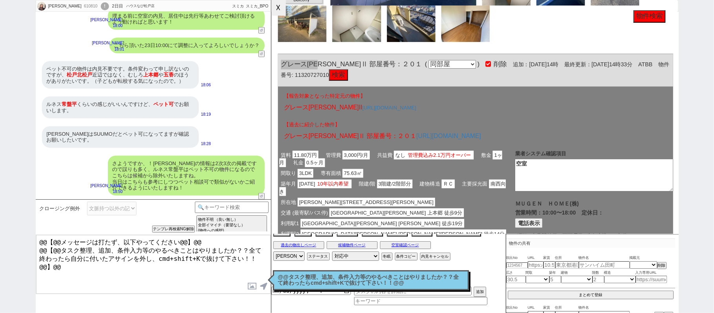
drag, startPoint x: 283, startPoint y: 10, endPoint x: 287, endPoint y: 43, distance: 32.8
click at [283, 10] on button "☓" at bounding box center [278, 8] width 15 height 16
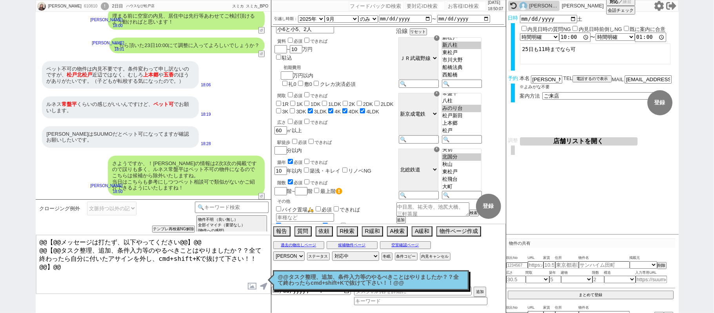
click at [337, 278] on p "@@タスク整理、追加、条件入力等のやるべきことはやりましたか？？全て終わったらcmd+shift+Kで抜けて下さい！！@@" at bounding box center [371, 280] width 186 height 12
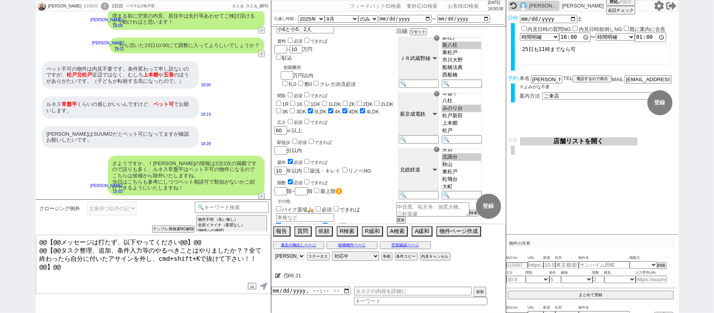
click at [293, 259] on select "アサイン [PERSON_NAME] [PERSON_NAME] [PERSON_NAME] [PERSON_NAME] [PERSON_NAME]" at bounding box center [288, 255] width 31 height 9
select select
click at [273, 253] on select "アサイン [PERSON_NAME] [PERSON_NAME] [PERSON_NAME] [PERSON_NAME] [PERSON_NAME]" at bounding box center [288, 255] width 31 height 9
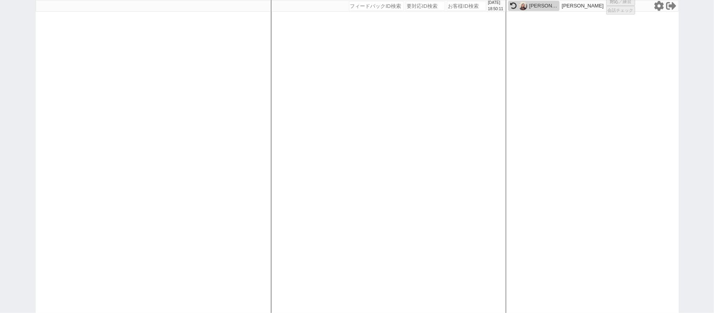
select select
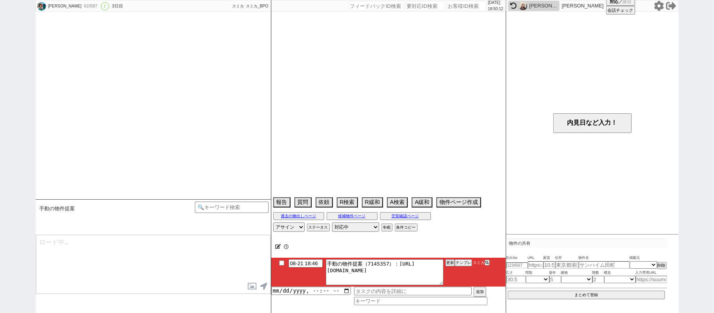
select select "2025"
select select "10"
select select "36"
select select "1"
select select "70"
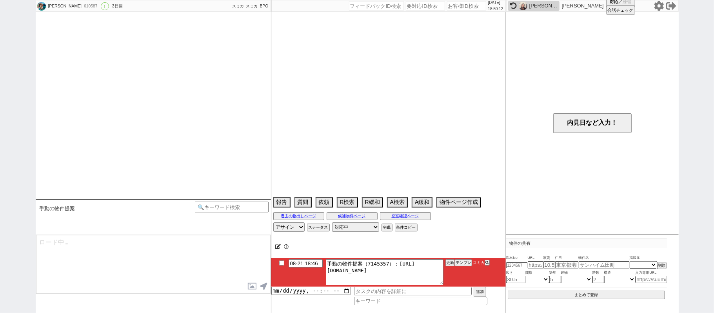
select select "[DATE]"
select select "71"
select select "[DATE]"
select select "66"
select select "[DATE]"
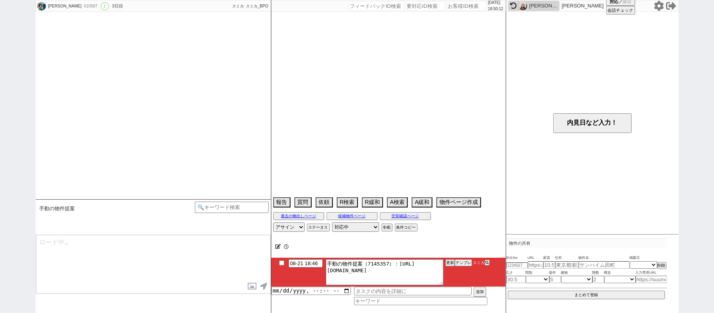
select select "56"
select select "50"
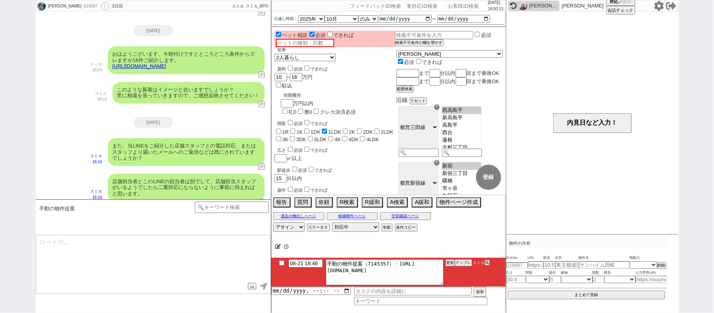
scroll to position [16, 0]
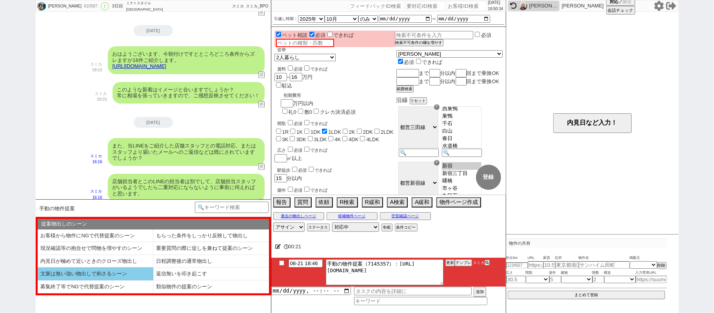
click at [120, 270] on li "文脈は無い強い物出しで刺さるシーン" at bounding box center [96, 273] width 116 height 13
select select "文脈は無い強い物出しで刺さるシーン"
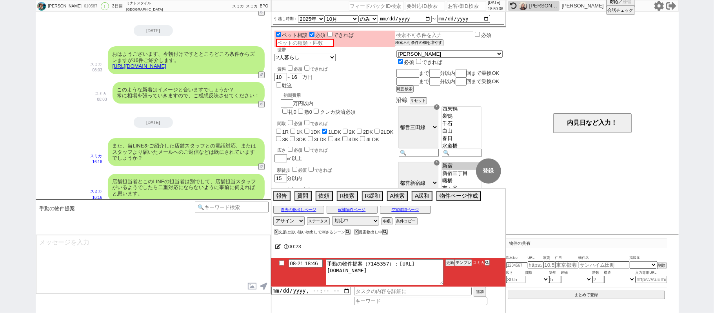
type textarea "引き続き見てまして、駅徒歩はズレますが以下ピックアップしてまいりました！ [URL][DOMAIN_NAME] 特に1件目のニューガイア[PERSON_NAM…"
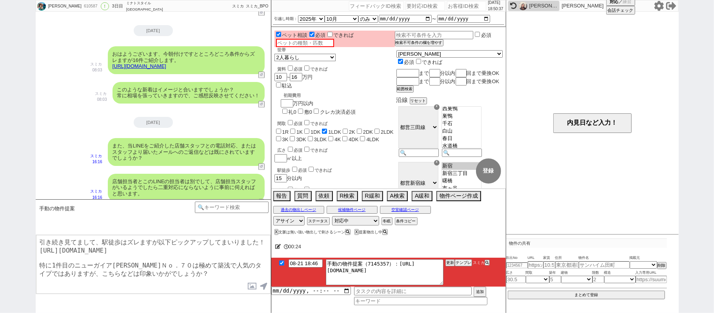
checkbox input "true"
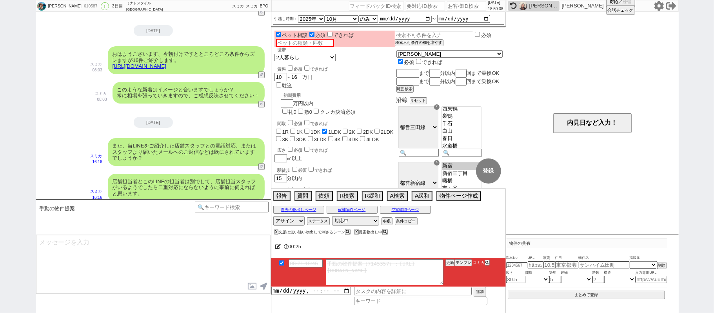
scroll to position [1191, 0]
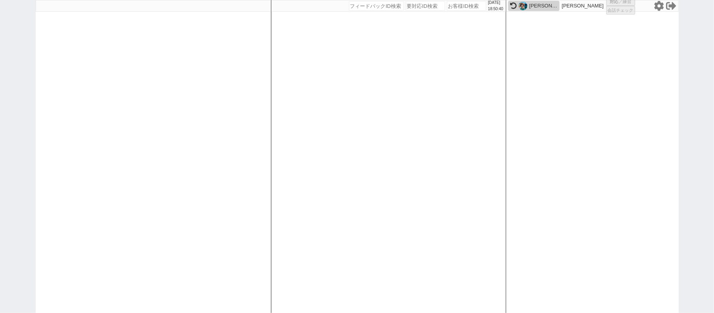
select select "1"
select select "6"
select select "2"
select select "5"
select select
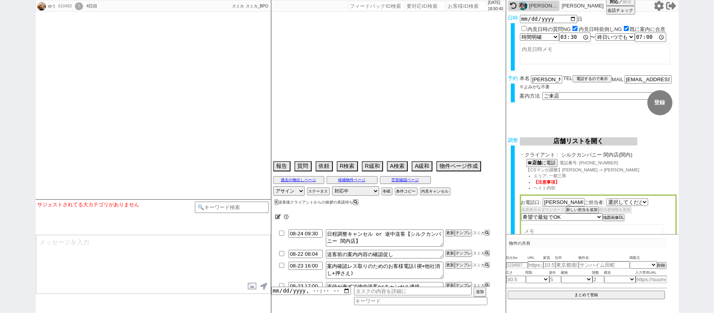
select select "2804"
type textarea "＠＠＠＠＠送客したら岡さんに必ず知らせる！初送客案件！！＠＠＠＠ 24日11:30他社内見あり　(株)みらい不動産 [GEOGRAPHIC_DATA][PER…"
select select
select select "2025"
select select "9"
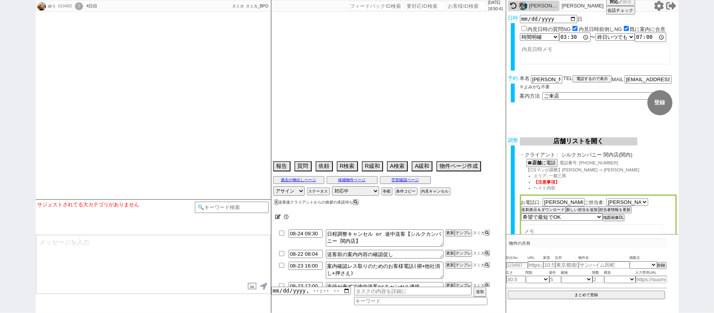
select select "35"
select select "0"
select select "14"
select select "64"
select select "65"
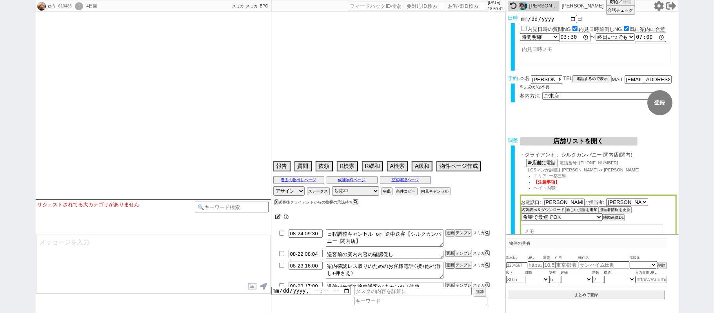
select select "66"
select select "67"
select select "68"
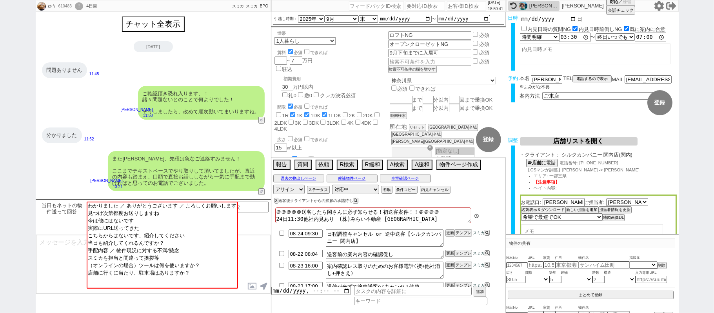
scroll to position [657, 0]
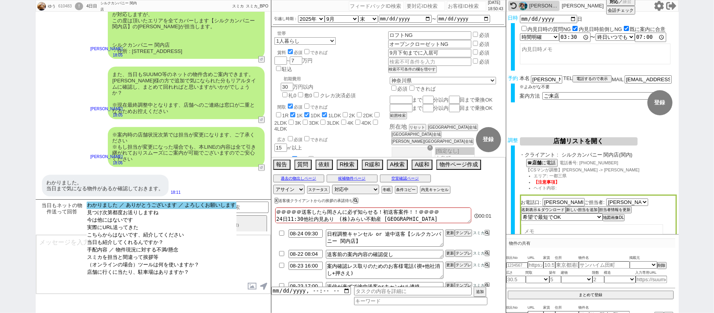
select select "わかりました ／ ありがとうございます ／ よろしくお願いします"
click at [117, 209] on option "わかりました ／ ありがとうございます ／ よろしくお願いします" at bounding box center [162, 212] width 150 height 7
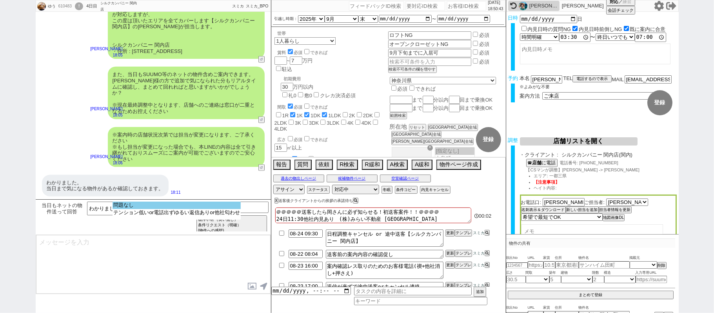
select select "問題なし"
click at [135, 209] on option "問題なし" at bounding box center [177, 212] width 128 height 7
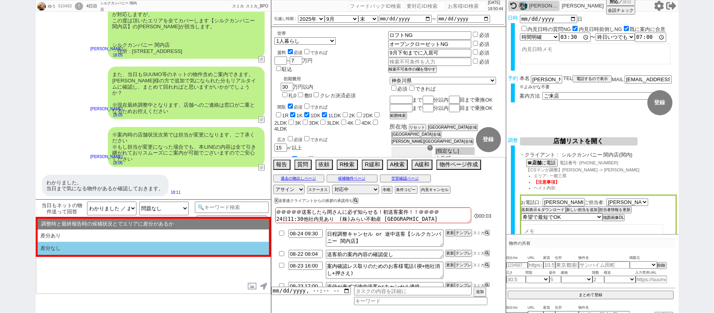
click at [147, 248] on li "差分なし" at bounding box center [153, 248] width 231 height 13
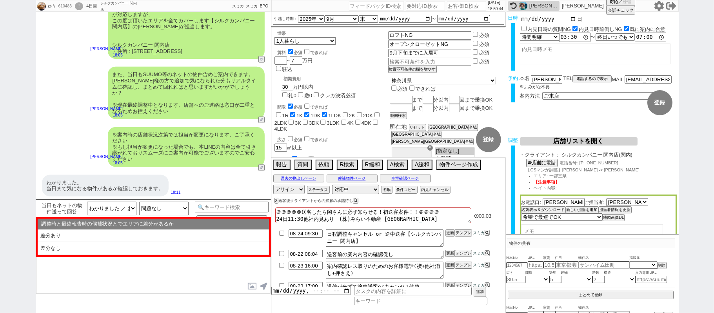
select select "差分なし"
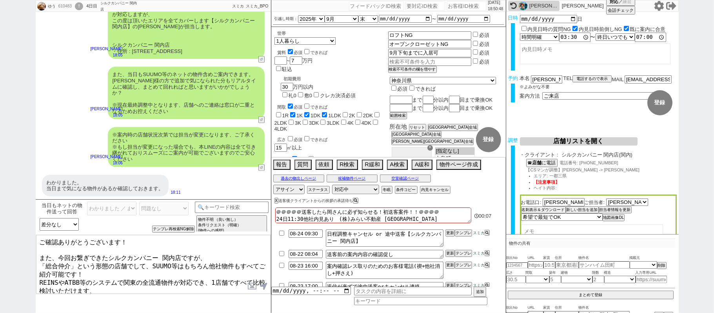
click at [124, 242] on textarea "ご確認ありがとうございます！ また、今回お繋ぎできたシルクカンパニー 関内店ですが、 「総合仲介」という形態の店舗でして、SUUMO等はもちろん他社物件もすべ…" at bounding box center [153, 264] width 235 height 59
type textarea "ご確認ありがとうございます、よろしくお願いいたします！ また、今回お繋ぎできたシルクカンパニー 関内店ですが、 「総合仲介」という形態の店舗でして、SUUMO…"
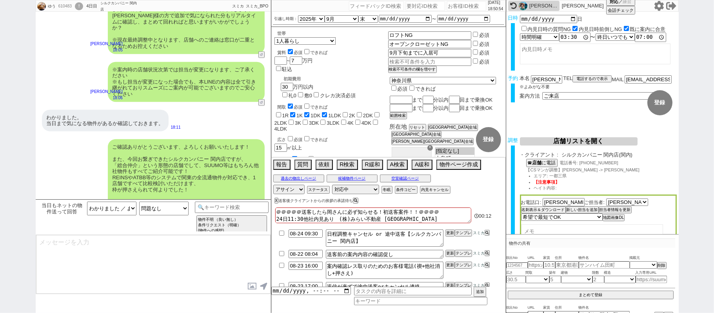
scroll to position [677, 0]
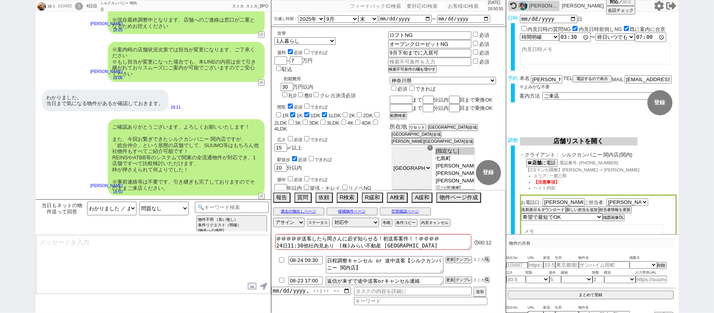
type textarea "手配内容も改めてメールにてお送りいたしますね。 当日はどうぞよろしくお願いいたします！"
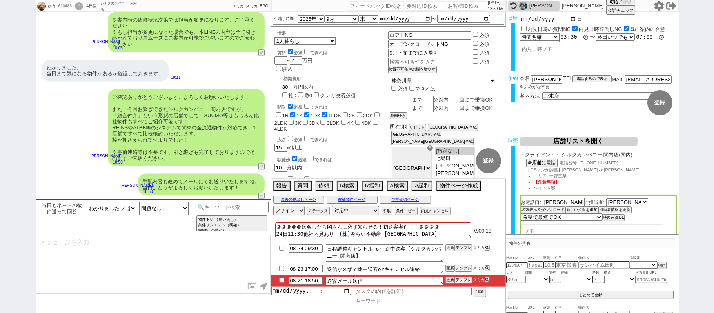
type textarea "■■■ご案内の流れ■■■ 1. 担当から詳細なヒアリング 2. 最新物件の洗い出し 3. 事前の物件含め、最新状況を直接確認 4. 募集中のものをまとめて内見…"
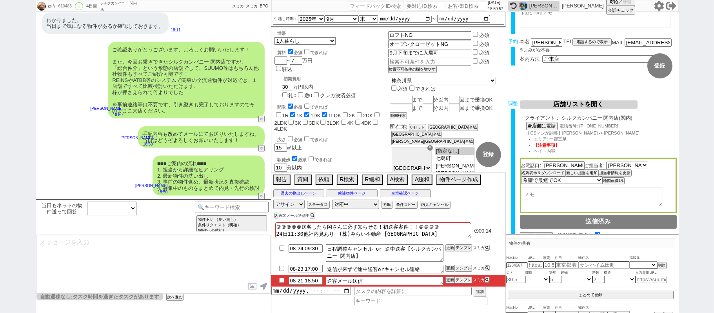
scroll to position [71, 0]
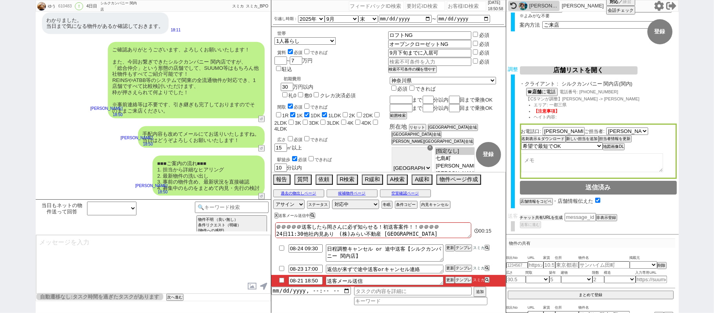
click at [550, 216] on button "チャット共有URLを生成" at bounding box center [541, 217] width 43 height 5
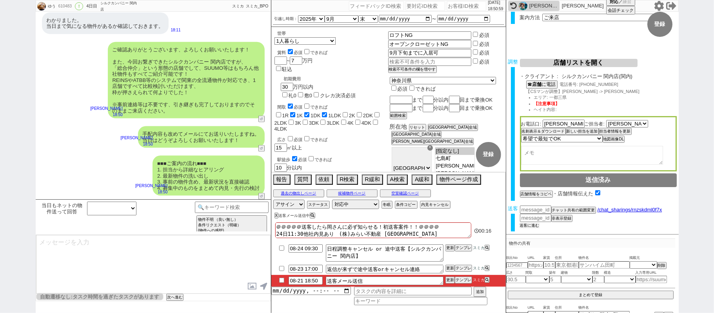
click at [535, 223] on button "送客に進む" at bounding box center [530, 225] width 20 height 5
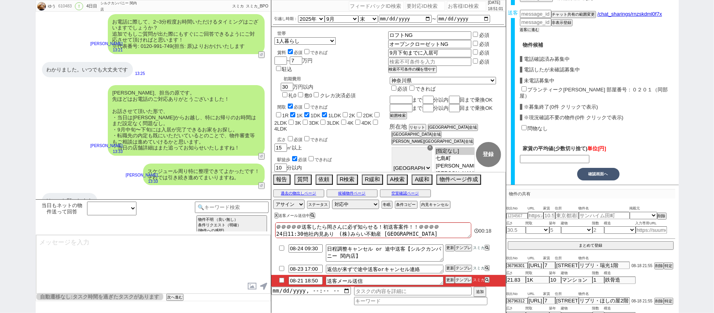
scroll to position [0, 0]
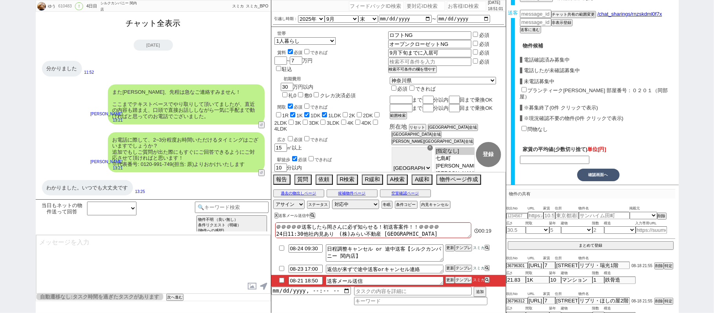
click at [152, 29] on button "チャット全表示" at bounding box center [153, 23] width 61 height 14
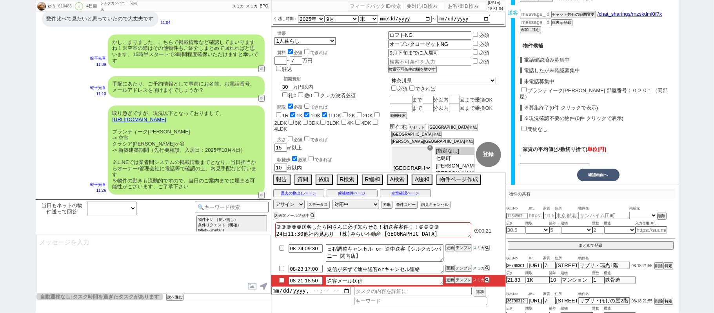
scroll to position [4286, 0]
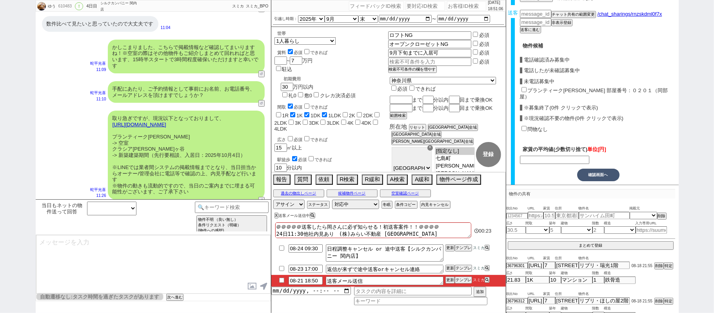
click at [529, 87] on label "プランティーク[PERSON_NAME] 部屋番号：０２０１（同部屋）" at bounding box center [594, 93] width 148 height 12
click at [527, 87] on input "プランティーク[PERSON_NAME] 部屋番号：０２０１（同部屋）" at bounding box center [524, 89] width 5 height 5
checkbox input "true"
type input "61000"
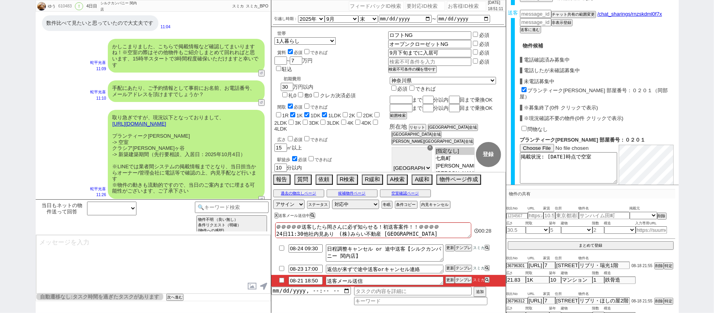
scroll to position [287, 0]
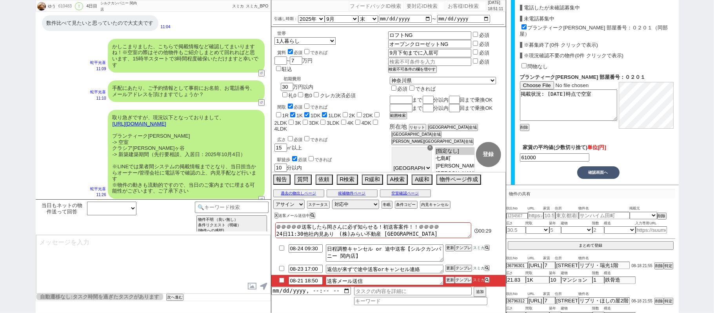
click at [590, 168] on button "確認画面へ" at bounding box center [598, 172] width 42 height 13
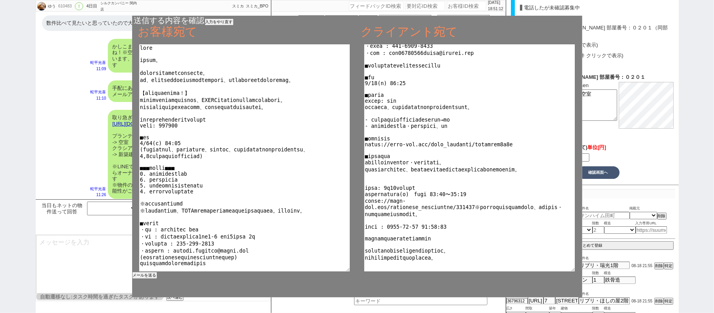
scroll to position [88, 0]
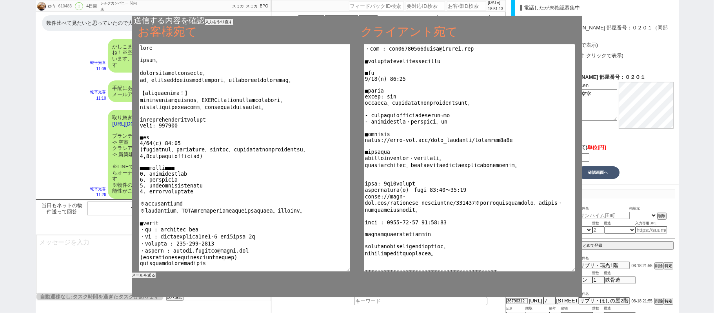
click at [151, 276] on button "メールを送る" at bounding box center [144, 275] width 24 height 5
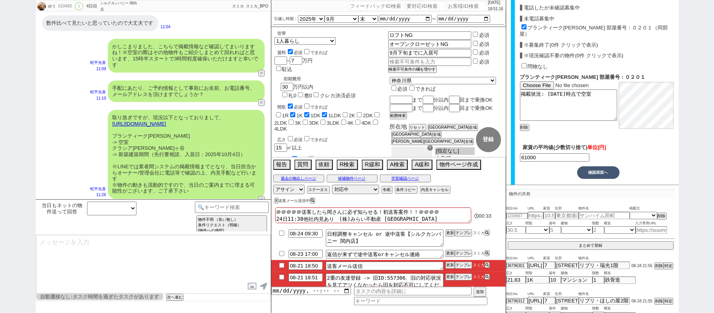
click at [69, 5] on div "610483" at bounding box center [65, 6] width 18 height 6
copy div "610483"
click at [362, 193] on select "対応中 引き継ぎ完了 ブロック 長期間返信なし 紹介不可 別の所で決まった 客の都合で引越しが無くなった 接客開始後に冬眠" at bounding box center [355, 189] width 47 height 9
click at [332, 186] on select "対応中 引き継ぎ完了 ブロック 長期間返信なし 紹介不可 別の所で決まった 客の都合で引越しが無くなった 接客開始後に冬眠" at bounding box center [355, 189] width 47 height 9
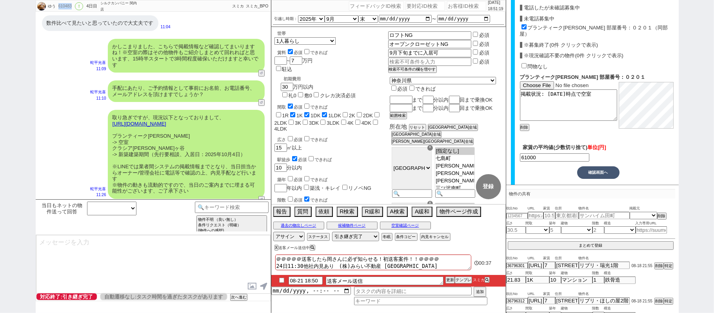
click at [283, 281] on input "checkbox" at bounding box center [281, 280] width 11 height 5
drag, startPoint x: 446, startPoint y: 281, endPoint x: 448, endPoint y: 274, distance: 7.2
click at [448, 278] on button "更新" at bounding box center [450, 279] width 8 height 5
click at [449, 277] on div "＠＠＠＠＠送客したら岡さんに必ず知らせる！初送客案件！！＠＠＠＠ 24日11:30他社内見あり　(株)みらい不動産 [GEOGRAPHIC_DATA][PER…" at bounding box center [388, 283] width 235 height 60
click at [449, 277] on li "08-21 18:50 送客メール送信 更新 テンプレ スミカ" at bounding box center [388, 281] width 235 height 12
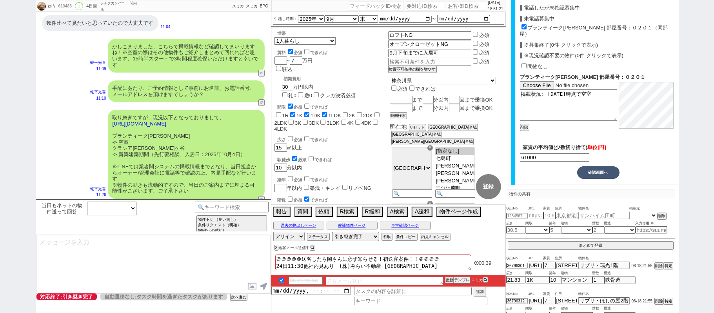
click at [449, 279] on button "更新" at bounding box center [450, 279] width 8 height 5
drag, startPoint x: 450, startPoint y: 275, endPoint x: 449, endPoint y: 282, distance: 6.4
click at [450, 280] on div "＠＠＠＠＠送客したら岡さんに必ず知らせる！初送客案件！！＠＠＠＠ 24日11:30他社内見あり　(株)みらい不動産 [GEOGRAPHIC_DATA][PER…" at bounding box center [388, 283] width 235 height 60
drag, startPoint x: 449, startPoint y: 282, endPoint x: 449, endPoint y: 277, distance: 5.1
click at [449, 280] on button "更新" at bounding box center [450, 279] width 8 height 5
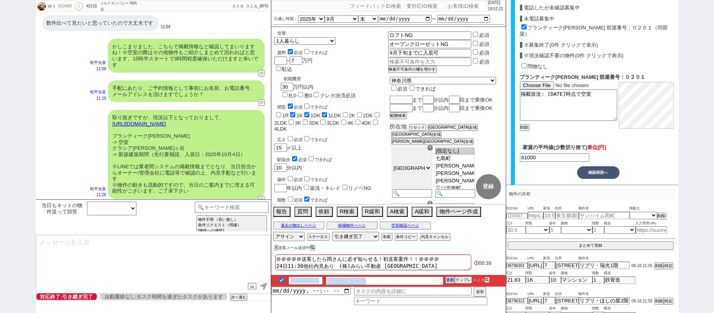
click at [449, 277] on li "08-21 18:50 送客メール送信 更新 テンプレ スミカ" at bounding box center [388, 281] width 235 height 12
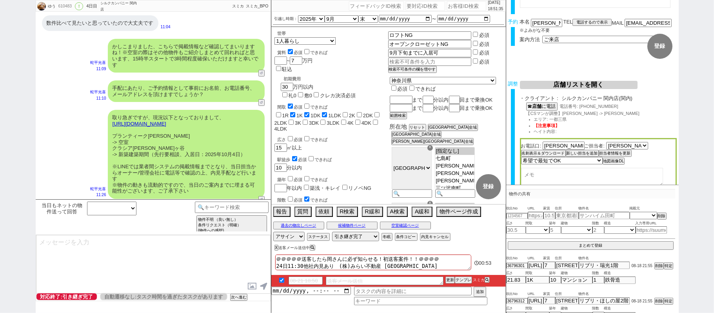
scroll to position [0, 0]
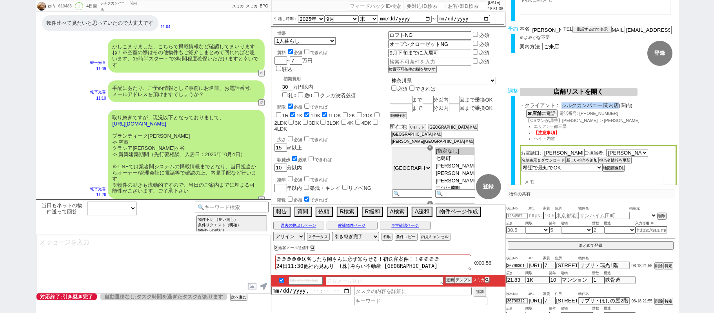
drag, startPoint x: 562, startPoint y: 104, endPoint x: 619, endPoint y: 107, distance: 56.2
click at [619, 107] on span "シルクカンパニー 関内店(関内)" at bounding box center [619, 105] width 115 height 6
copy span "シルクカンパニー 関内店"
click at [454, 257] on textarea "＠＠＠＠＠送客したら岡さんに必ず知らせる！初送客案件！！＠＠＠＠ 24日11:30他社内見あり　(株)みらい不動産 [GEOGRAPHIC_DATA][PER…" at bounding box center [373, 263] width 196 height 16
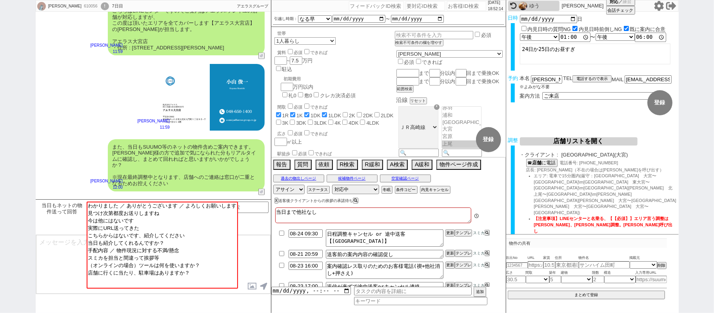
scroll to position [33, 0]
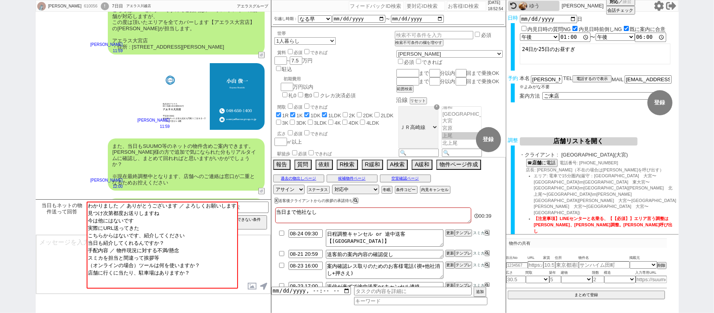
click at [100, 128] on div "[PERSON_NAME] 11:59" at bounding box center [153, 96] width 235 height 76
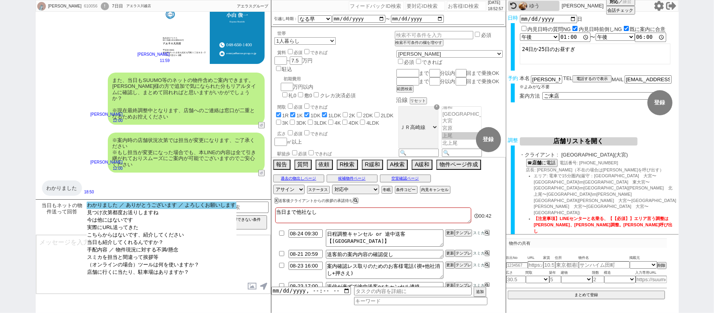
click at [158, 209] on option "わかりました ／ ありがとうございます ／ よろしくお願いします" at bounding box center [162, 212] width 150 height 7
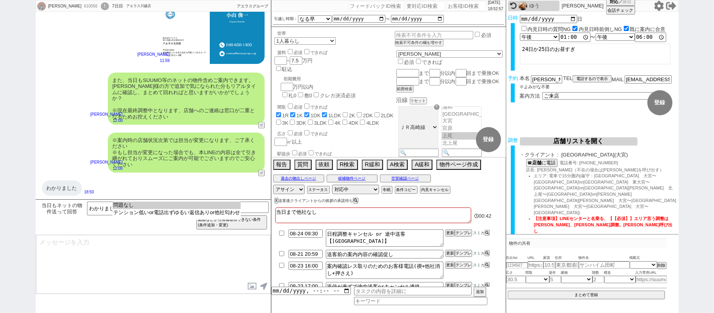
click at [158, 209] on option "問題なし" at bounding box center [177, 212] width 128 height 7
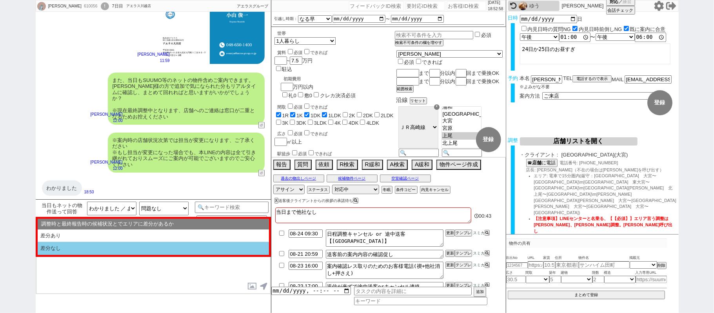
click at [138, 252] on li "差分なし" at bounding box center [153, 248] width 231 height 13
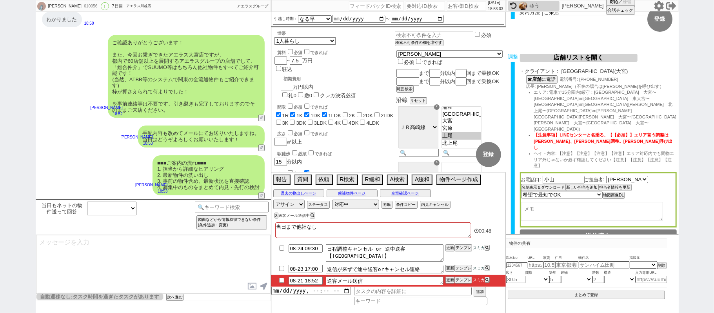
scroll to position [107, 0]
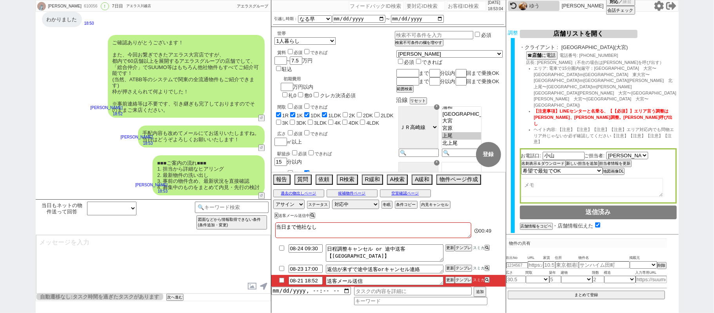
click at [562, 238] on div "チャット共有URLを生成 チャット共有の範囲変更 非表示登録" at bounding box center [598, 242] width 157 height 8
click at [559, 240] on button "チャット共有URLを生成" at bounding box center [541, 242] width 43 height 5
drag, startPoint x: 537, startPoint y: 230, endPoint x: 544, endPoint y: 207, distance: 23.9
click at [537, 255] on button "送客に進む" at bounding box center [530, 257] width 20 height 5
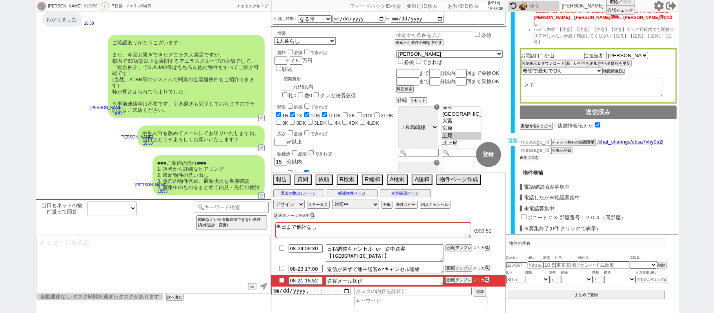
scroll to position [261, 0]
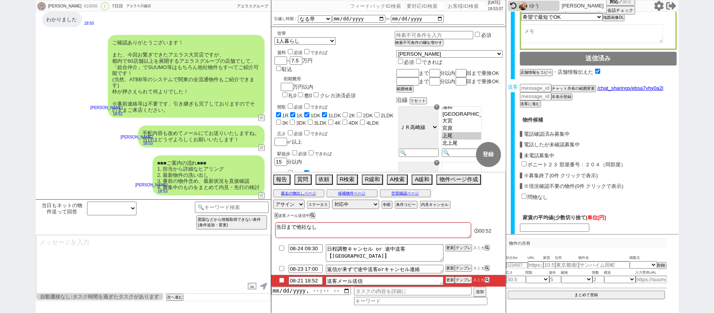
drag, startPoint x: 551, startPoint y: 136, endPoint x: 586, endPoint y: 170, distance: 49.1
click at [551, 162] on label "ボニート２３ 部屋番号：２０４（同部屋）" at bounding box center [577, 165] width 98 height 6
click at [527, 161] on input "ボニート２３ 部屋番号：２０４（同部屋）" at bounding box center [524, 163] width 5 height 5
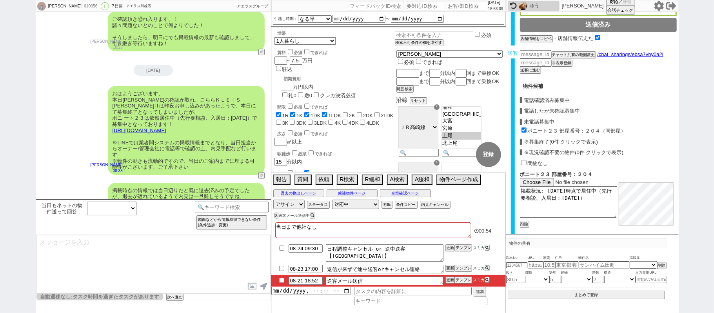
scroll to position [325, 0]
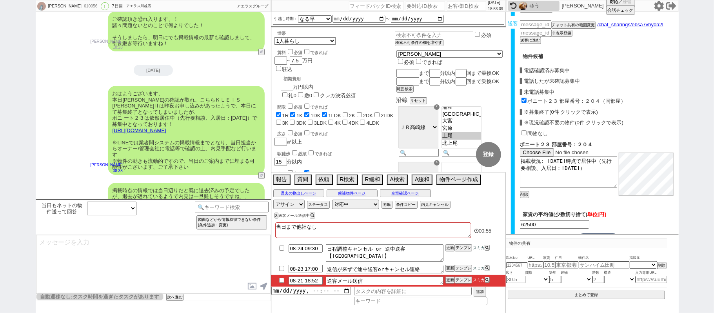
click at [599, 233] on button "確認画面へ" at bounding box center [598, 239] width 42 height 13
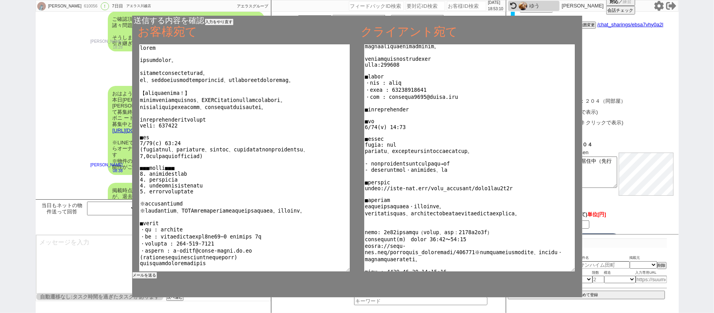
scroll to position [88, 0]
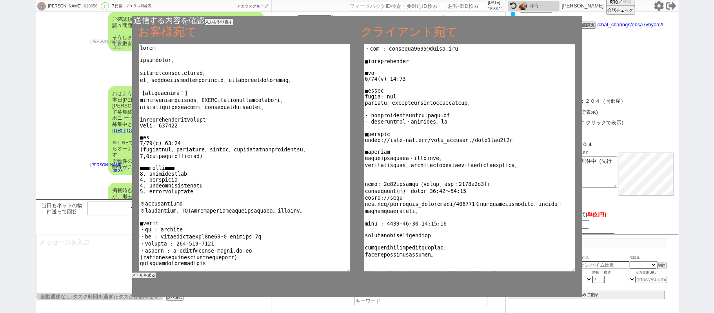
click at [136, 275] on button "メールを送る" at bounding box center [144, 275] width 24 height 5
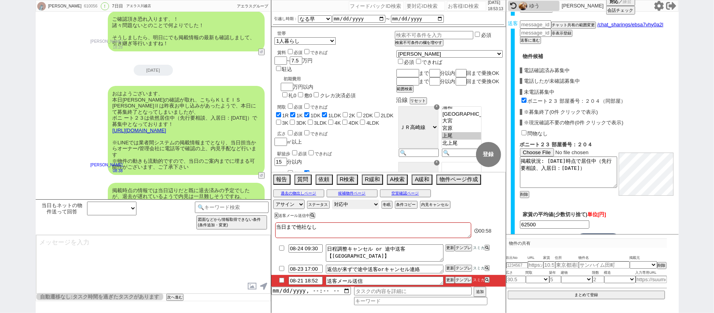
click at [333, 204] on select "対応中 引き継ぎ完了 ブロック 長期間返信なし 紹介不可 別の所で決まった 客の都合で引越しが無くなった 接客開始後に冬眠" at bounding box center [355, 204] width 47 height 9
click at [332, 200] on select "対応中 引き継ぎ完了 ブロック 長期間返信なし 紹介不可 別の所で決まった 客の都合で引越しが無くなった 接客開始後に冬眠" at bounding box center [355, 204] width 47 height 9
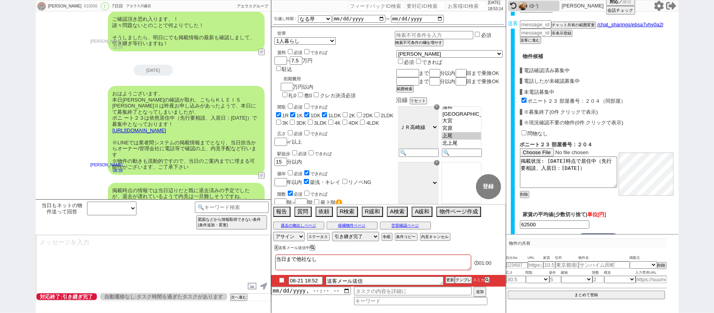
click at [281, 280] on input "checkbox" at bounding box center [281, 280] width 11 height 5
click at [452, 280] on button "更新" at bounding box center [450, 279] width 8 height 5
drag, startPoint x: 449, startPoint y: 275, endPoint x: 450, endPoint y: 280, distance: 4.5
click at [449, 278] on div "当日まで他社なし 01:[PHONE_NUMBER]:52 送客メール送信 更新 テンプレ スミカ 追加" at bounding box center [388, 283] width 235 height 60
click at [450, 280] on button "更新" at bounding box center [450, 279] width 8 height 5
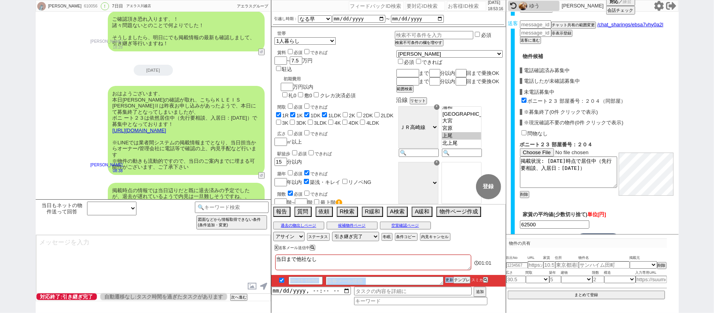
click at [449, 281] on button "更新" at bounding box center [450, 279] width 8 height 5
click at [449, 282] on button "更新" at bounding box center [450, 279] width 8 height 5
click at [449, 285] on li "08-21 18:52 送客メール送信 更新 テンプレ スミカ" at bounding box center [388, 281] width 235 height 12
click at [449, 277] on li "08-21 18:52 送客メール送信 更新 テンプレ スミカ" at bounding box center [388, 281] width 235 height 12
click at [448, 279] on button "更新" at bounding box center [450, 279] width 8 height 5
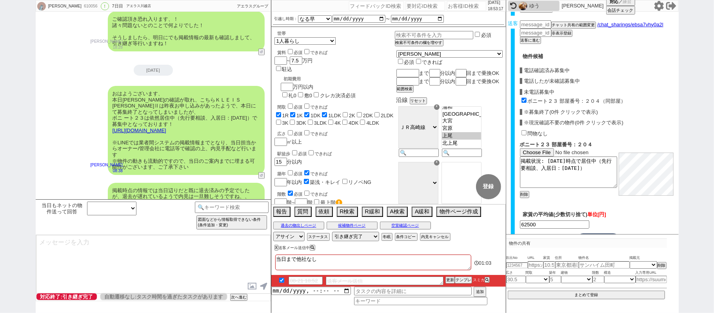
click at [449, 276] on li "08-21 18:52 送客メール送信 更新 テンプレ スミカ" at bounding box center [388, 281] width 235 height 12
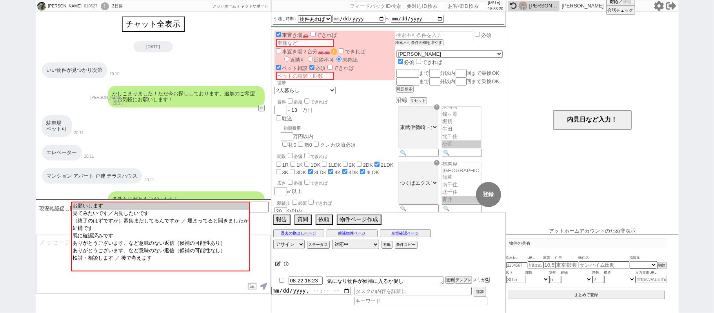
scroll to position [8, 0]
